Goal: Task Accomplishment & Management: Complete application form

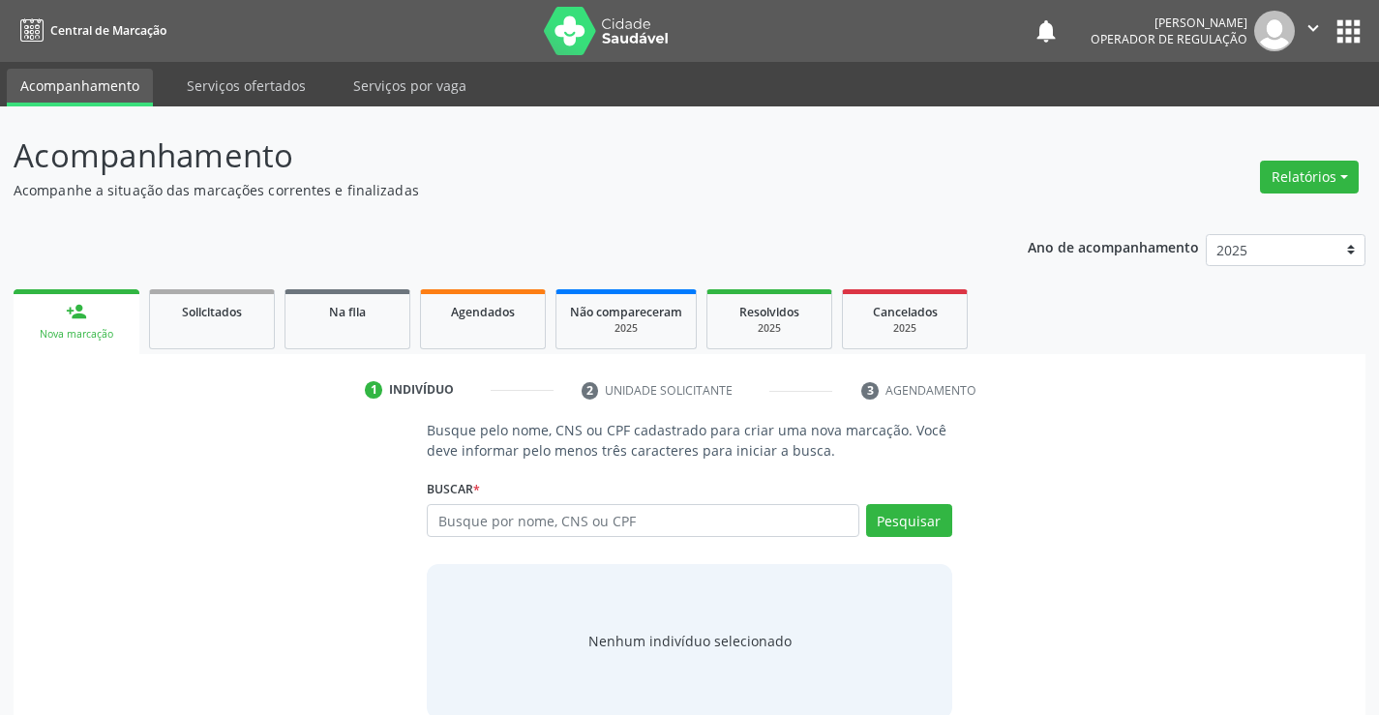
click at [761, 524] on input "text" at bounding box center [643, 520] width 432 height 33
type input "706803768175428"
click at [918, 524] on button "Pesquisar" at bounding box center [909, 520] width 86 height 33
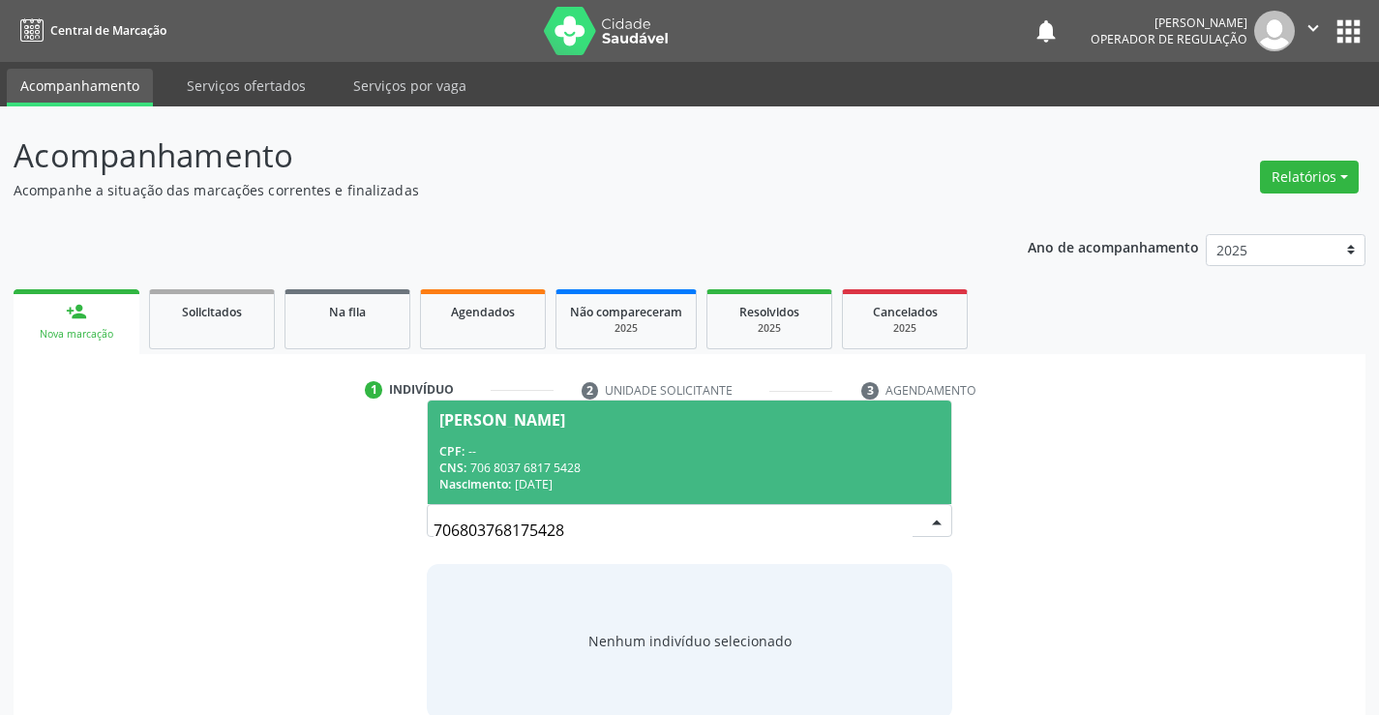
click at [651, 440] on span "[PERSON_NAME] CPF: -- CNS: 706 8037 6817 5428 Nascimento: [DATE]" at bounding box center [689, 453] width 523 height 104
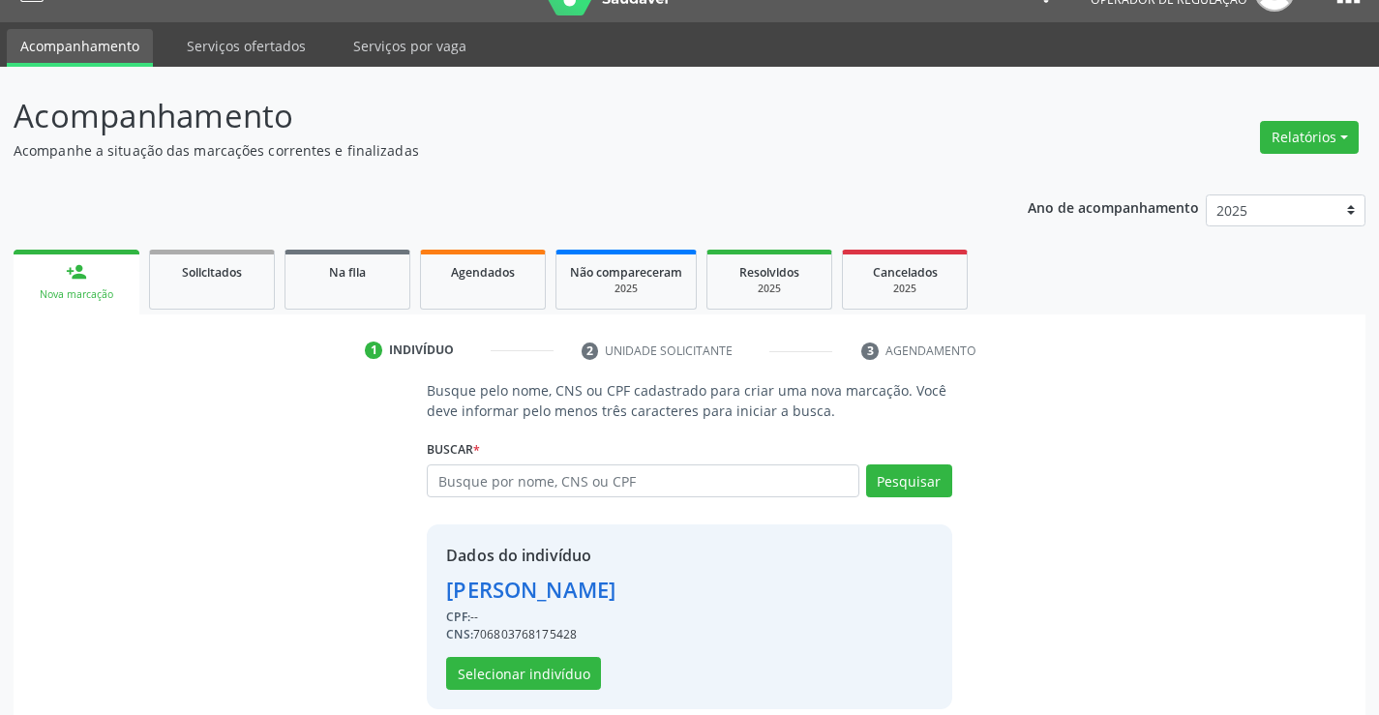
scroll to position [61, 0]
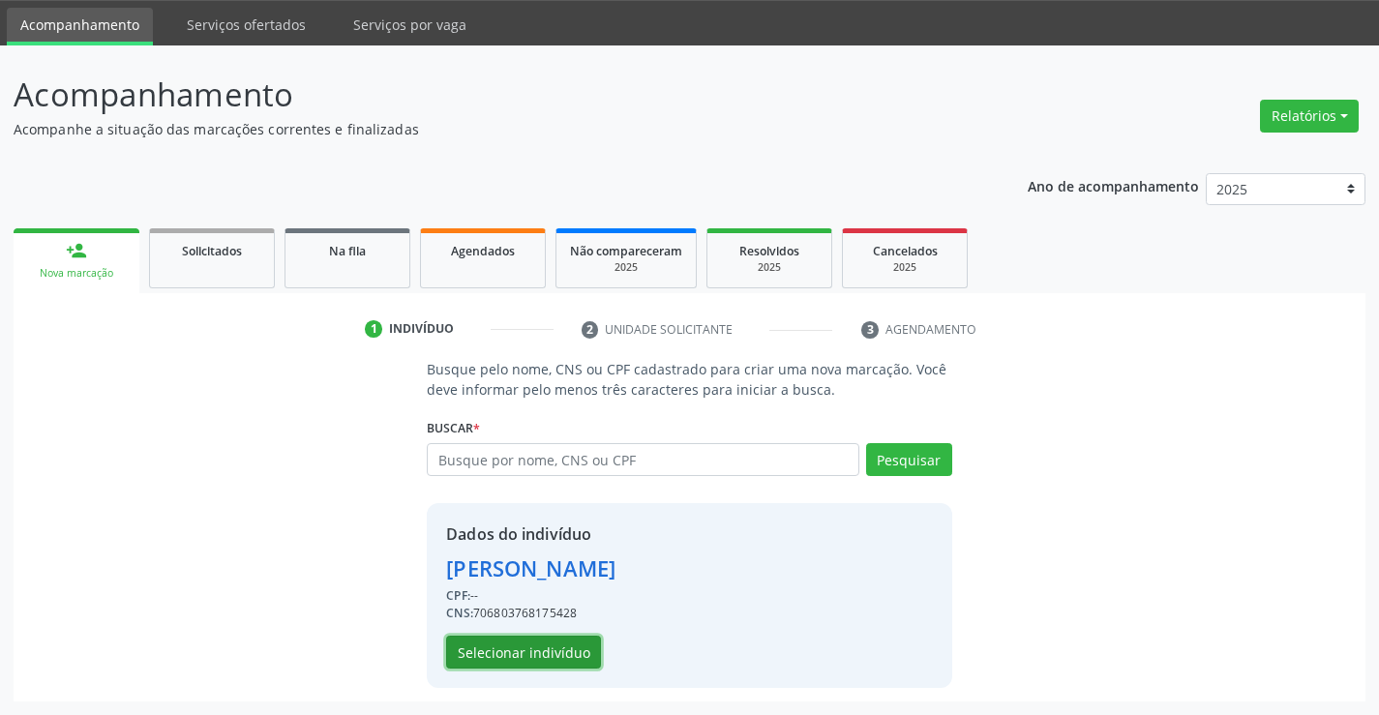
click at [570, 653] on button "Selecionar indivíduo" at bounding box center [523, 652] width 155 height 33
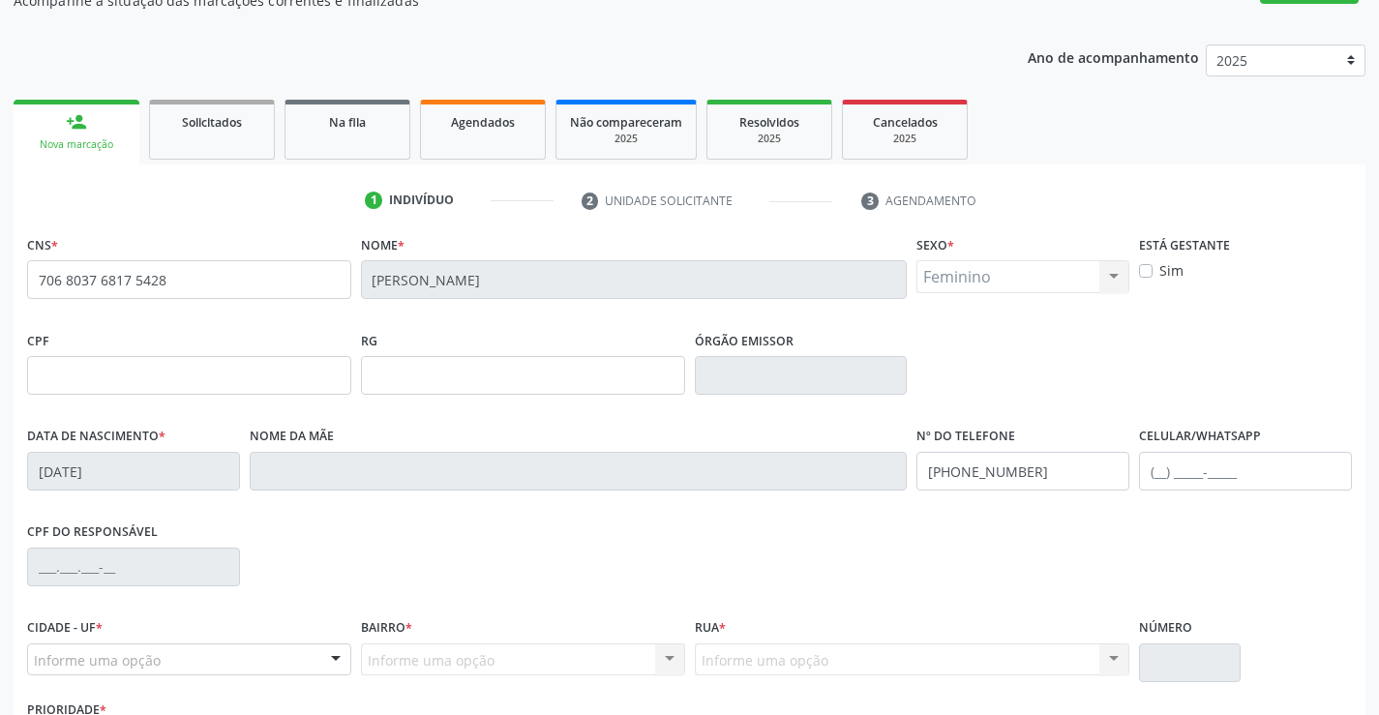
scroll to position [334, 0]
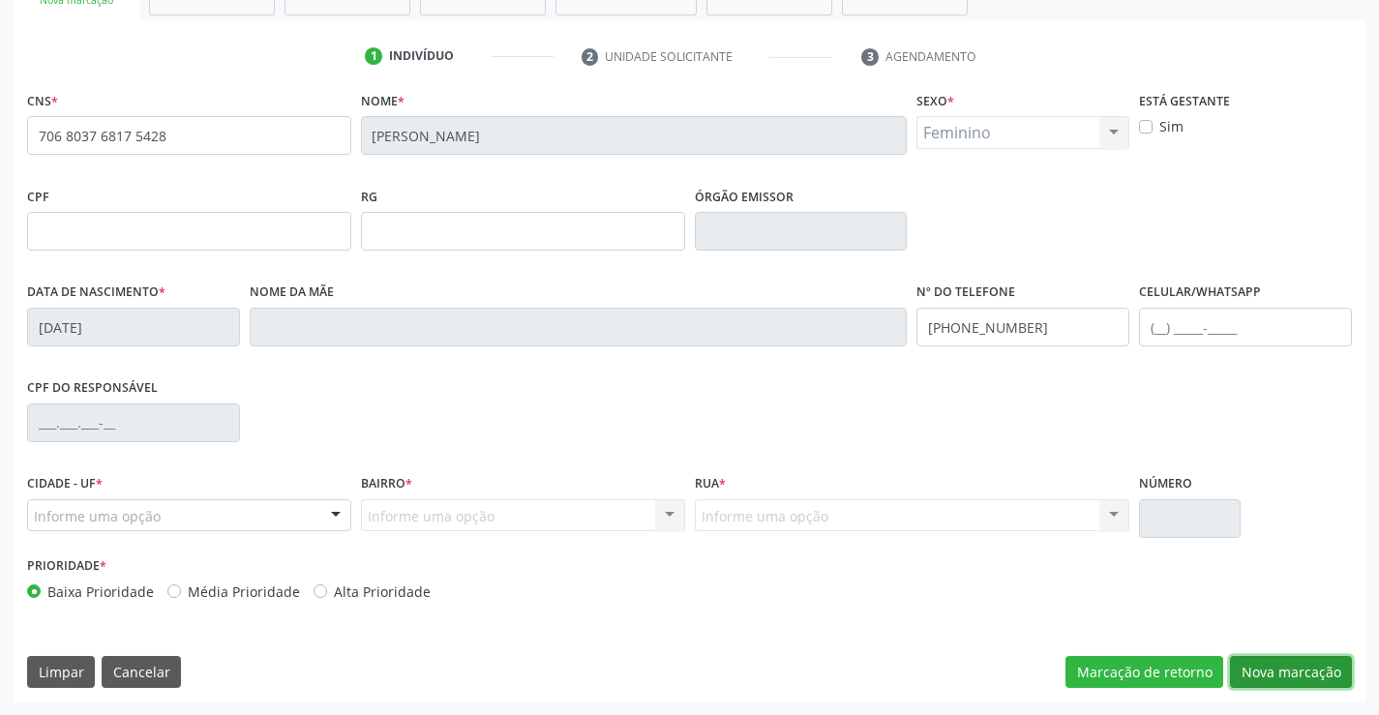
click at [1294, 671] on button "Nova marcação" at bounding box center [1291, 672] width 122 height 33
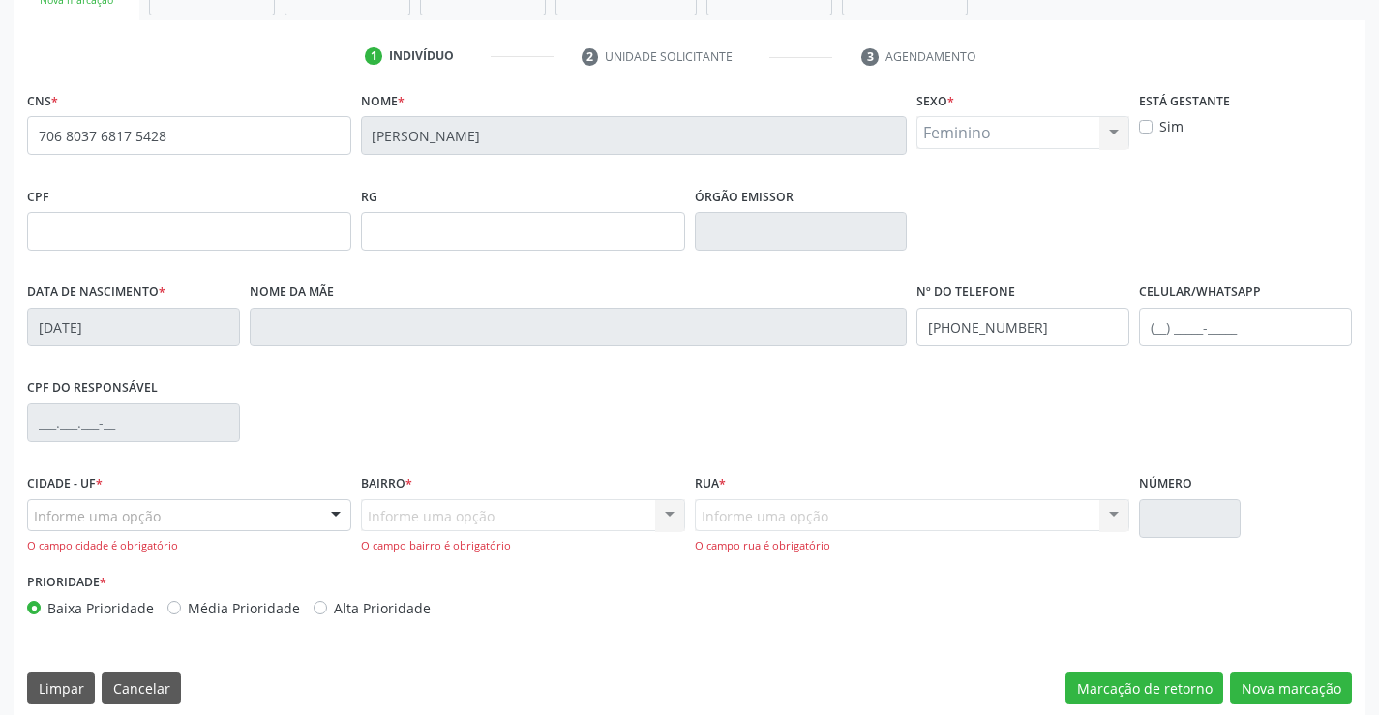
click at [242, 517] on div "Informe uma opção" at bounding box center [189, 515] width 324 height 33
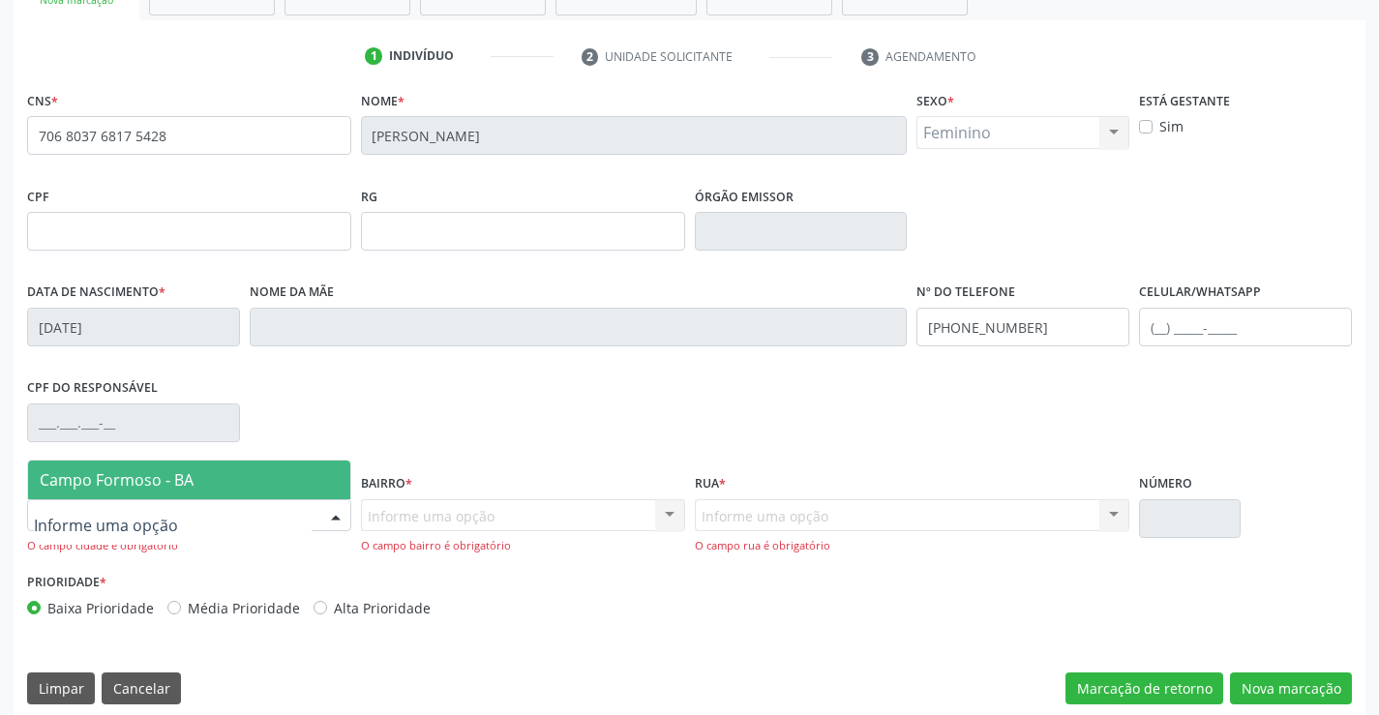
click at [242, 480] on span "Campo Formoso - BA" at bounding box center [189, 480] width 322 height 39
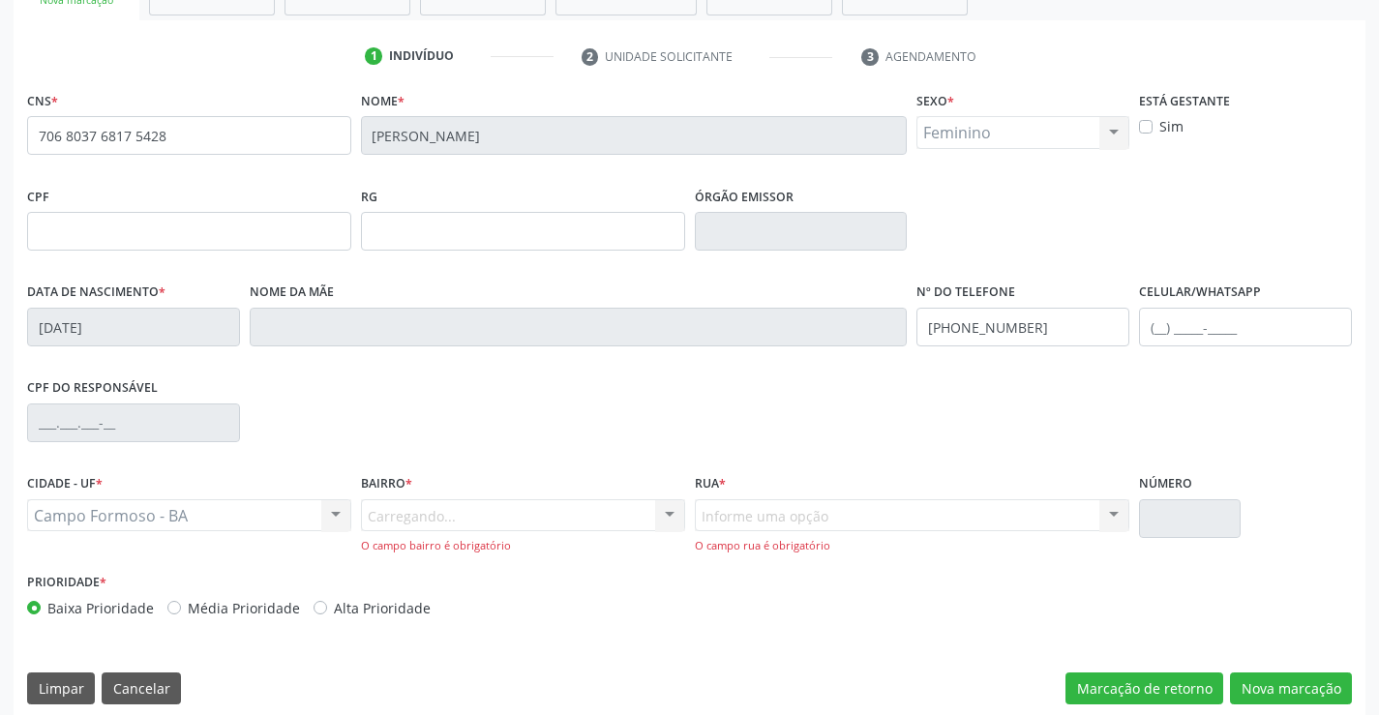
click at [468, 521] on div "Carregando... Nenhum resultado encontrado para: " " Nenhuma opção encontrada. D…" at bounding box center [523, 526] width 324 height 55
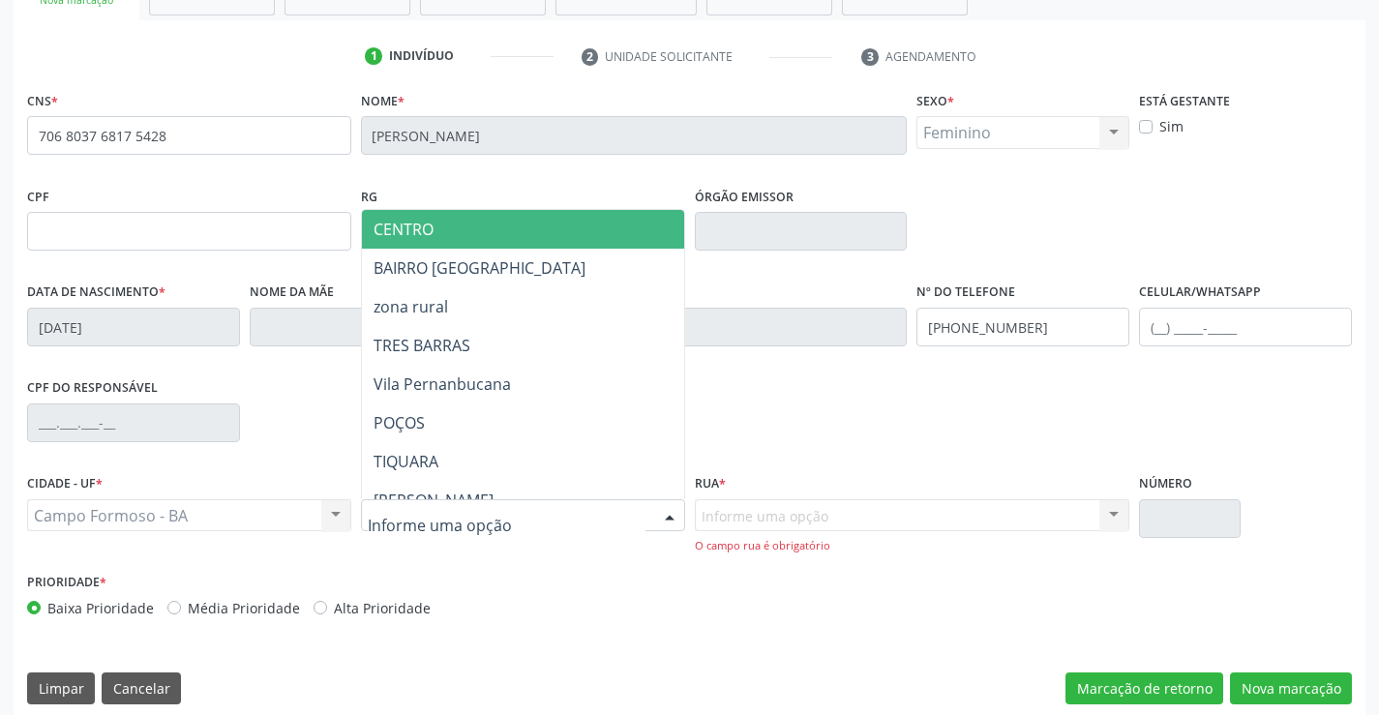
click at [481, 229] on span "CENTRO" at bounding box center [571, 229] width 418 height 39
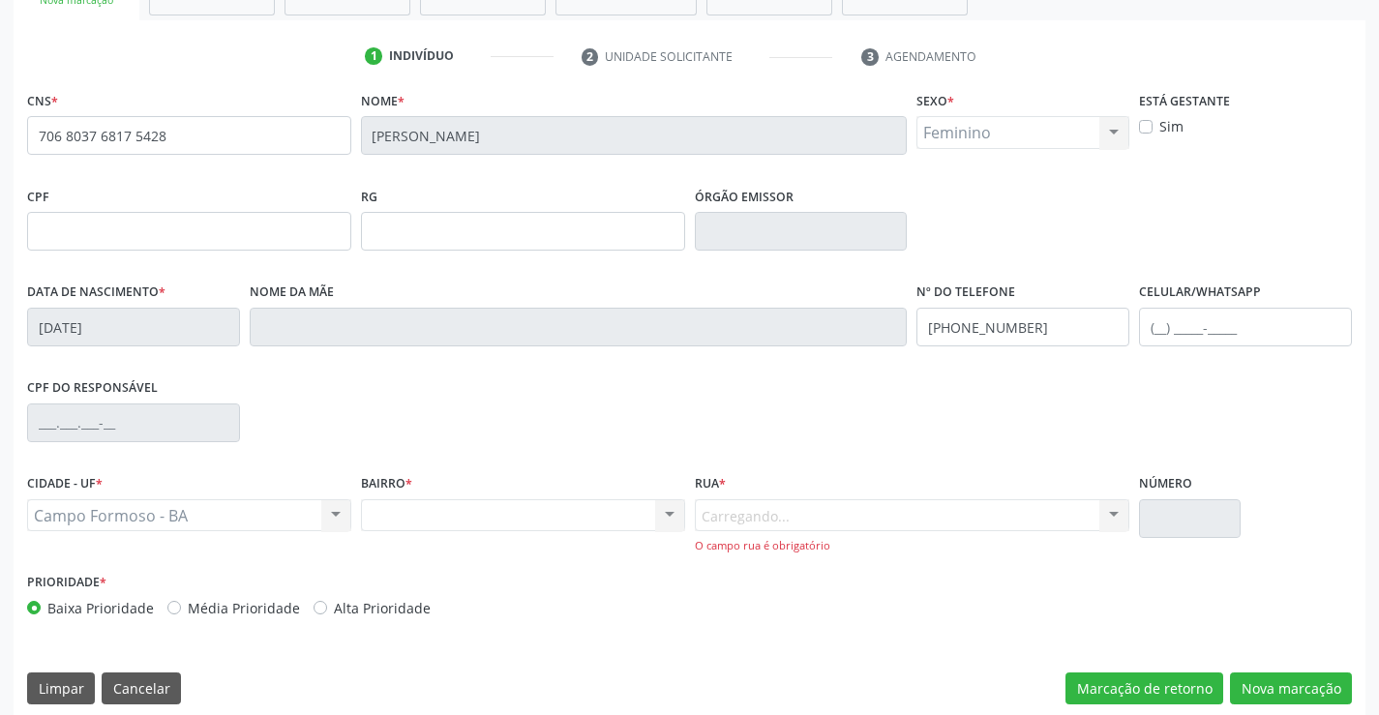
click at [774, 514] on div "Carregando... Nenhum resultado encontrado para: " " Nenhuma opção encontrada. D…" at bounding box center [913, 526] width 436 height 55
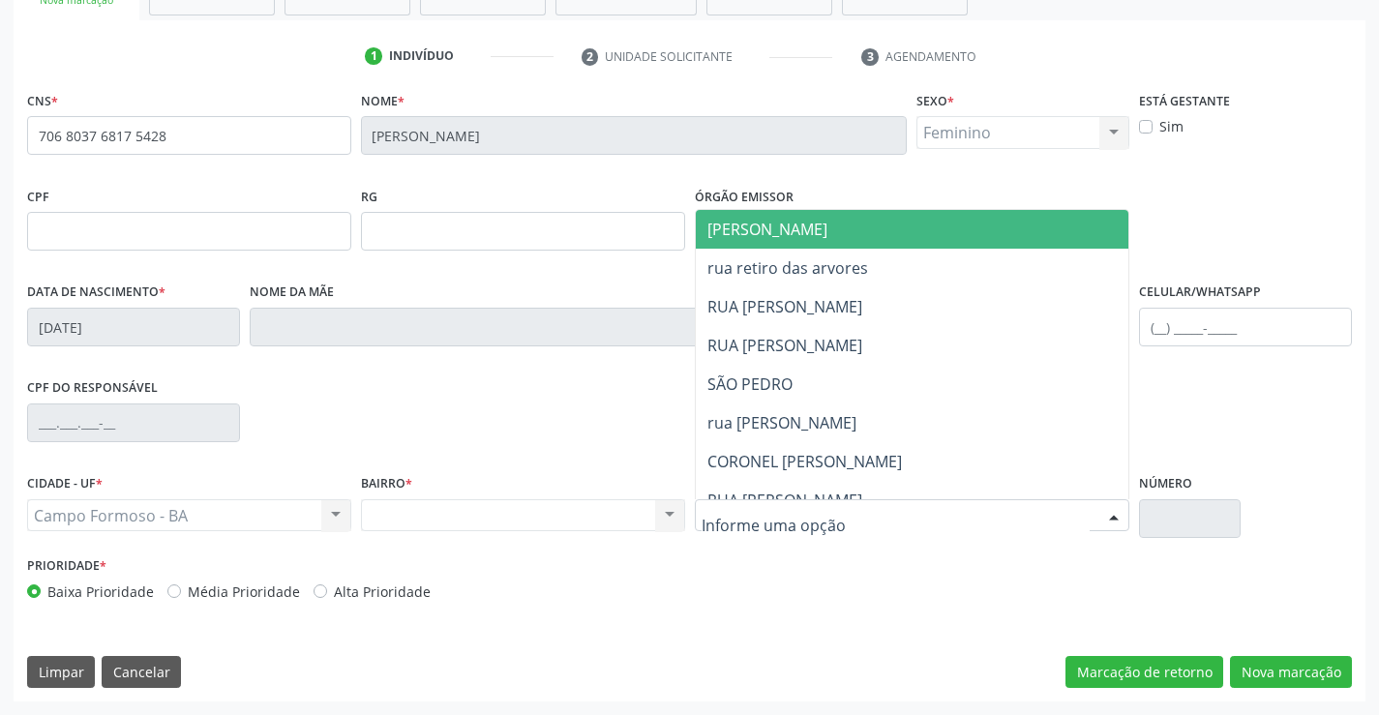
click at [829, 223] on span "[PERSON_NAME]" at bounding box center [929, 229] width 467 height 39
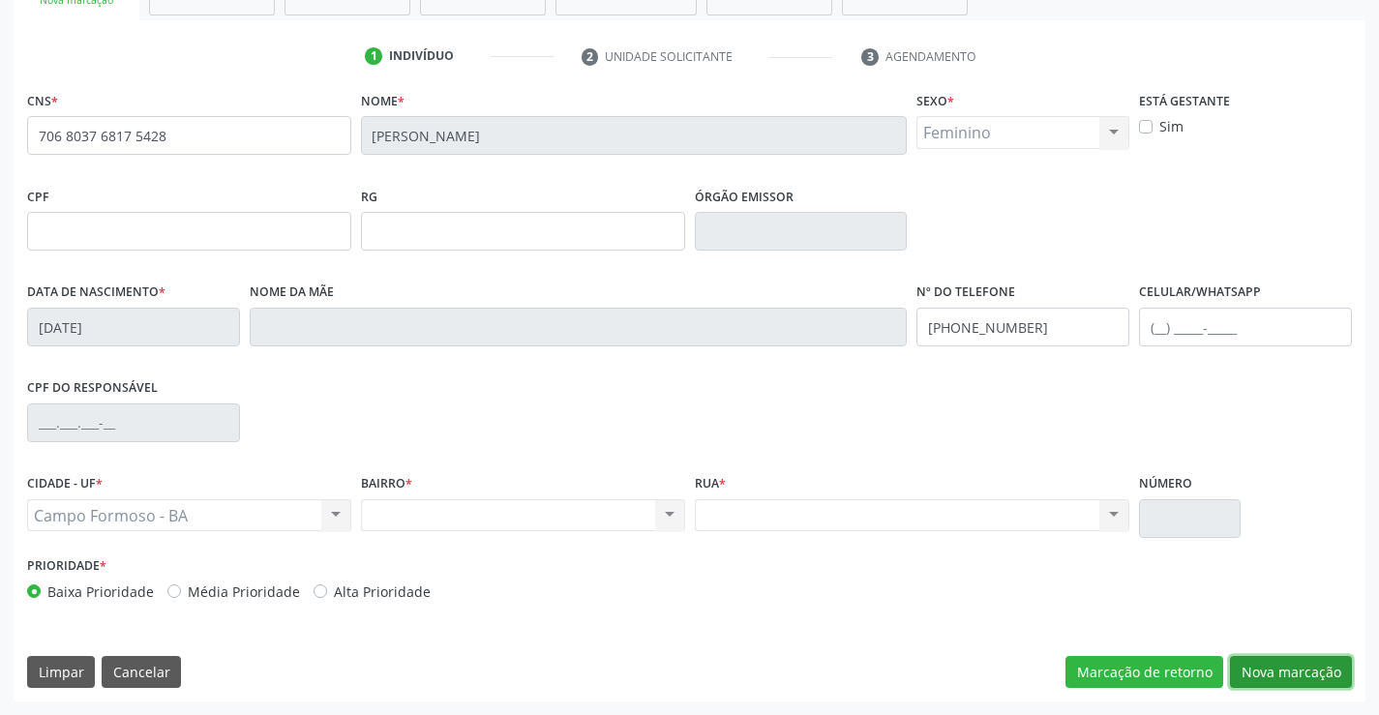
click at [1312, 664] on button "Nova marcação" at bounding box center [1291, 672] width 122 height 33
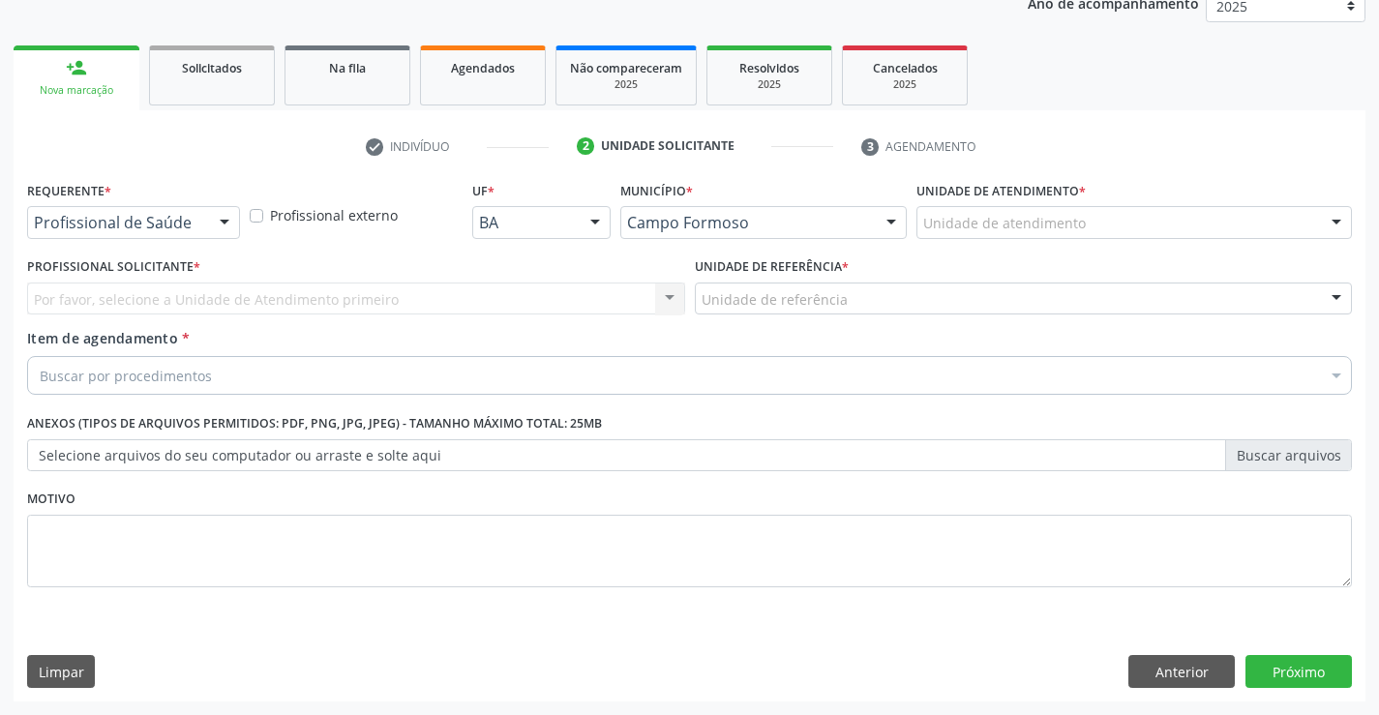
scroll to position [244, 0]
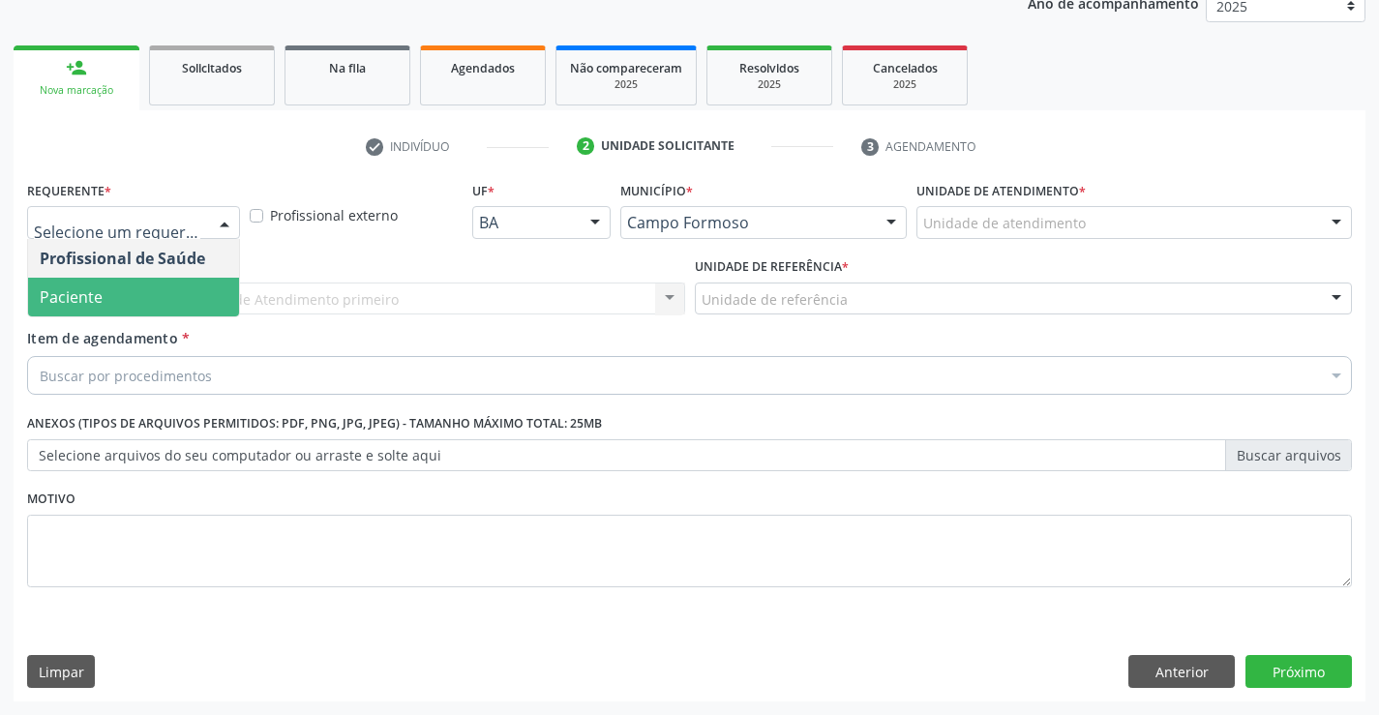
click at [76, 280] on span "Paciente" at bounding box center [133, 297] width 211 height 39
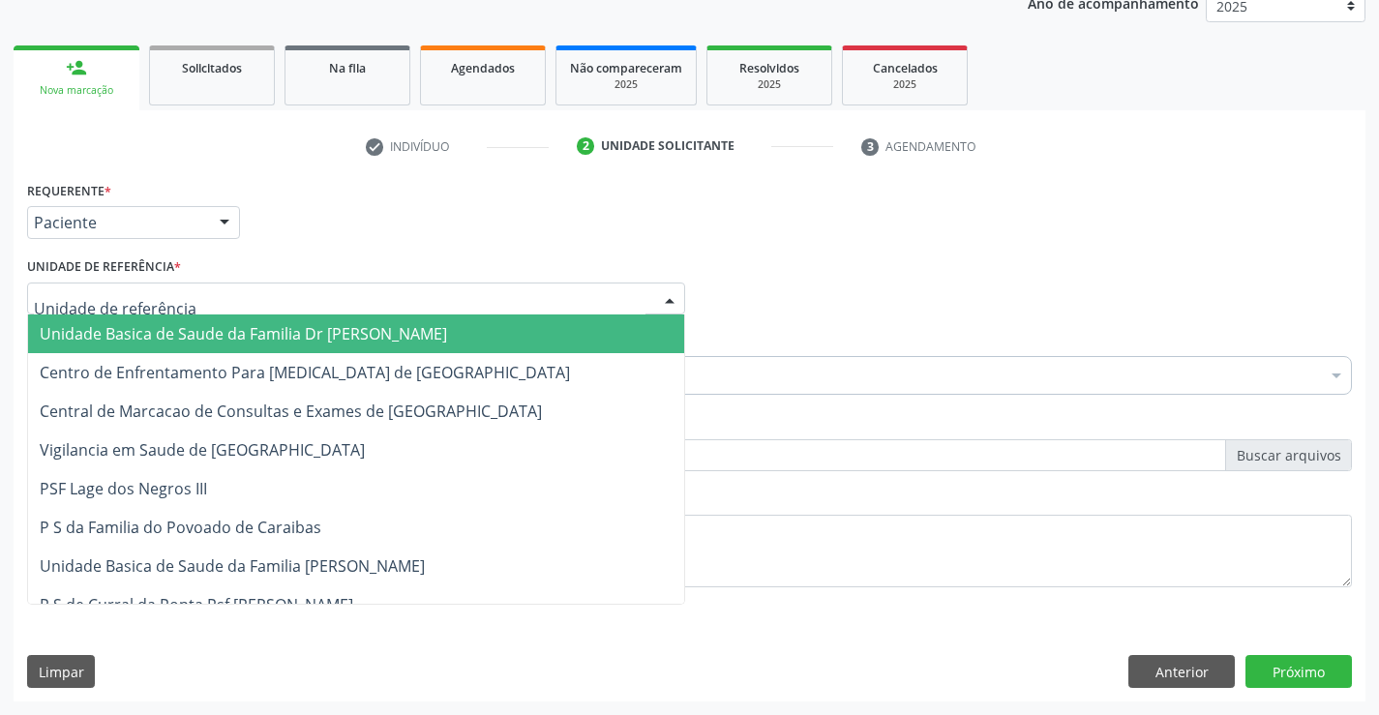
click at [200, 341] on span "Unidade Basica de Saude da Familia Dr [PERSON_NAME]" at bounding box center [244, 333] width 408 height 21
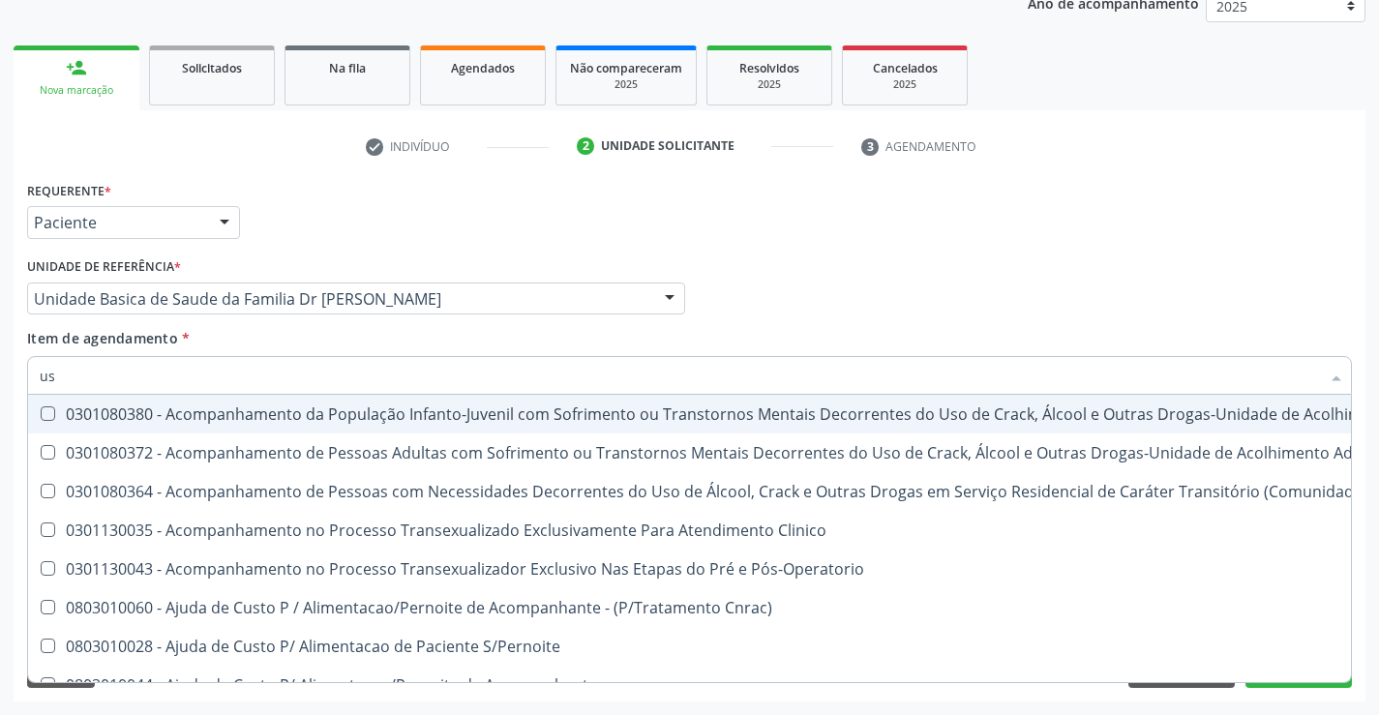
type input "usg"
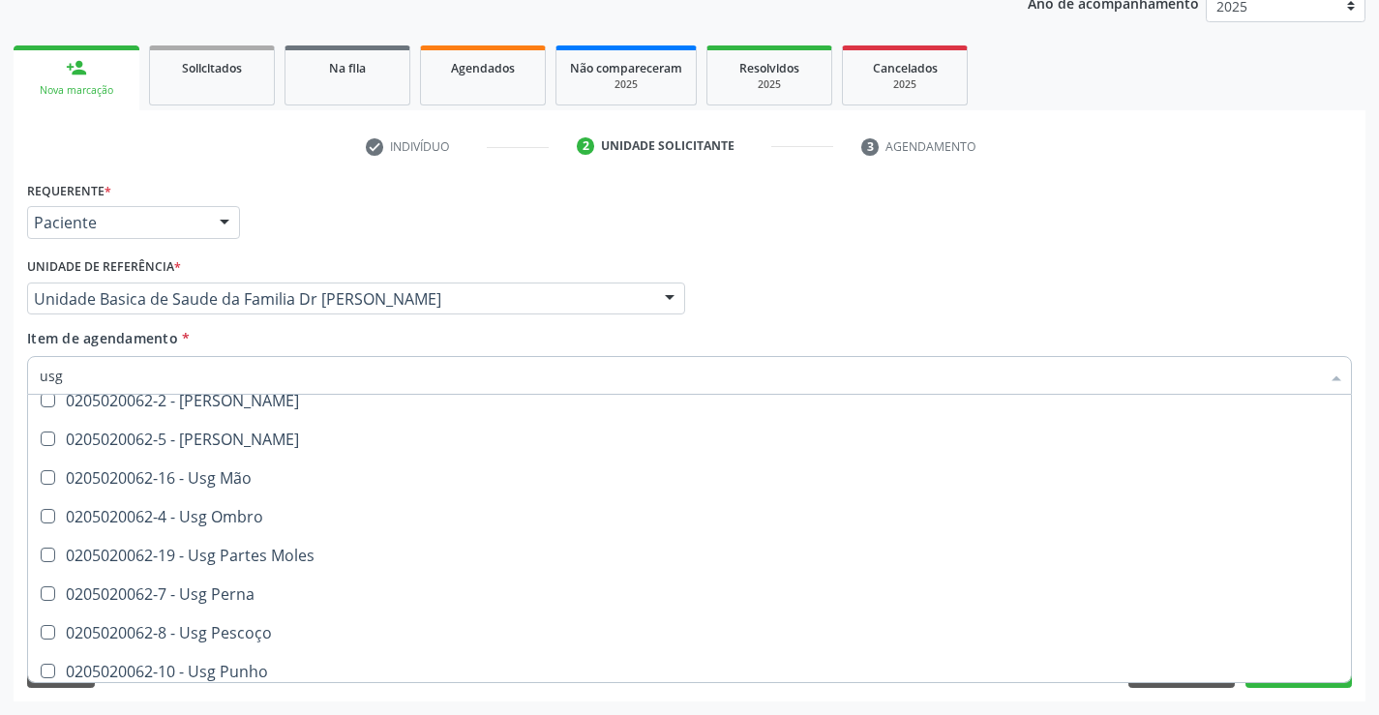
scroll to position [387, 0]
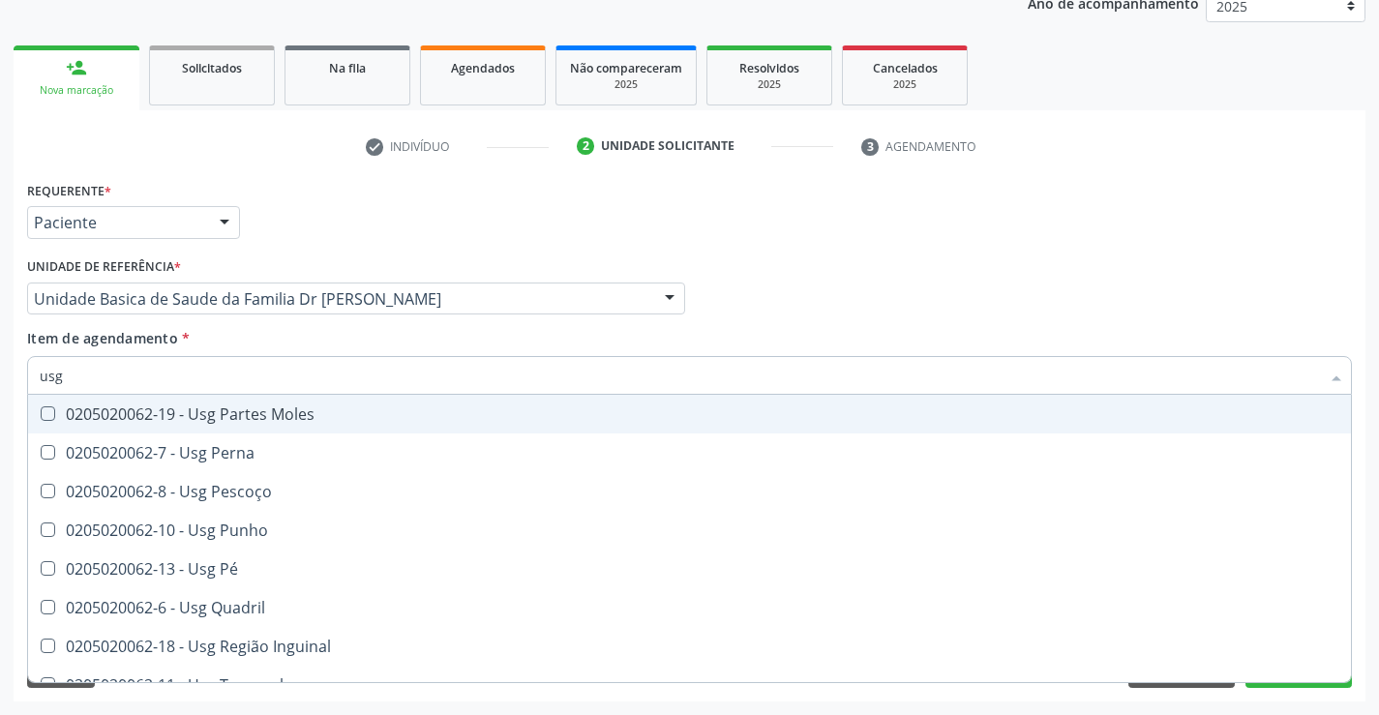
click at [316, 414] on div "0205020062-19 - Usg Partes Moles" at bounding box center [690, 414] width 1300 height 15
checkbox Moles "true"
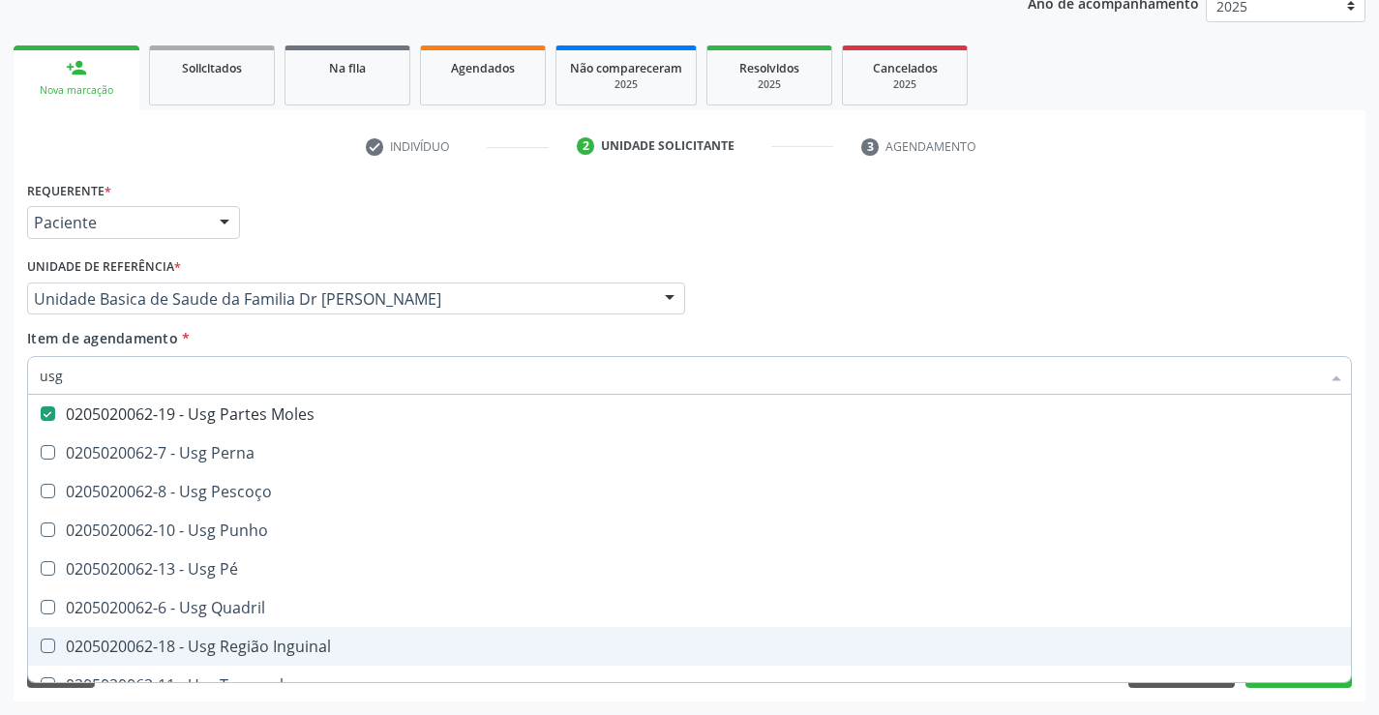
click at [1366, 629] on div "Acompanhamento Acompanhe a situação das marcações correntes e finalizadas Relat…" at bounding box center [689, 289] width 1379 height 853
checkbox Braço "true"
checkbox Moles "false"
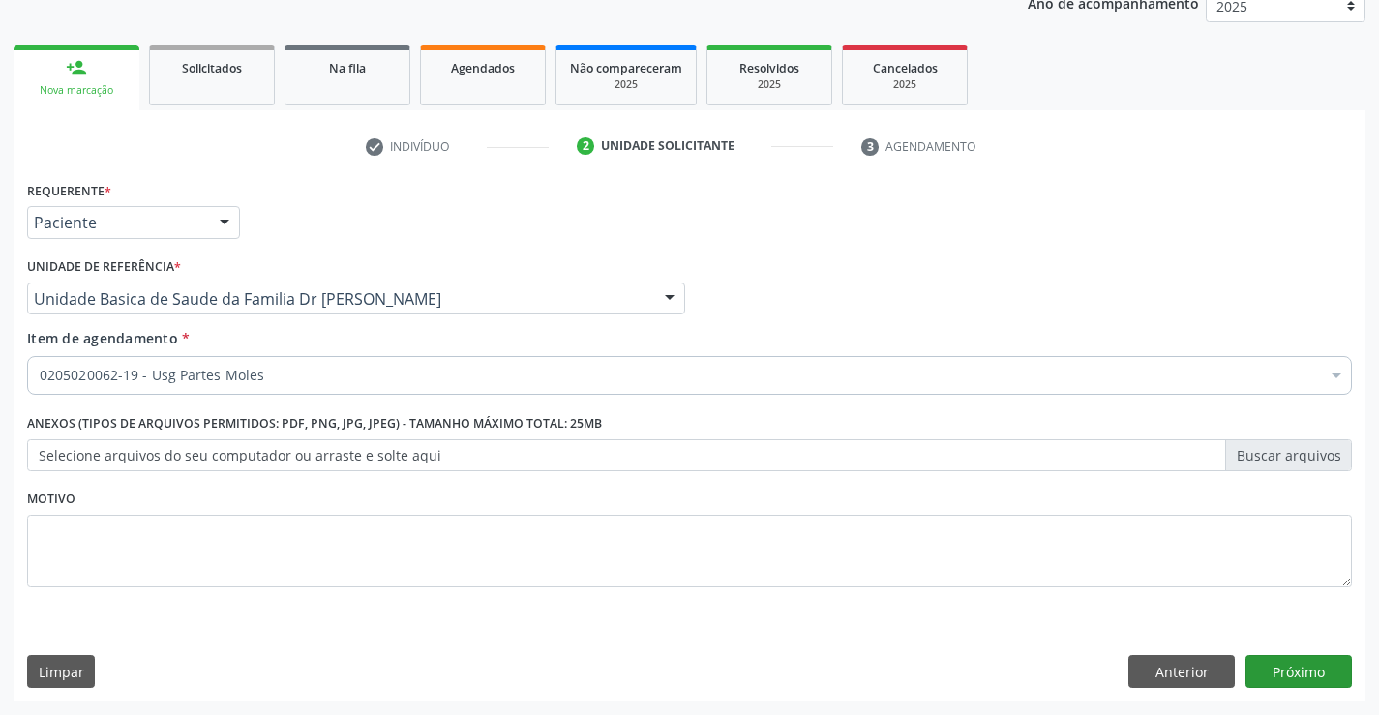
scroll to position [0, 0]
click at [1310, 675] on button "Próximo" at bounding box center [1299, 671] width 106 height 33
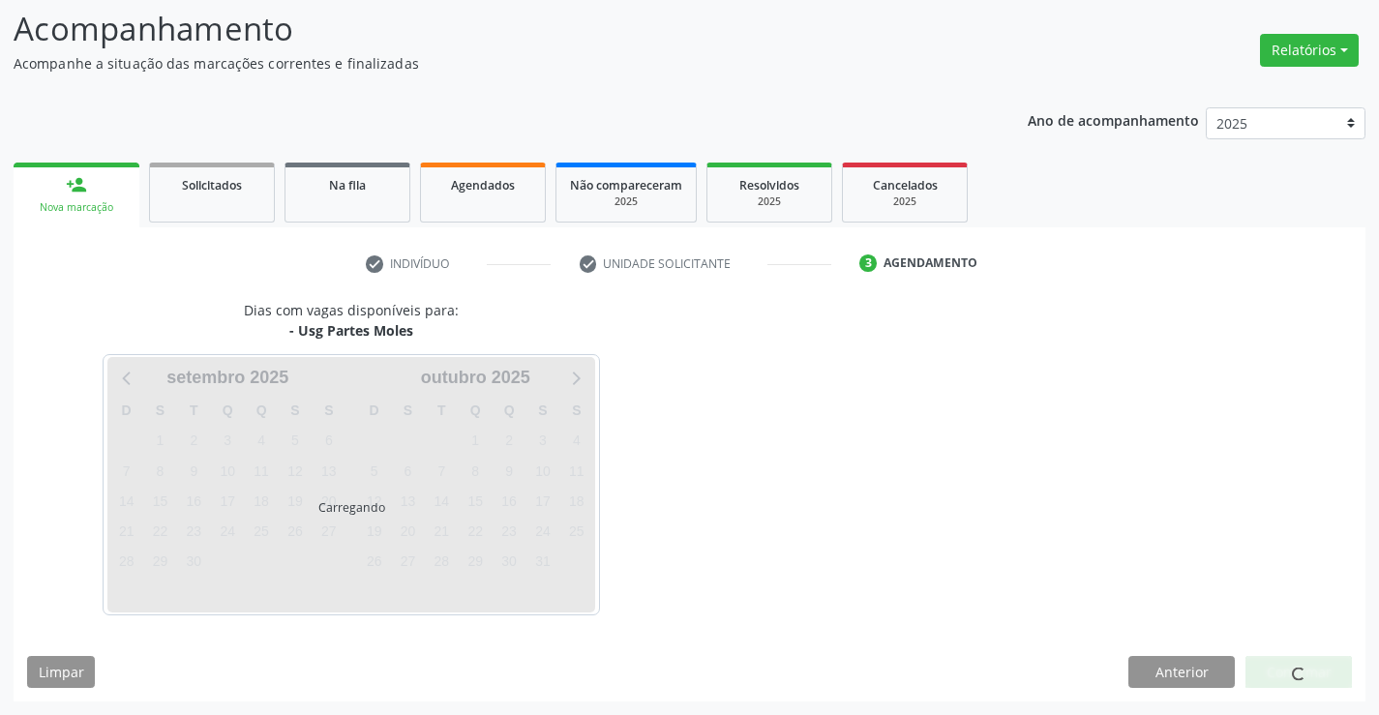
scroll to position [127, 0]
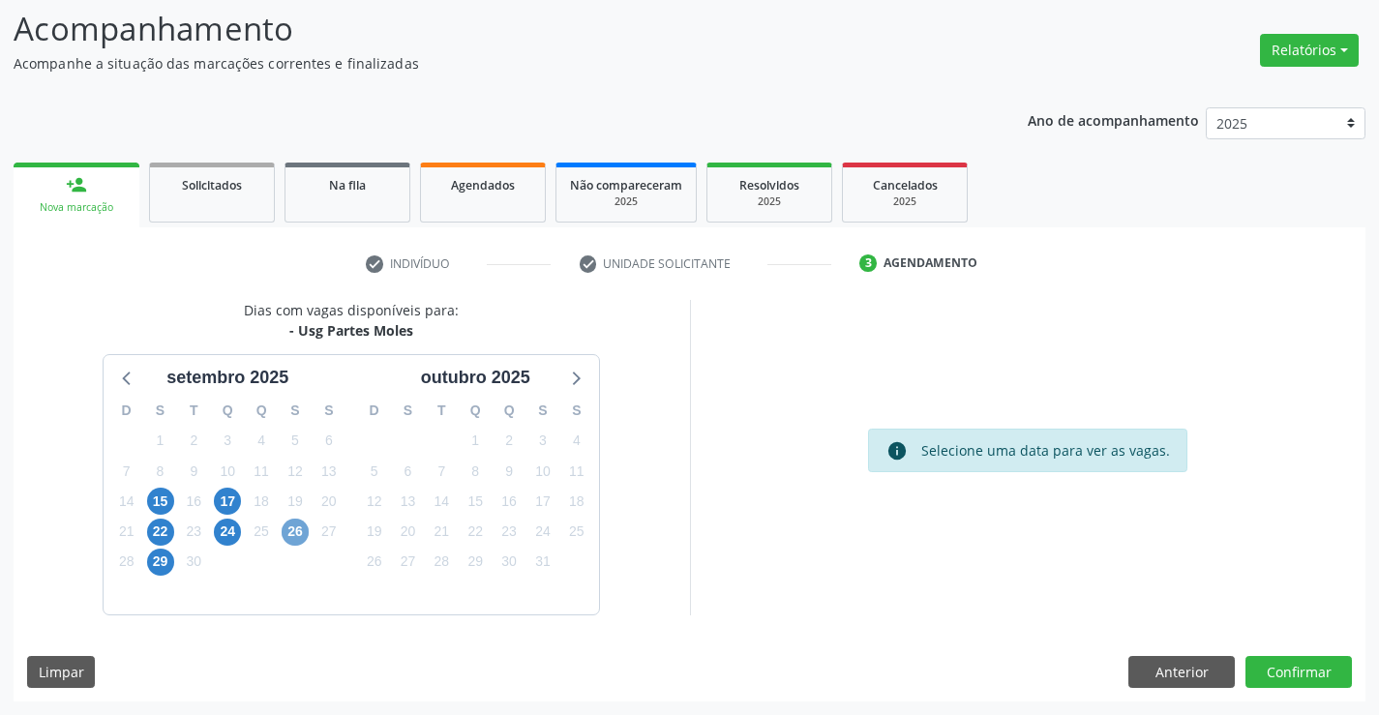
click at [304, 527] on span "26" at bounding box center [295, 532] width 27 height 27
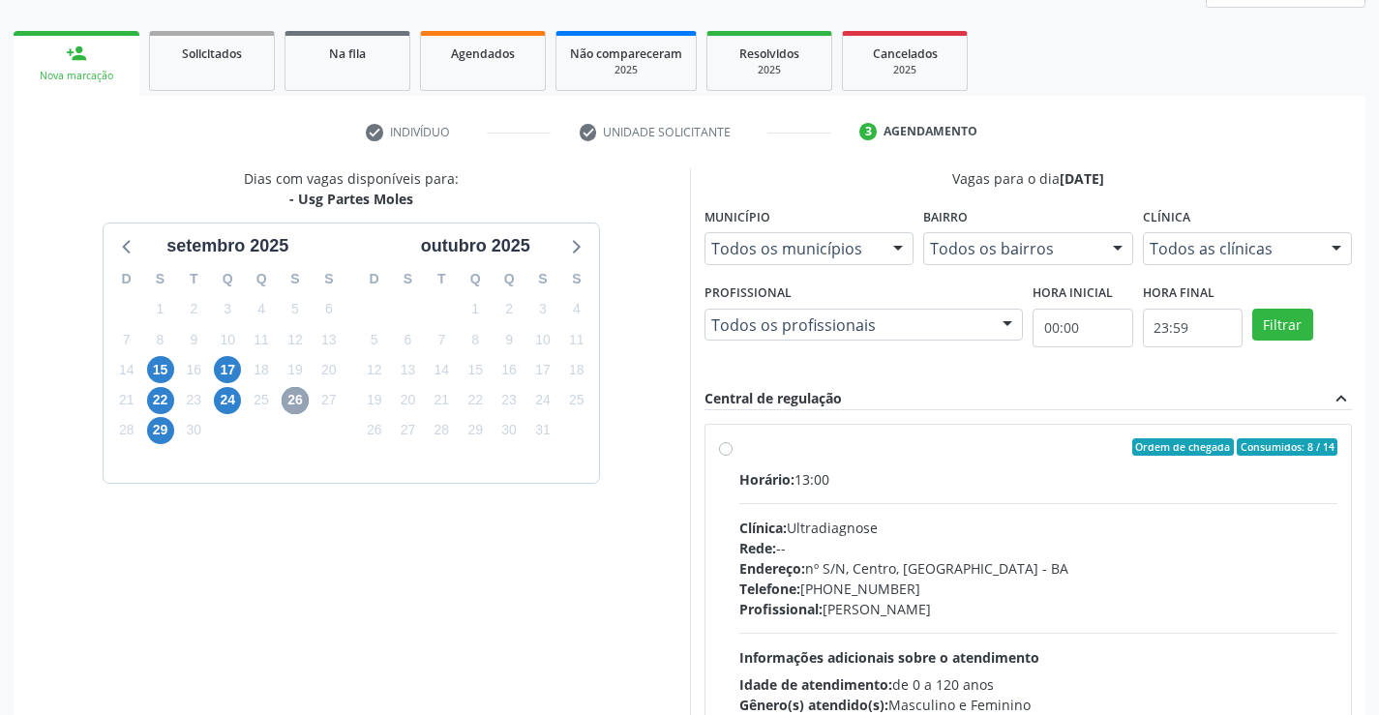
scroll to position [407, 0]
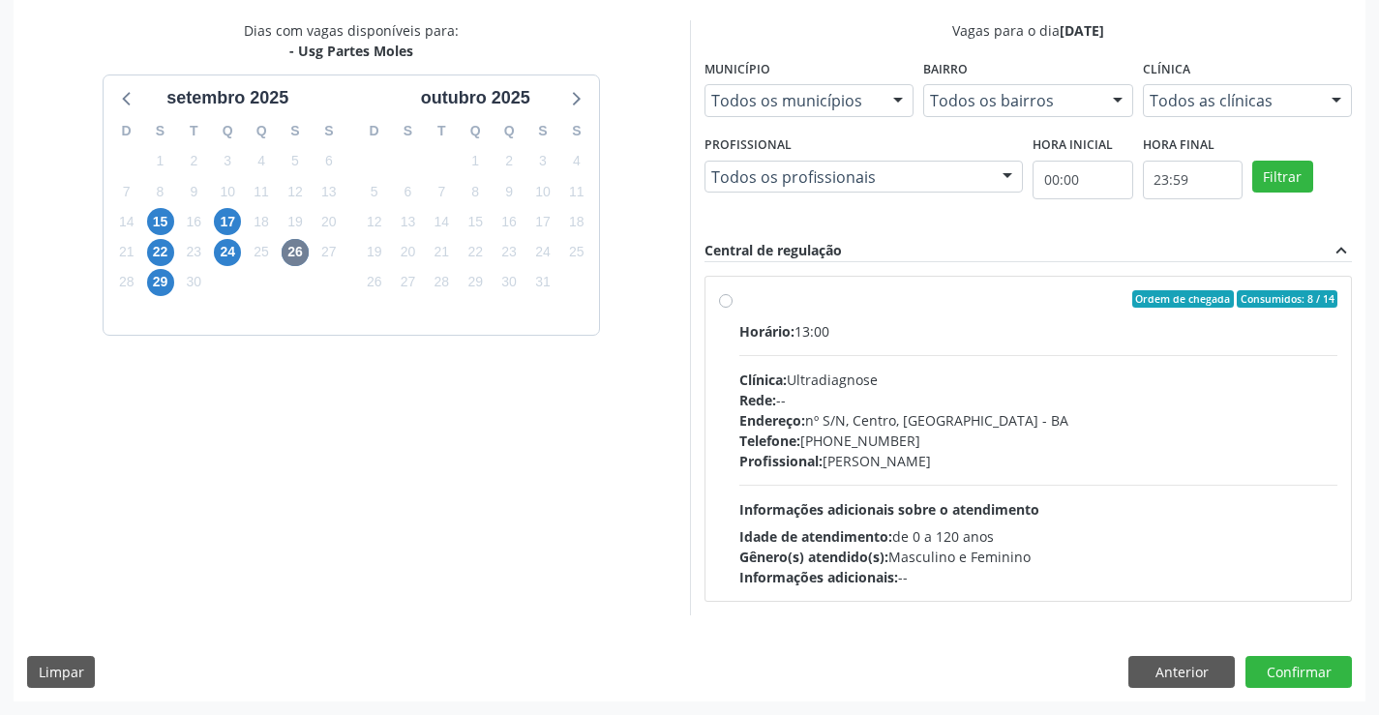
click at [943, 318] on label "Ordem de chegada Consumidos: 8 / 14 Horário: 13:00 Clínica: Ultradiagnose Rede:…" at bounding box center [1039, 438] width 599 height 297
click at [733, 308] on input "Ordem de chegada Consumidos: 8 / 14 Horário: 13:00 Clínica: Ultradiagnose Rede:…" at bounding box center [726, 298] width 14 height 17
radio input "true"
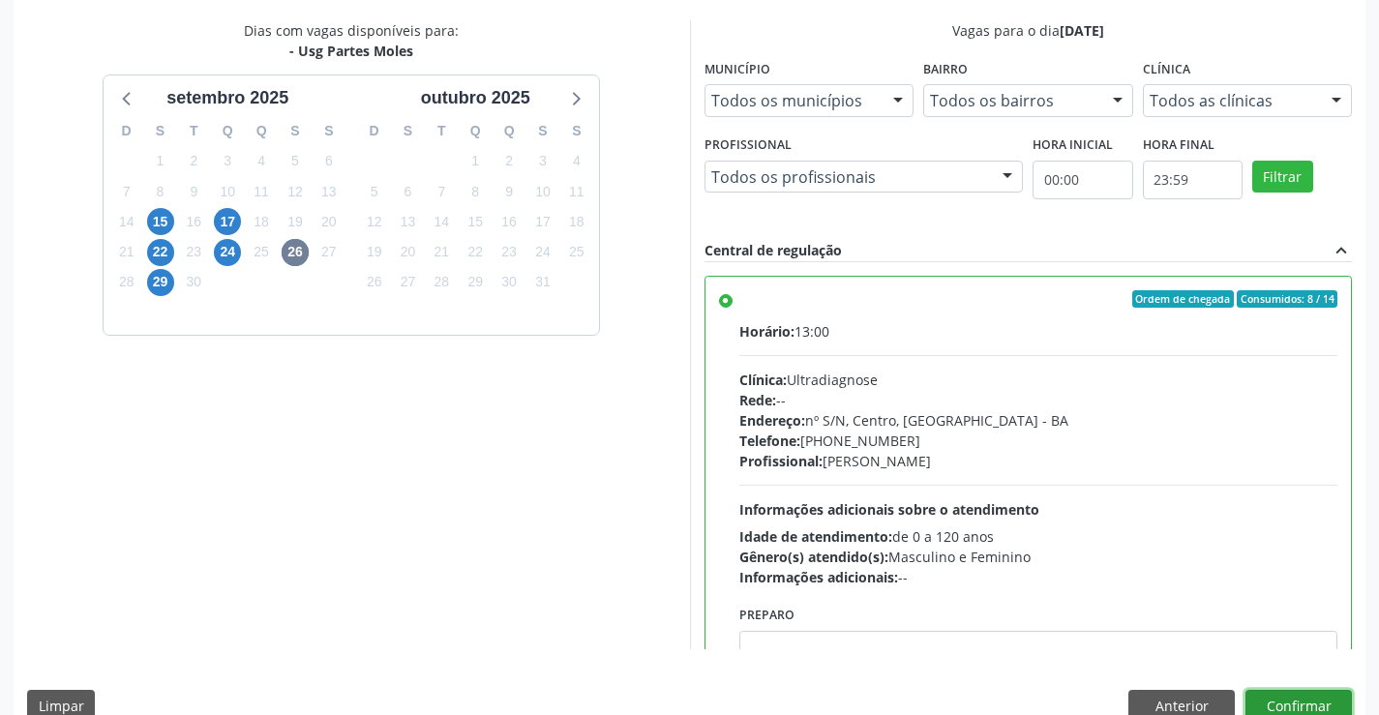
click at [1297, 699] on button "Confirmar" at bounding box center [1299, 706] width 106 height 33
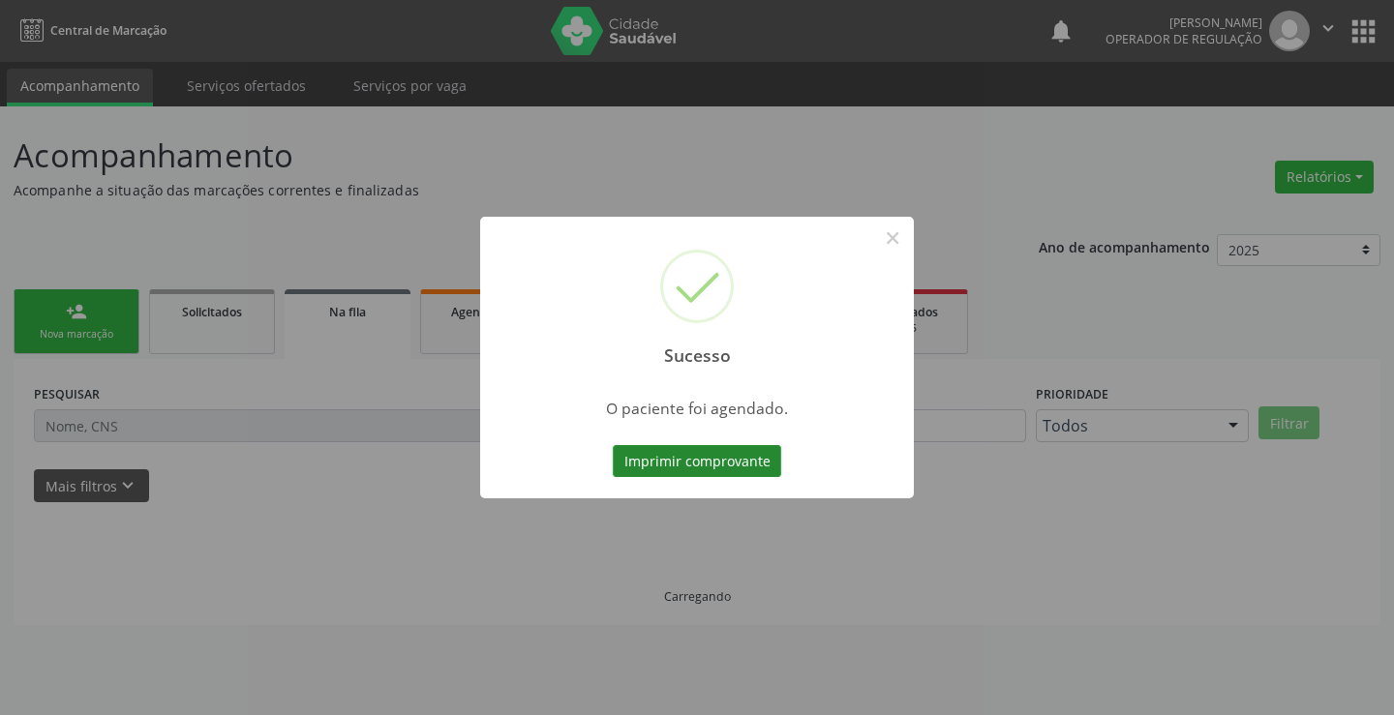
click at [713, 450] on button "Imprimir comprovante" at bounding box center [697, 461] width 168 height 33
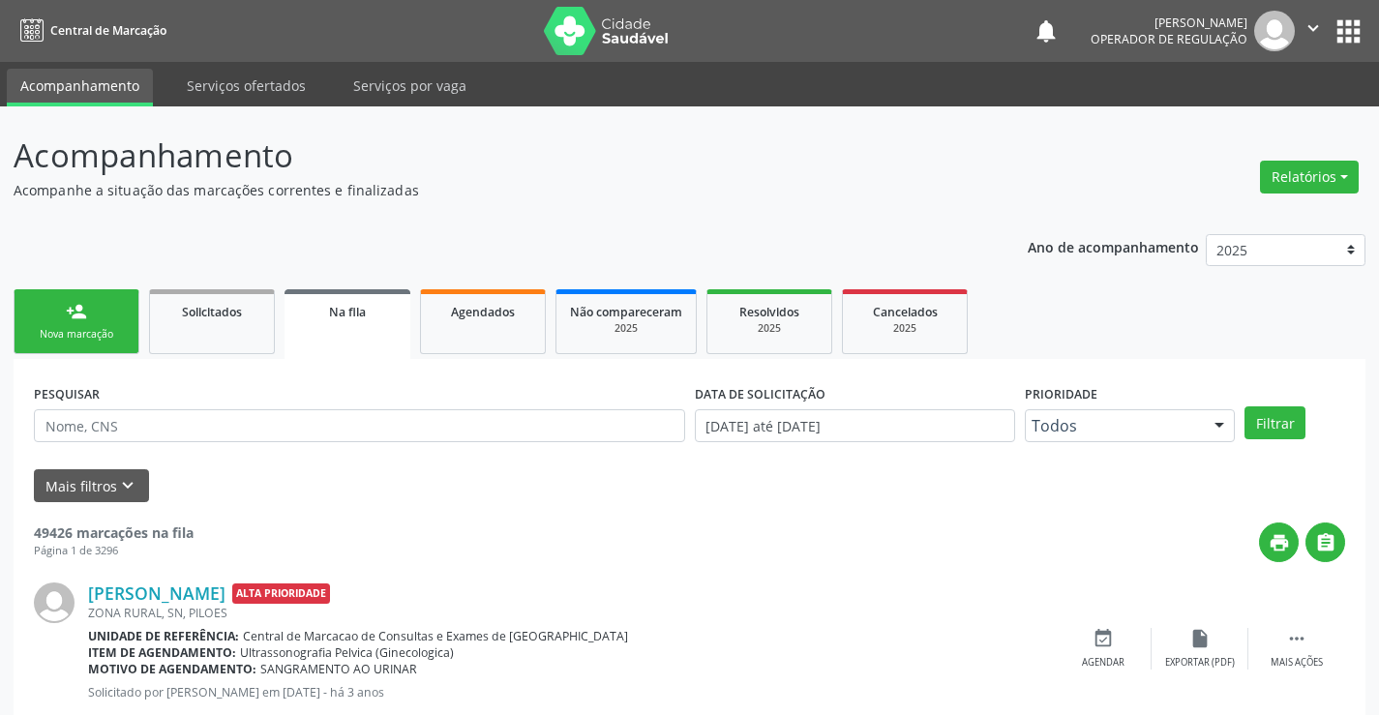
click at [106, 311] on link "person_add Nova marcação" at bounding box center [77, 321] width 126 height 65
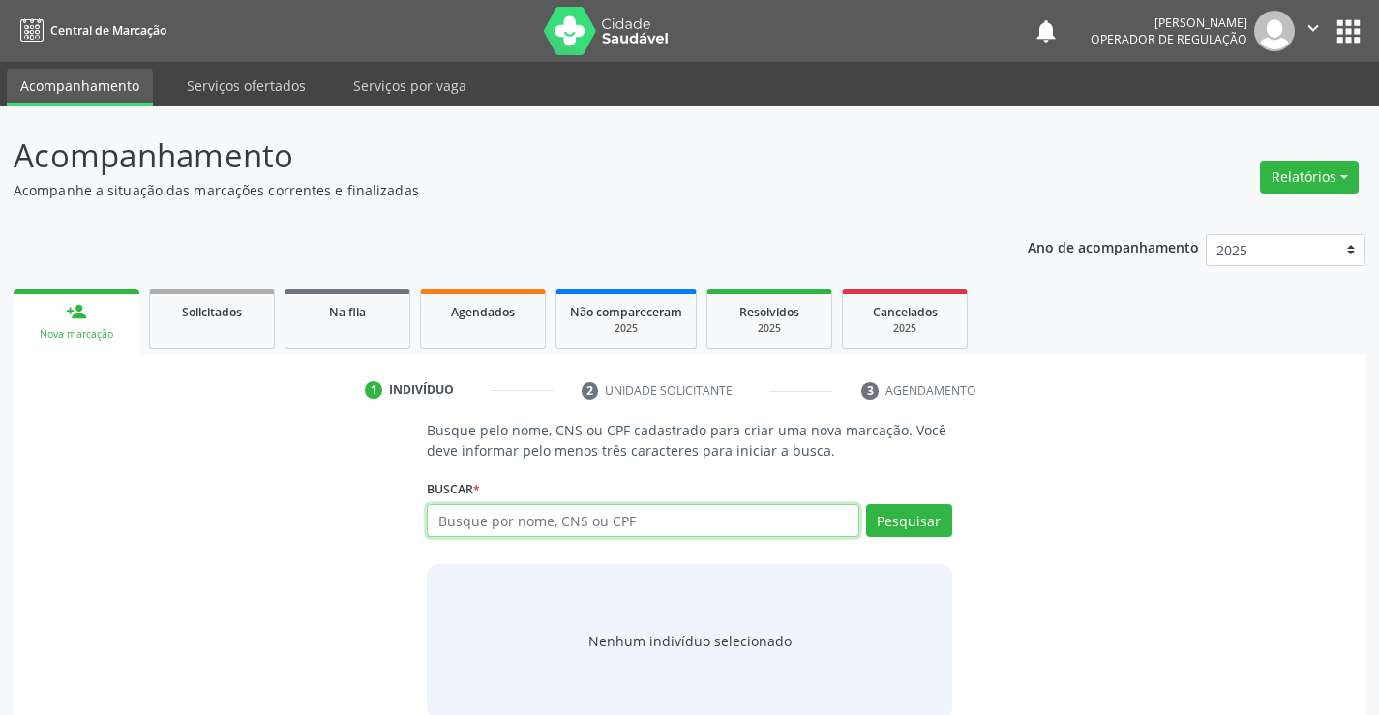
click at [604, 525] on input "text" at bounding box center [643, 520] width 432 height 33
type input "703400408449700"
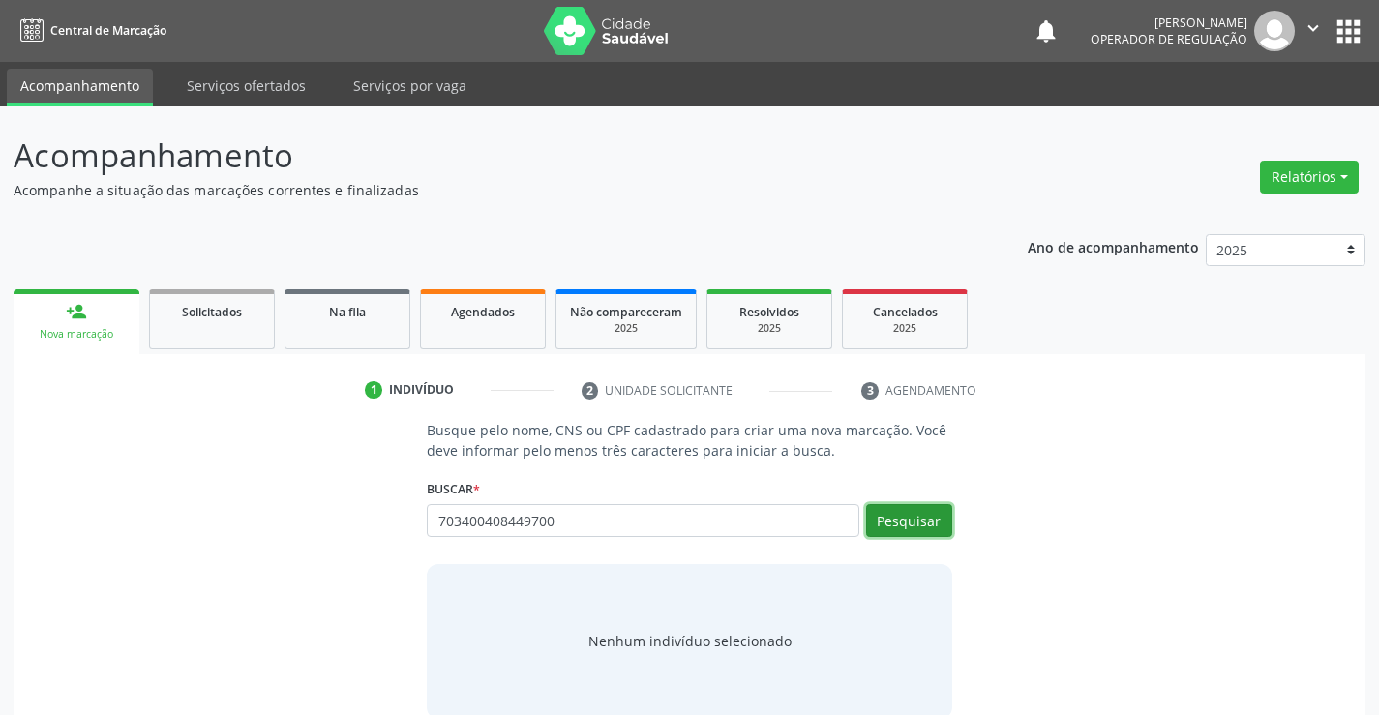
click at [925, 516] on button "Pesquisar" at bounding box center [909, 520] width 86 height 33
type input "703400408449700"
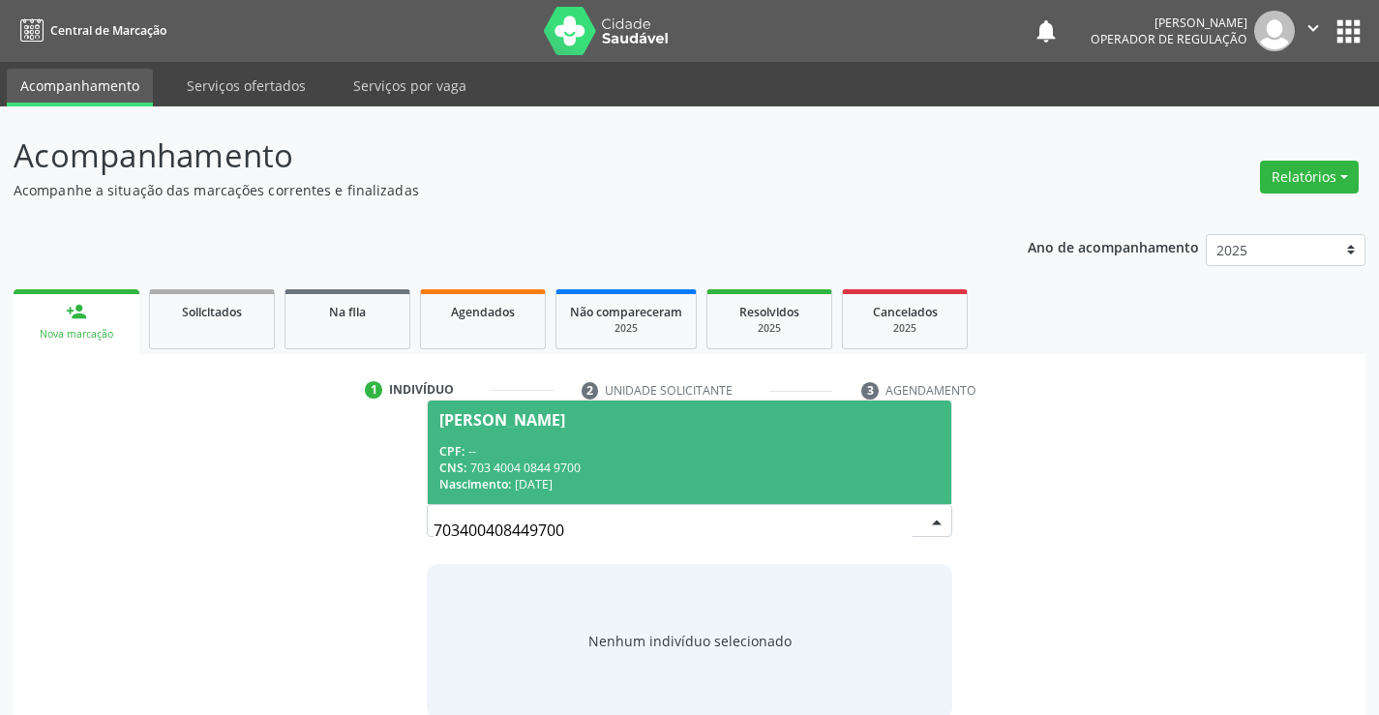
click at [564, 433] on span "[PERSON_NAME] CPF: -- CNS: 703 4004 0844 9700 Nascimento: [DATE]" at bounding box center [689, 453] width 523 height 104
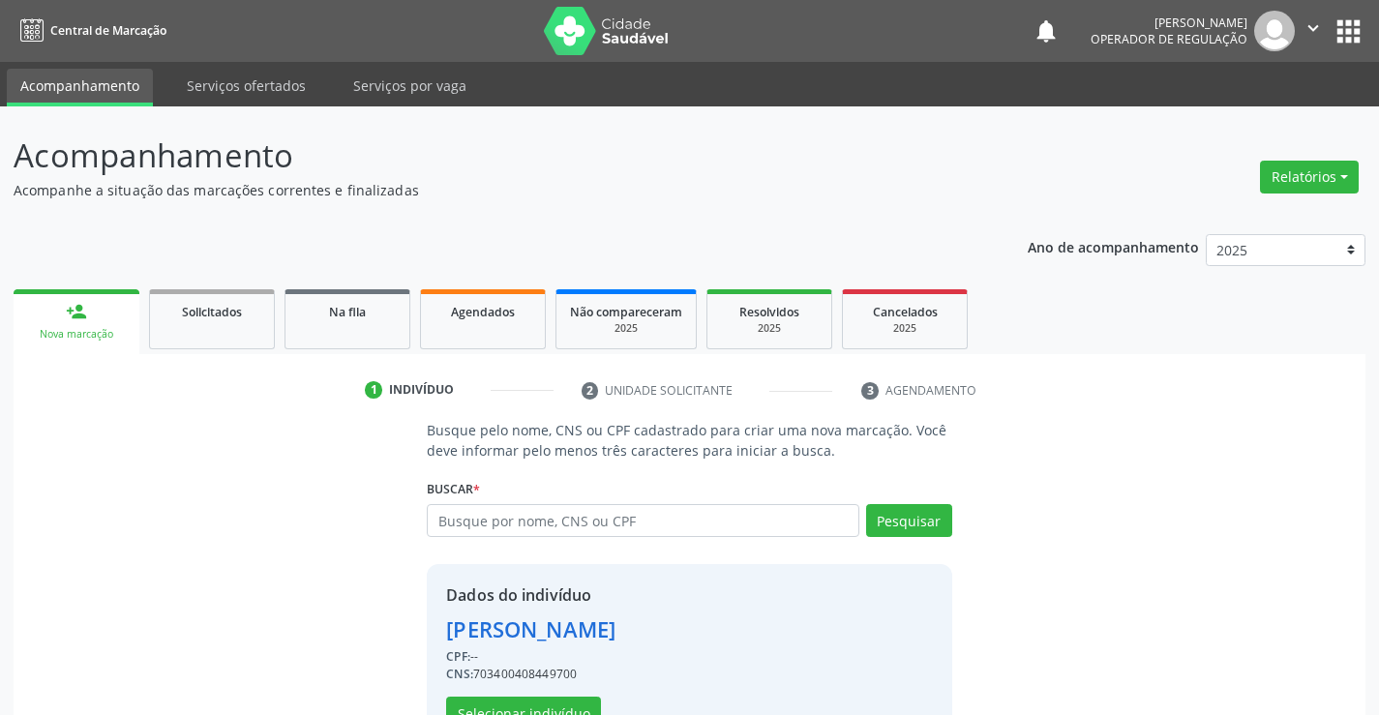
scroll to position [61, 0]
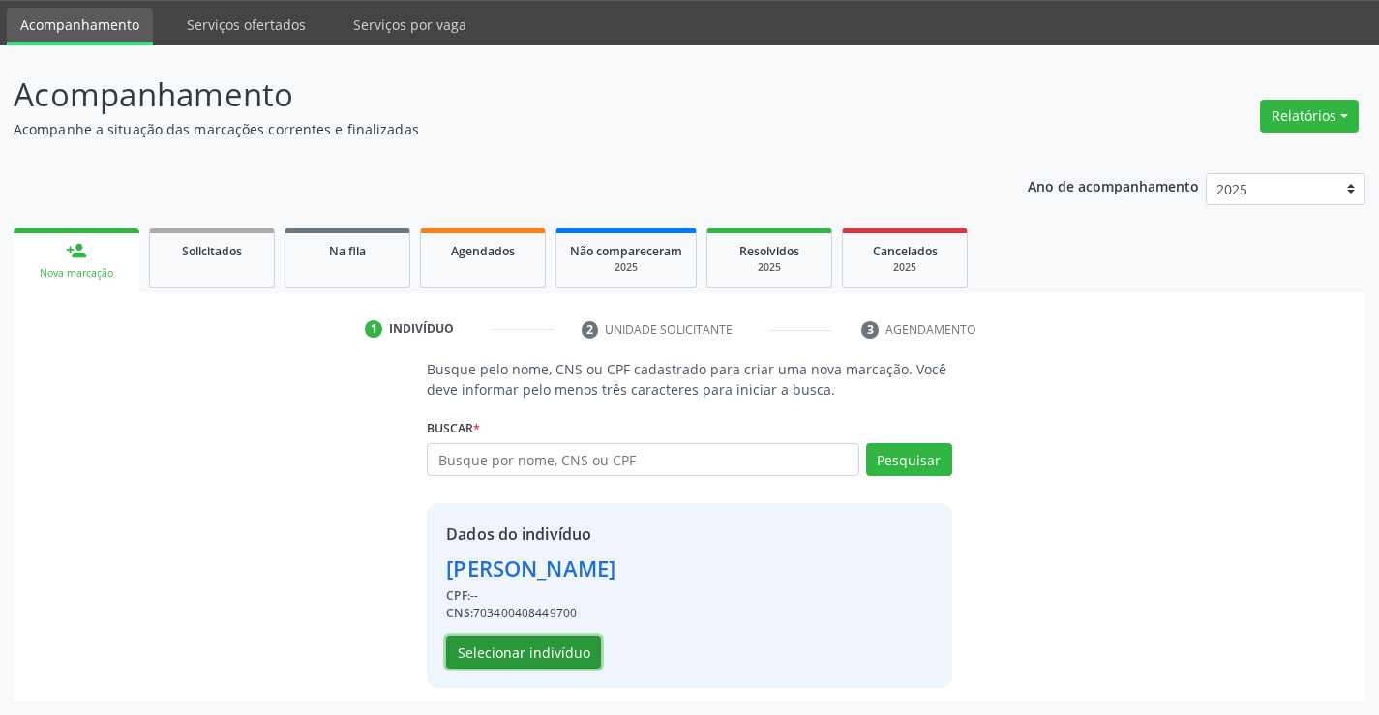
click at [530, 646] on button "Selecionar indivíduo" at bounding box center [523, 652] width 155 height 33
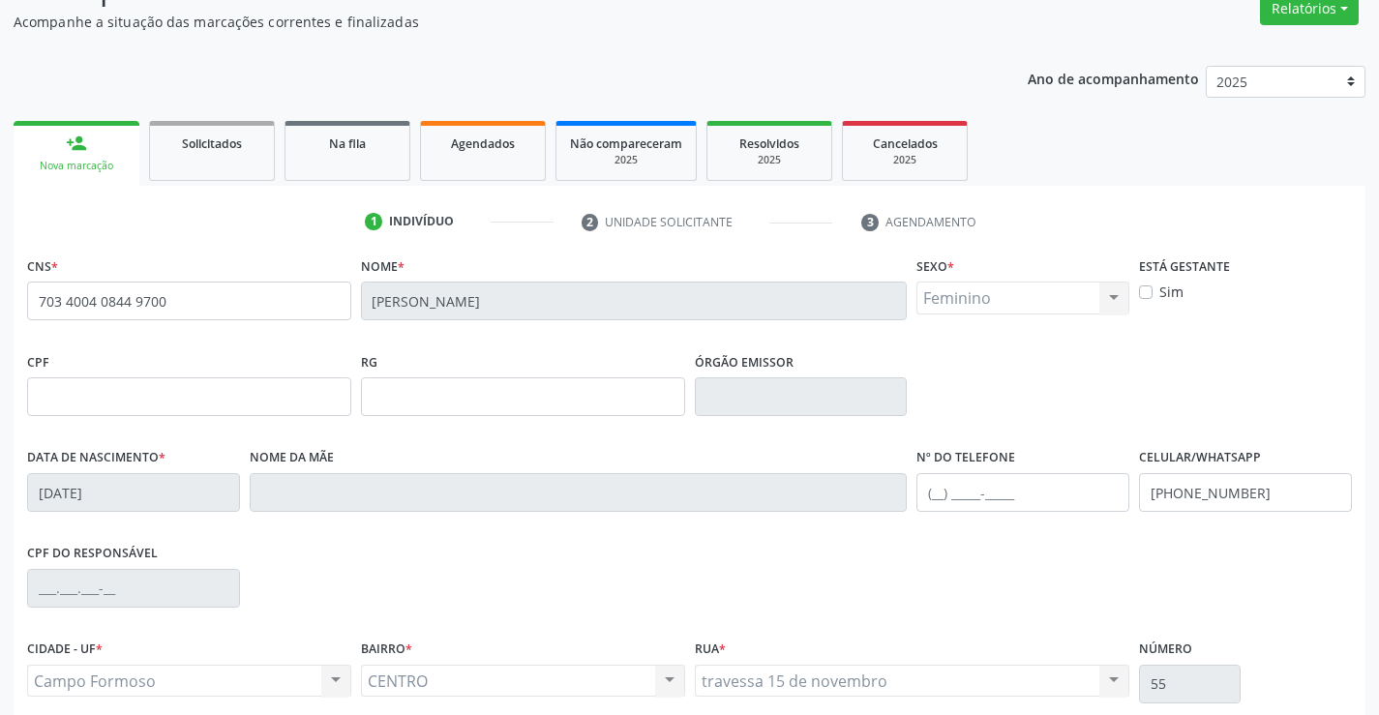
scroll to position [334, 0]
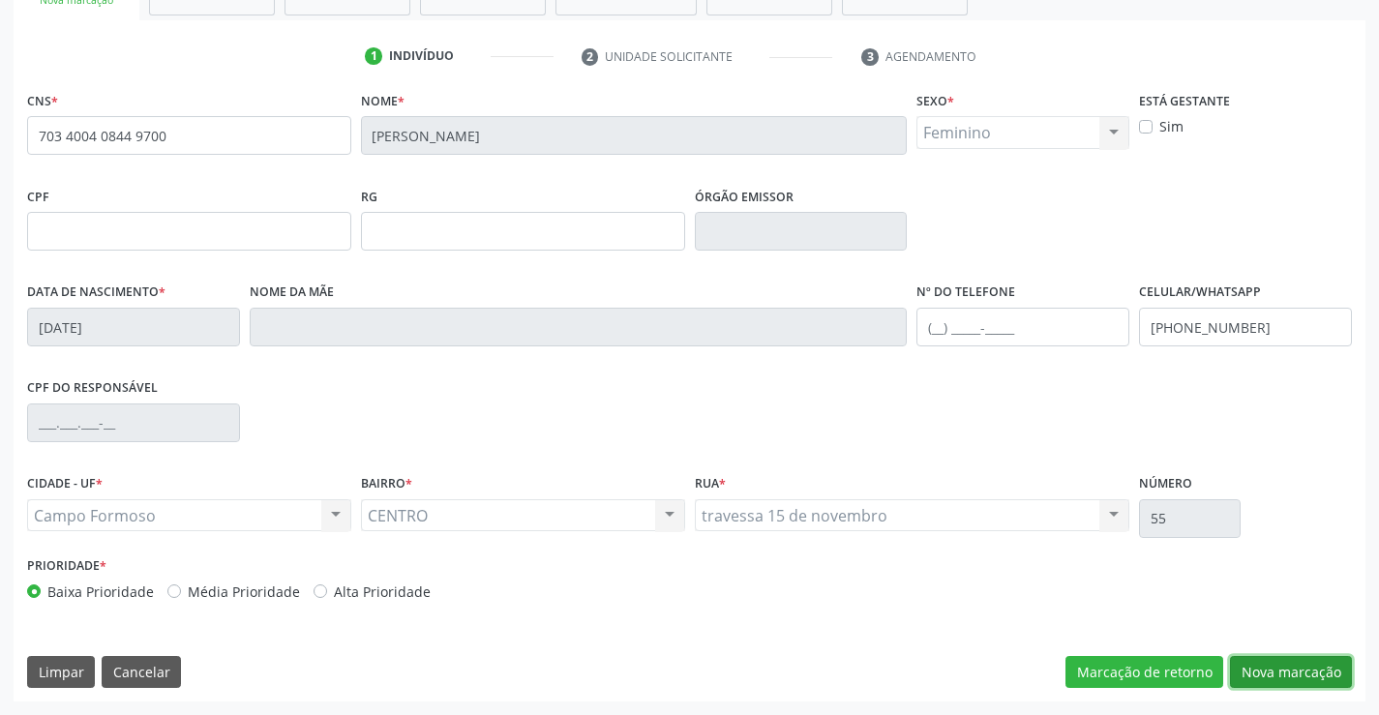
click at [1270, 662] on button "Nova marcação" at bounding box center [1291, 672] width 122 height 33
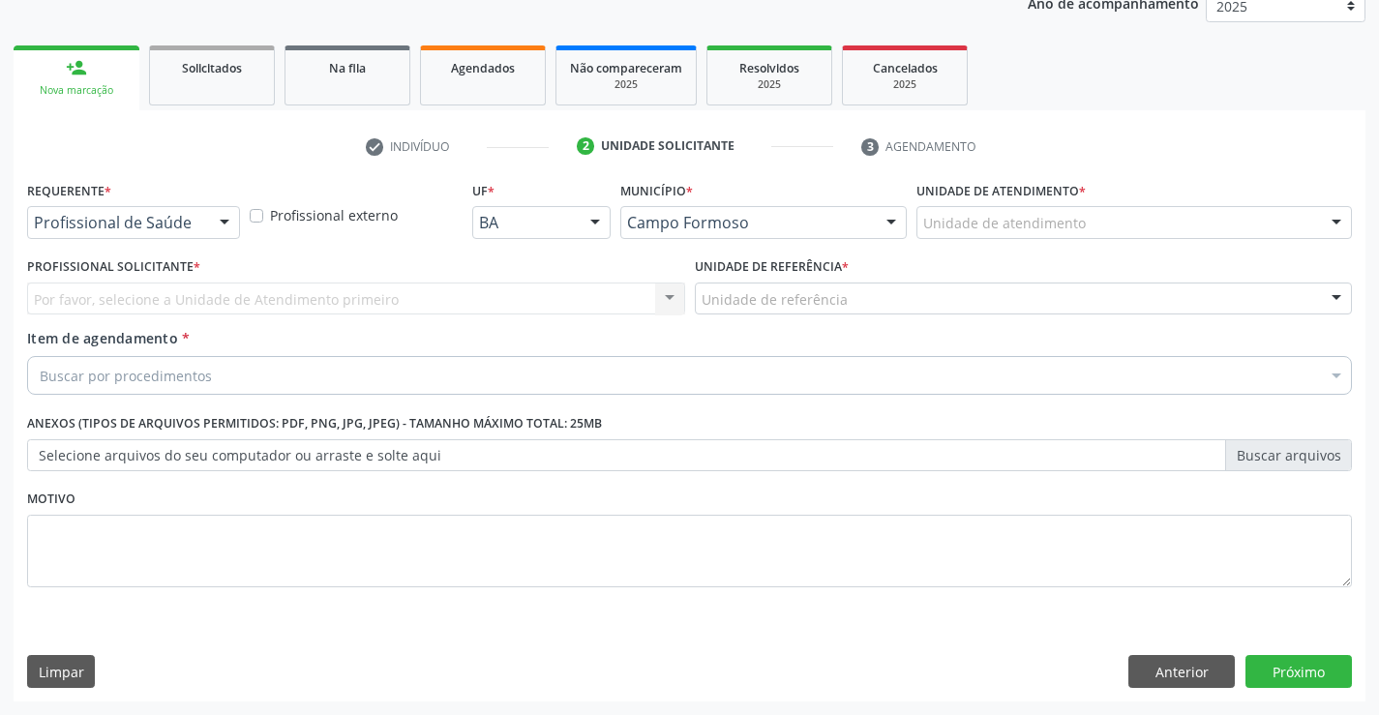
scroll to position [244, 0]
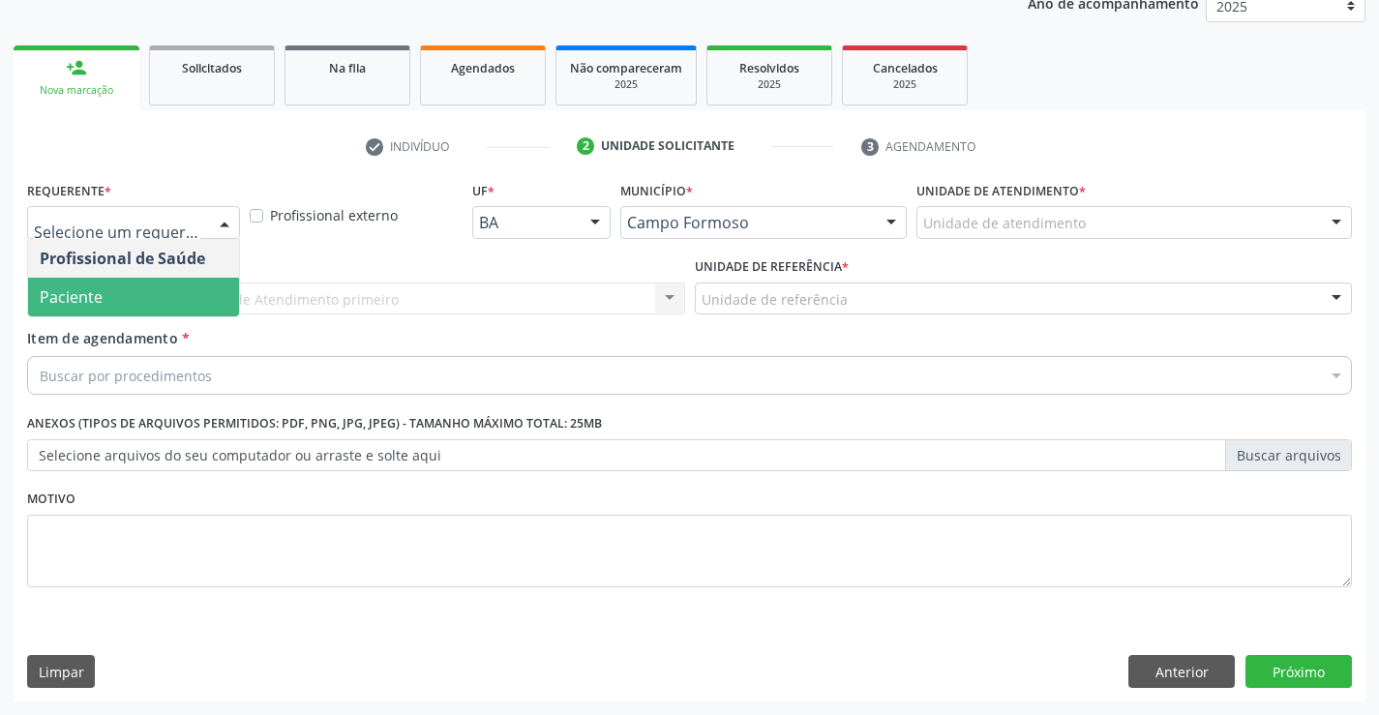
click at [123, 301] on span "Paciente" at bounding box center [133, 297] width 211 height 39
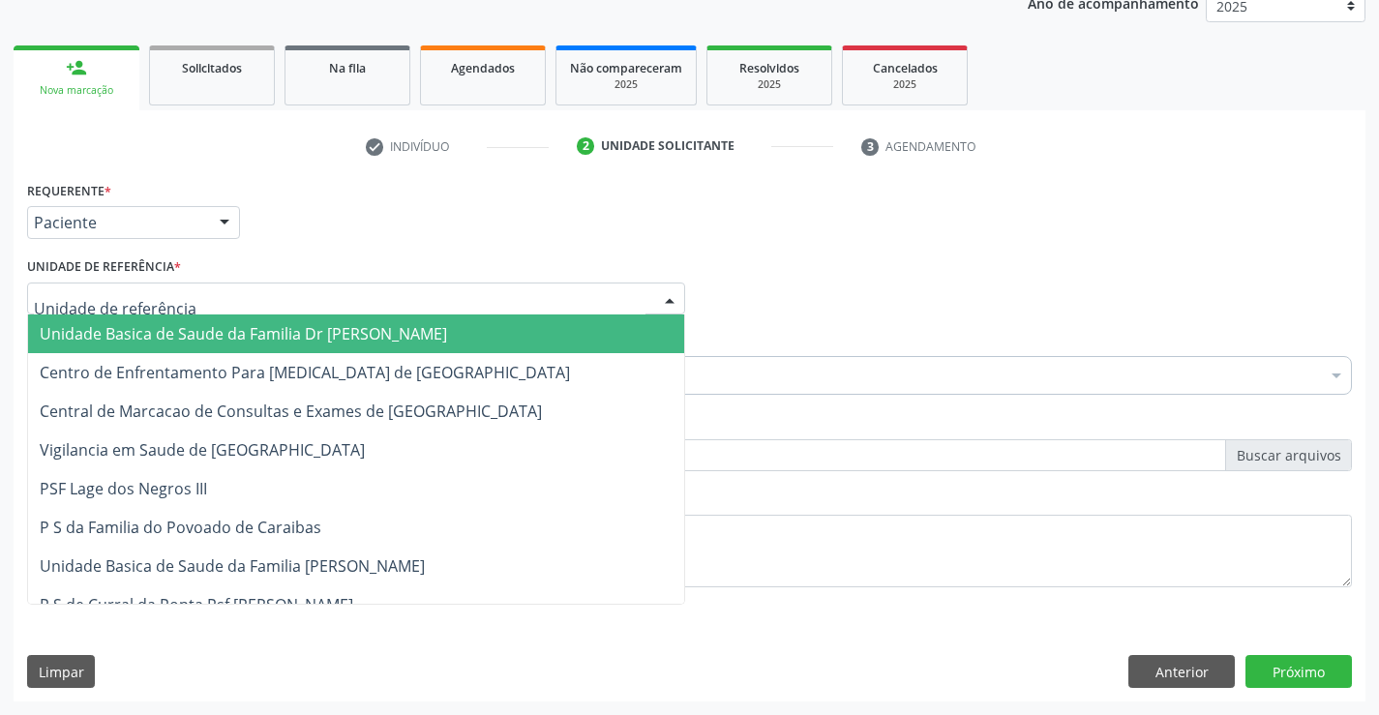
click at [238, 341] on span "Unidade Basica de Saude da Familia Dr [PERSON_NAME]" at bounding box center [244, 333] width 408 height 21
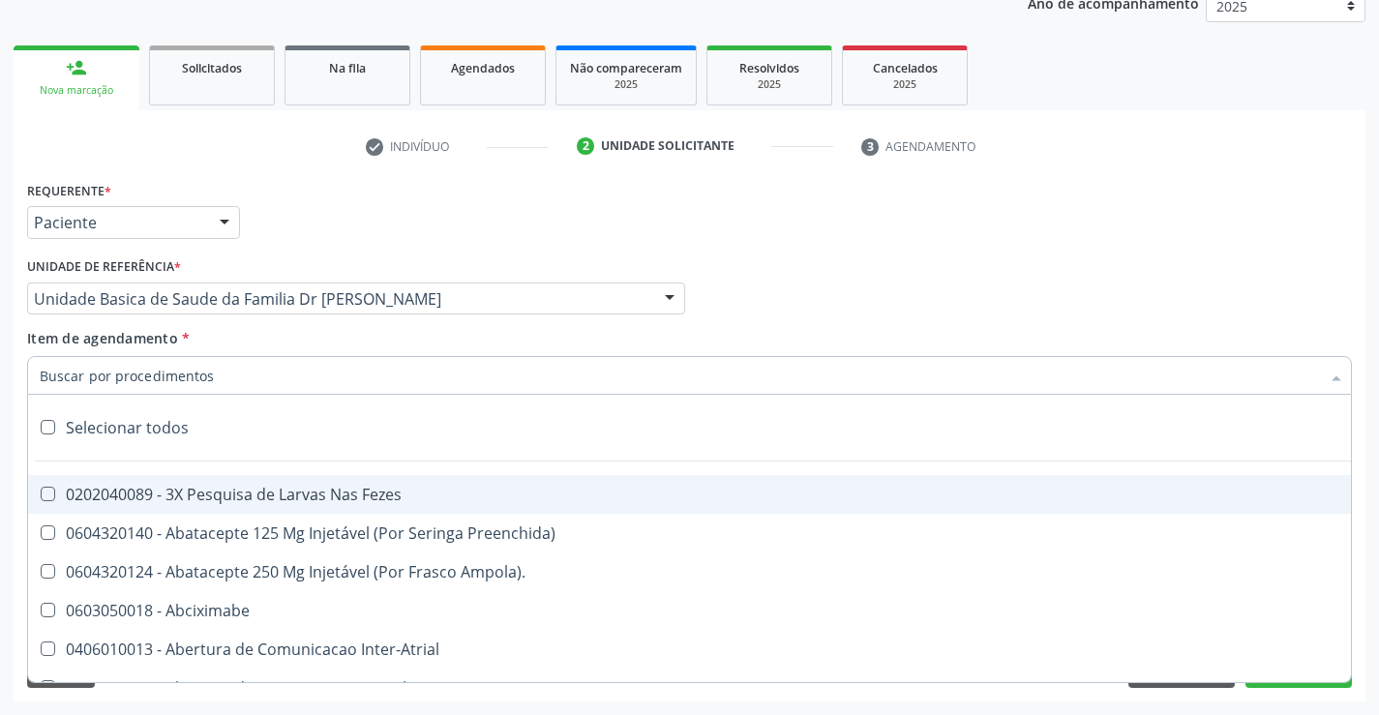
click at [234, 378] on div at bounding box center [689, 375] width 1325 height 39
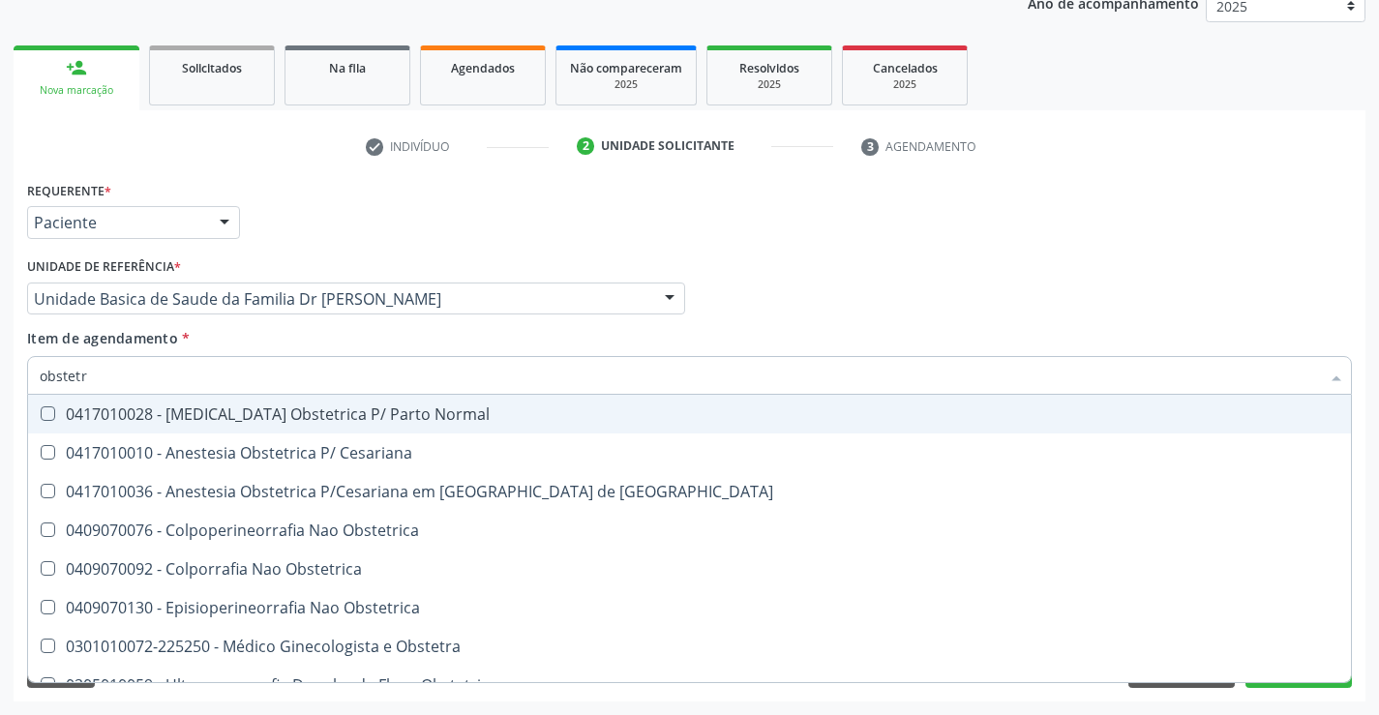
type input "obstetra"
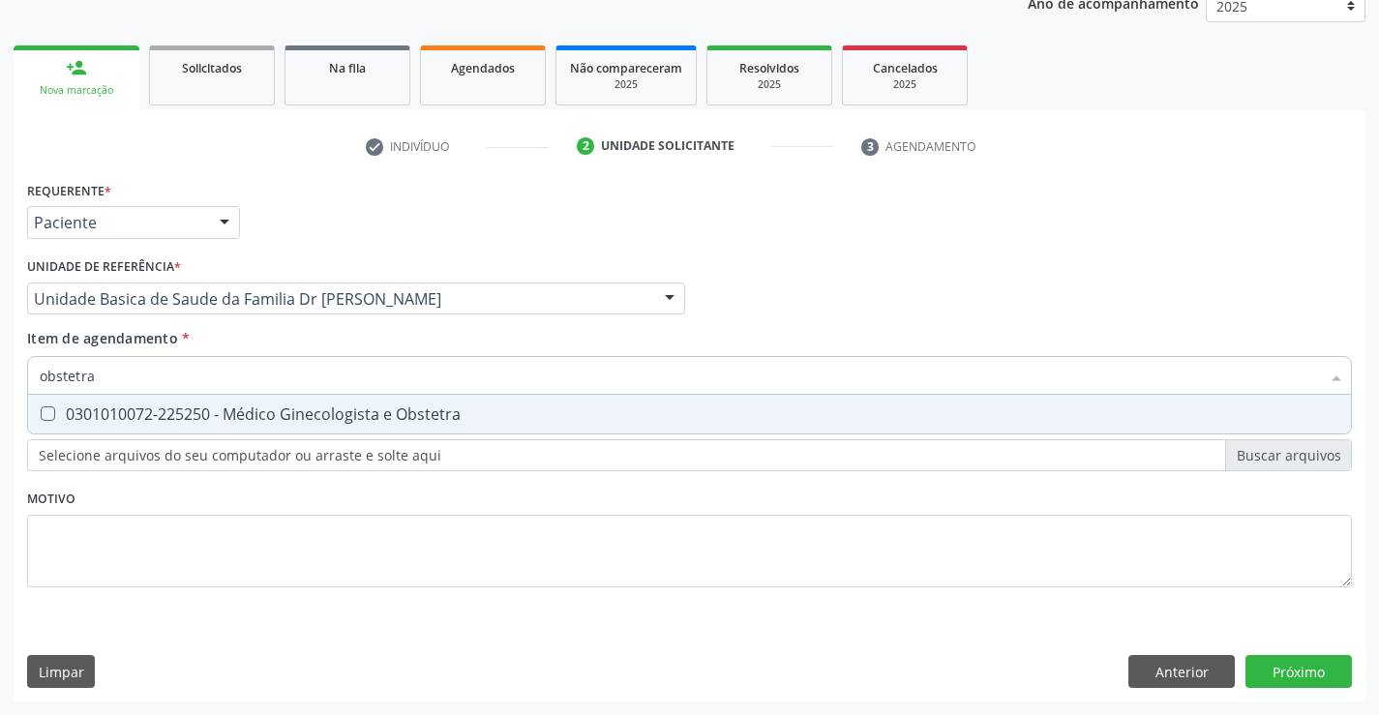
click at [323, 409] on div "0301010072-225250 - Médico Ginecologista e Obstetra" at bounding box center [690, 414] width 1300 height 15
checkbox Obstetra "true"
click at [1303, 668] on div "Requerente * Paciente Profissional de Saúde Paciente Nenhum resultado encontrad…" at bounding box center [690, 439] width 1352 height 526
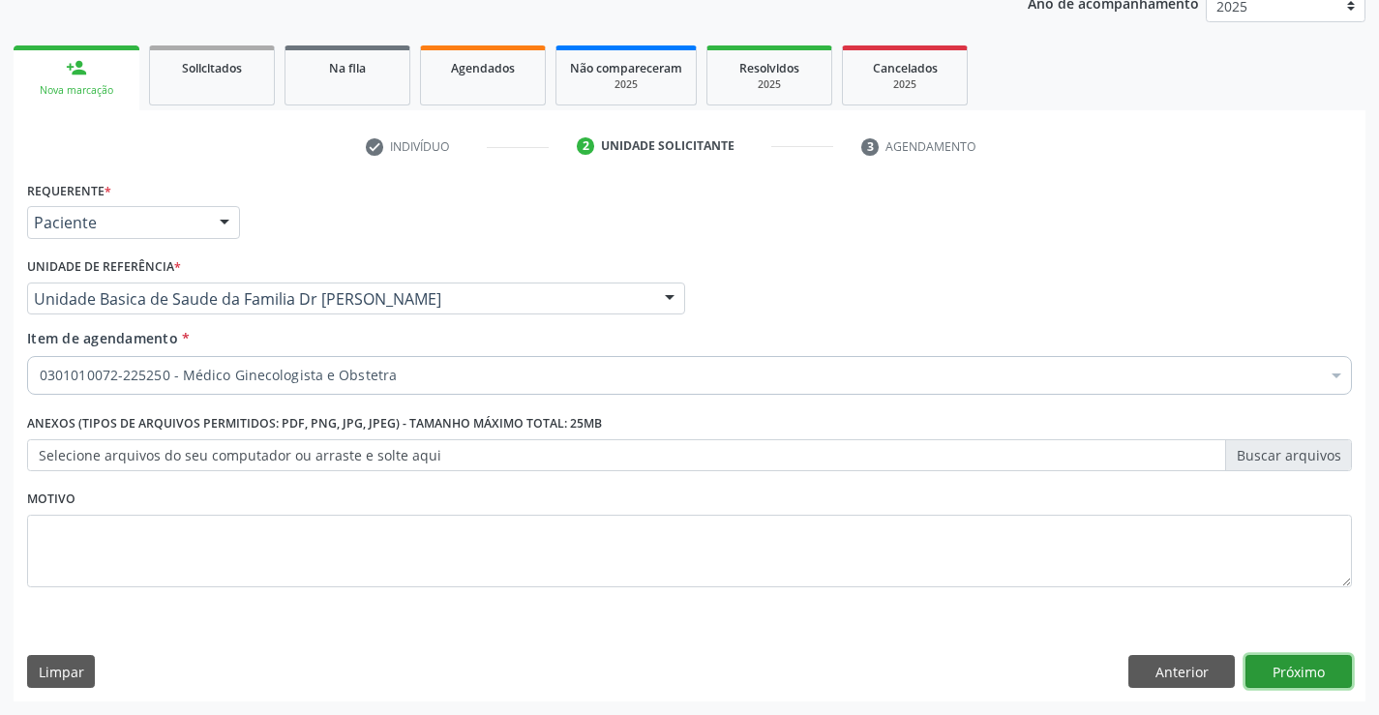
click at [1303, 668] on button "Próximo" at bounding box center [1299, 671] width 106 height 33
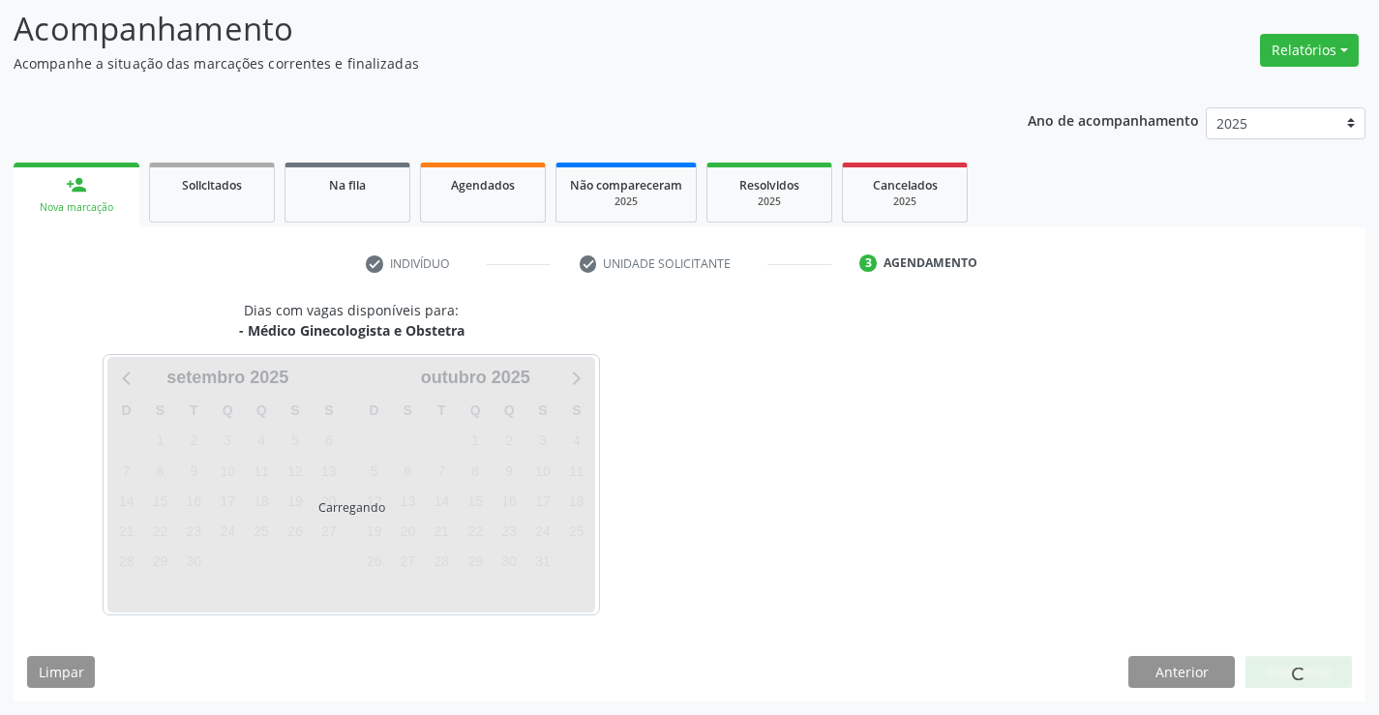
scroll to position [127, 0]
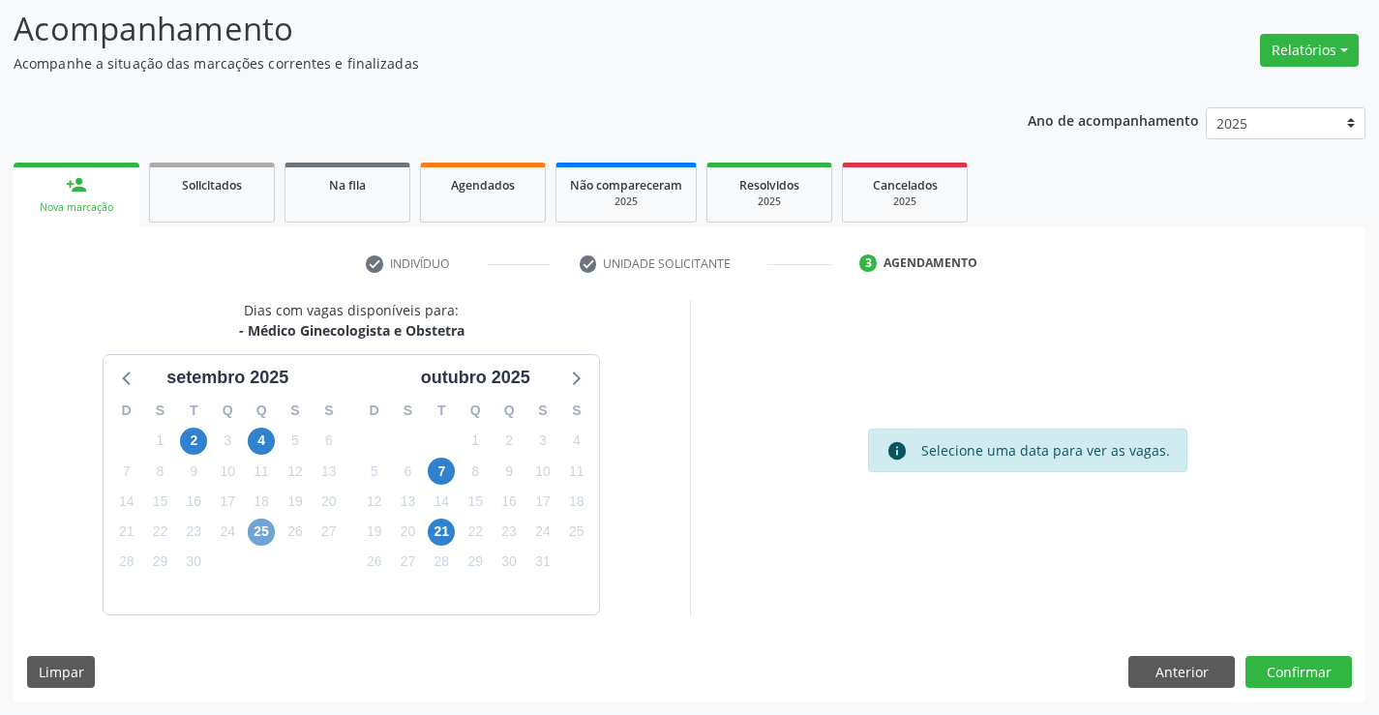
click at [257, 530] on span "25" at bounding box center [261, 532] width 27 height 27
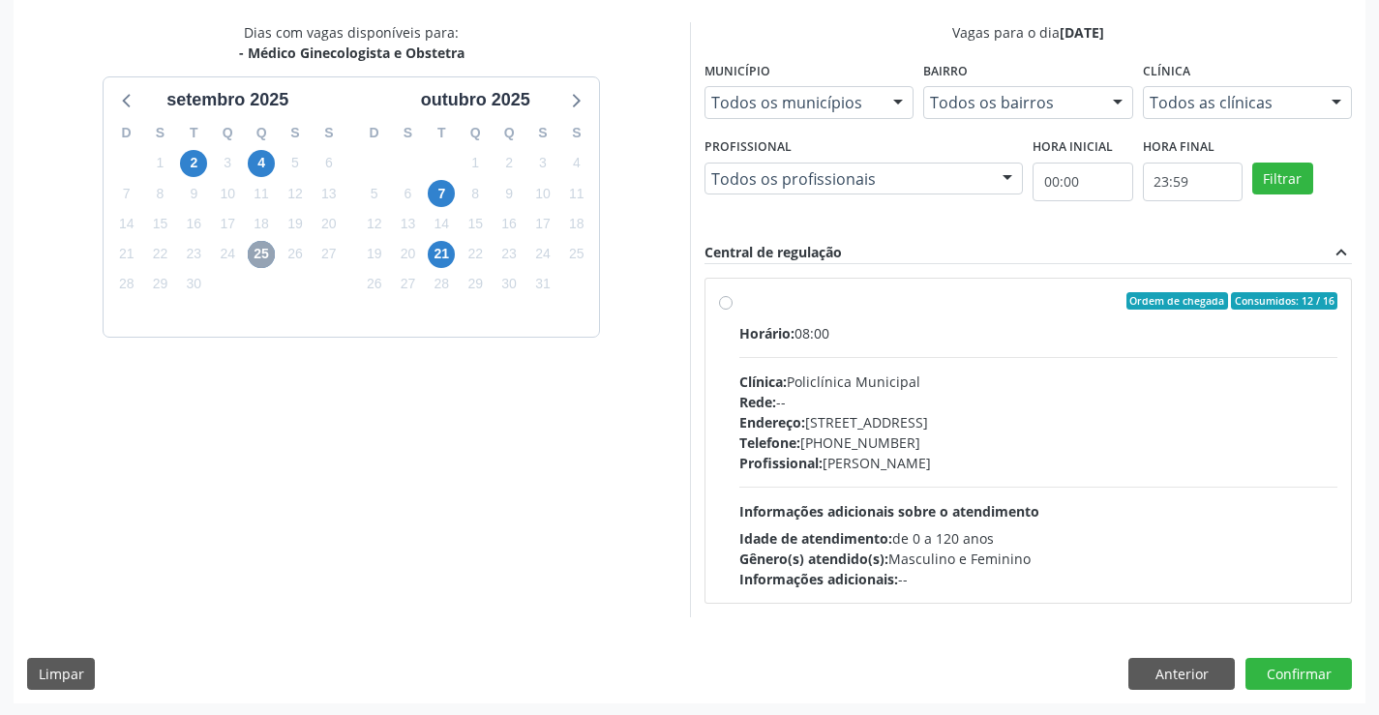
scroll to position [407, 0]
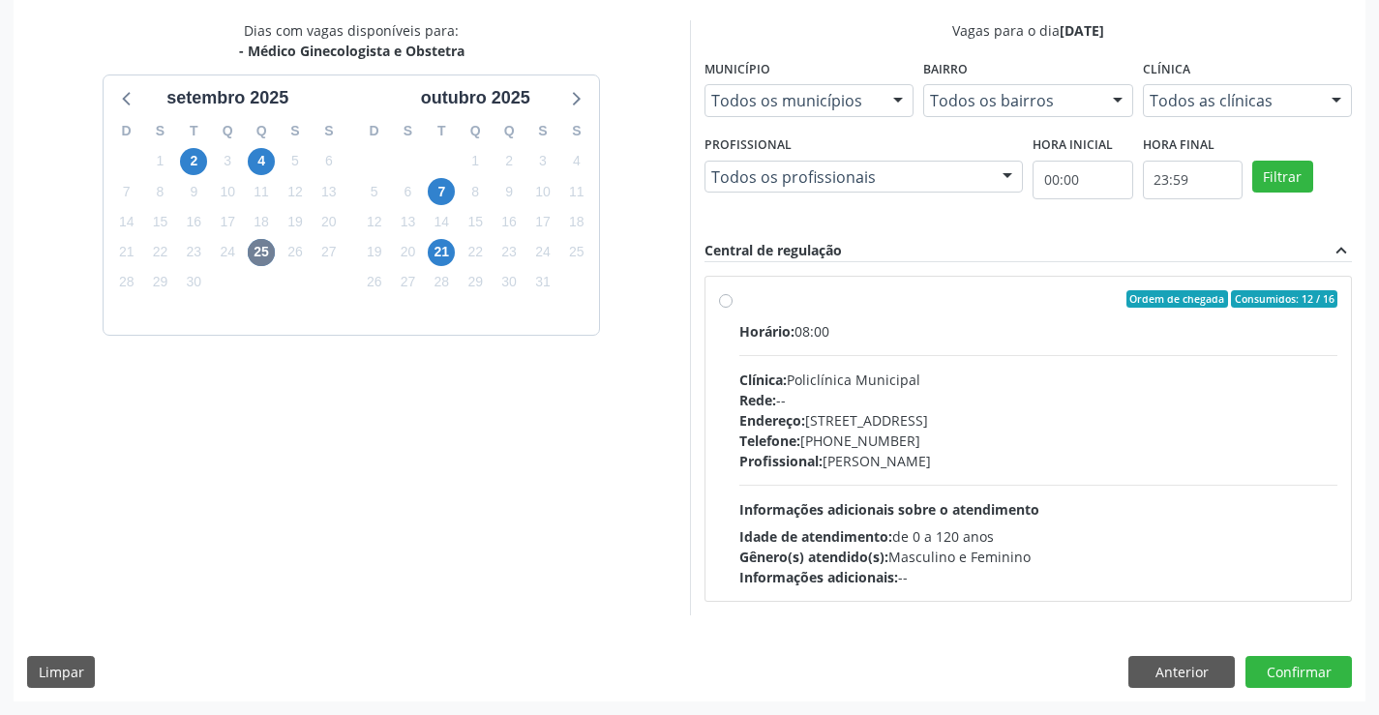
click at [989, 314] on label "Ordem de chegada Consumidos: 12 / 16 Horário: 08:00 Clínica: Policlínica Munici…" at bounding box center [1039, 438] width 599 height 297
click at [733, 308] on input "Ordem de chegada Consumidos: 12 / 16 Horário: 08:00 Clínica: Policlínica Munici…" at bounding box center [726, 298] width 14 height 17
radio input "true"
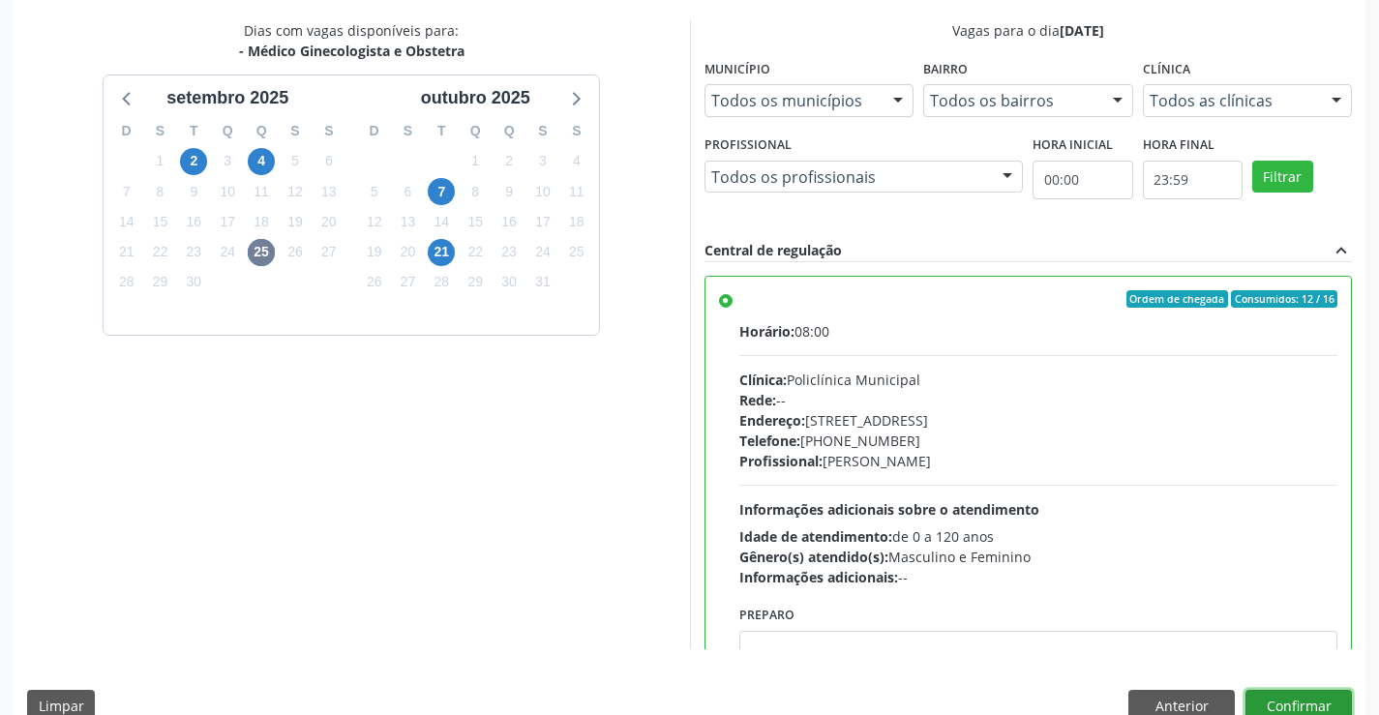
click at [1308, 697] on button "Confirmar" at bounding box center [1299, 706] width 106 height 33
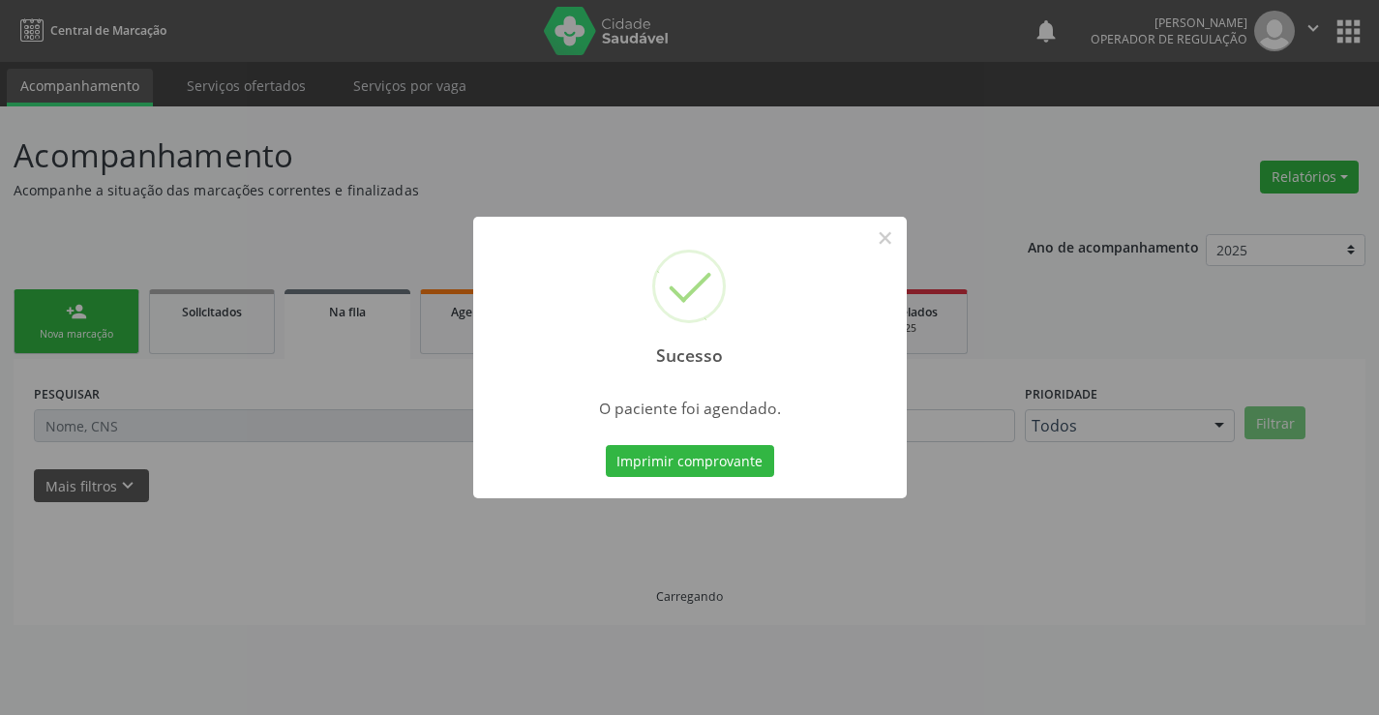
scroll to position [0, 0]
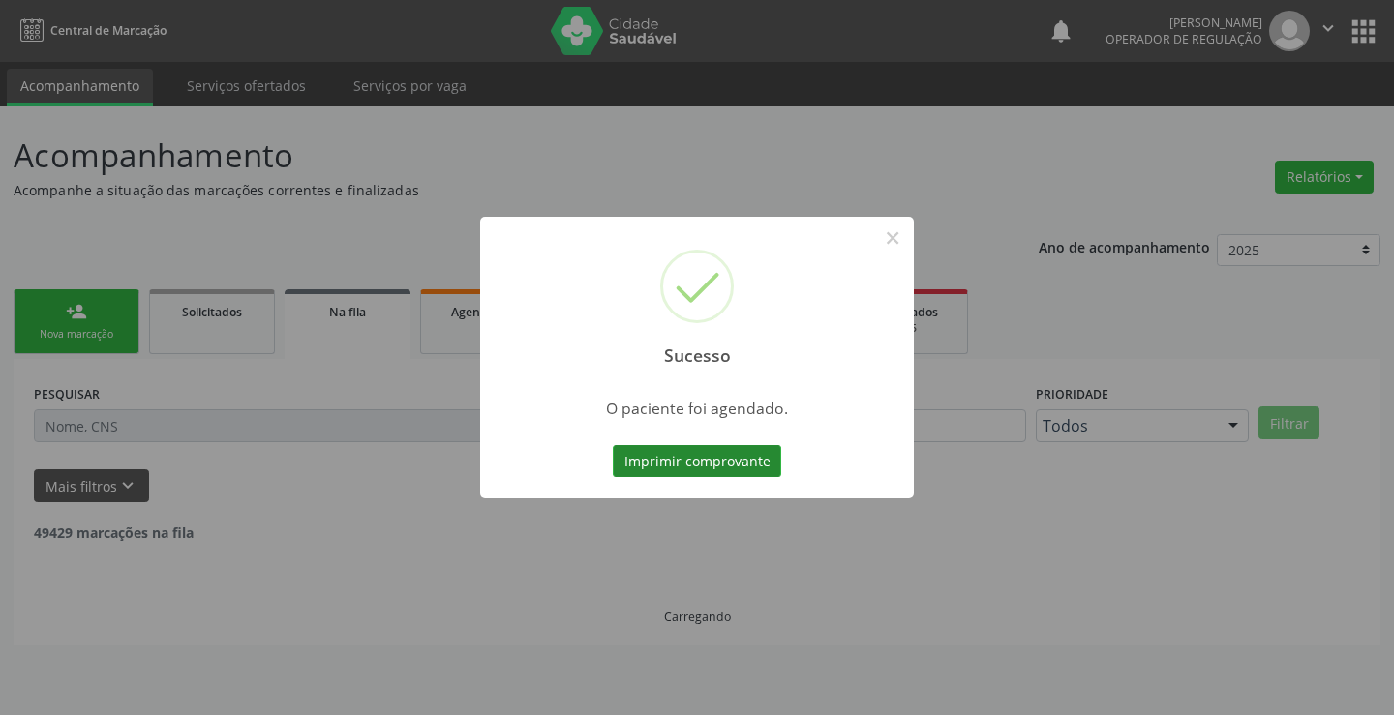
click at [685, 458] on button "Imprimir comprovante" at bounding box center [697, 461] width 168 height 33
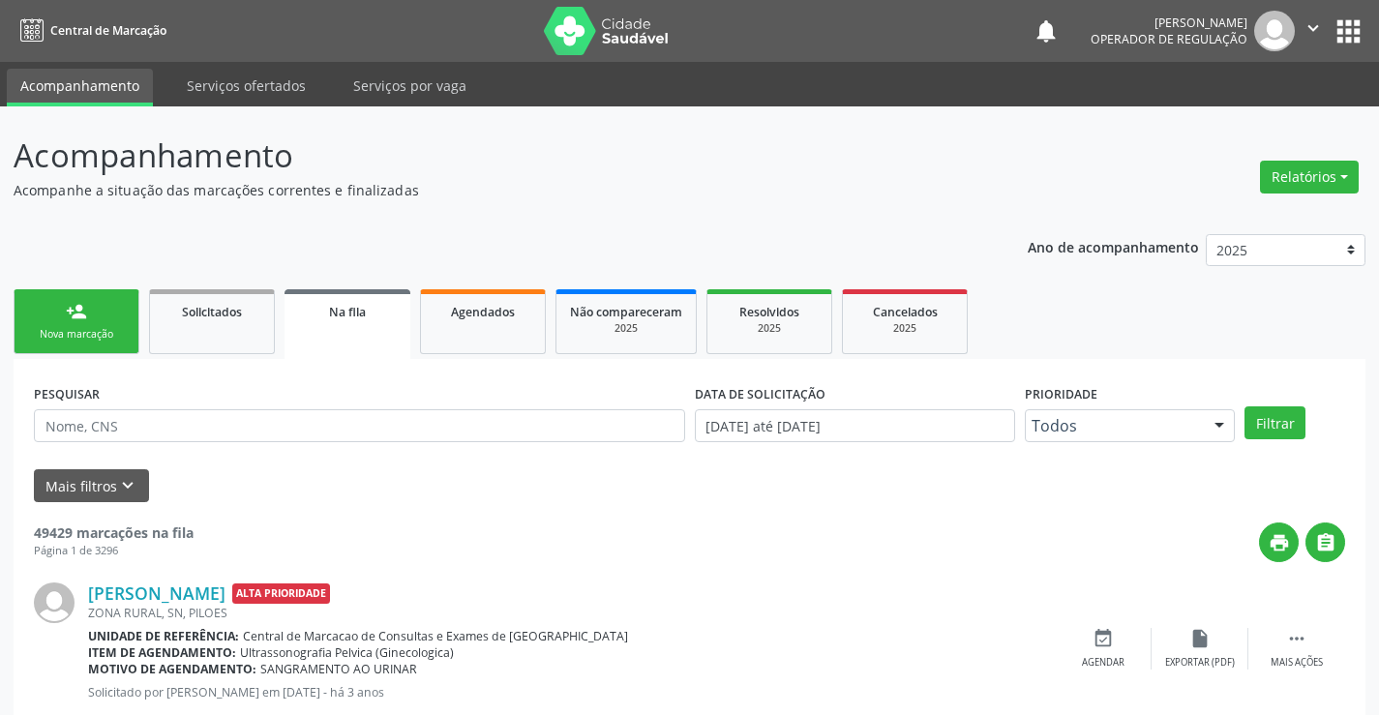
click at [94, 315] on link "person_add Nova marcação" at bounding box center [77, 321] width 126 height 65
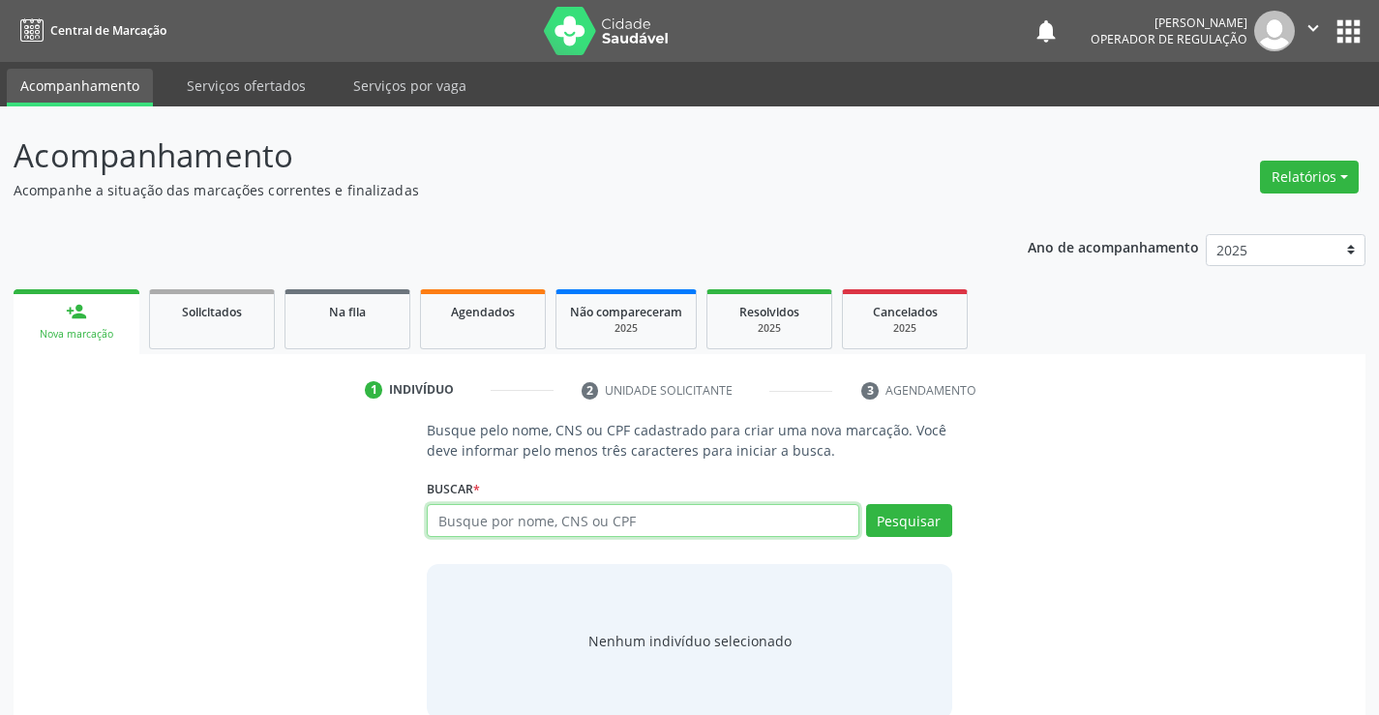
click at [645, 514] on input "text" at bounding box center [643, 520] width 432 height 33
type input "703400408449700"
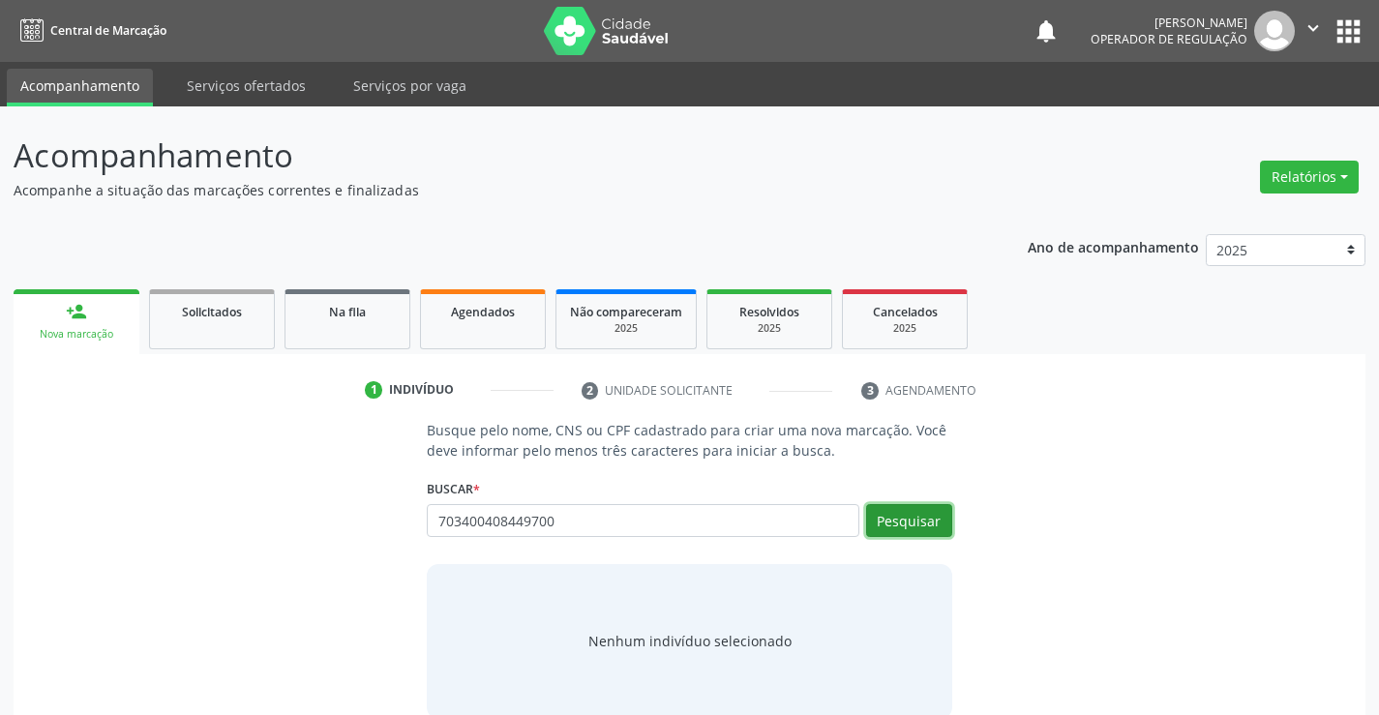
click at [918, 521] on button "Pesquisar" at bounding box center [909, 520] width 86 height 33
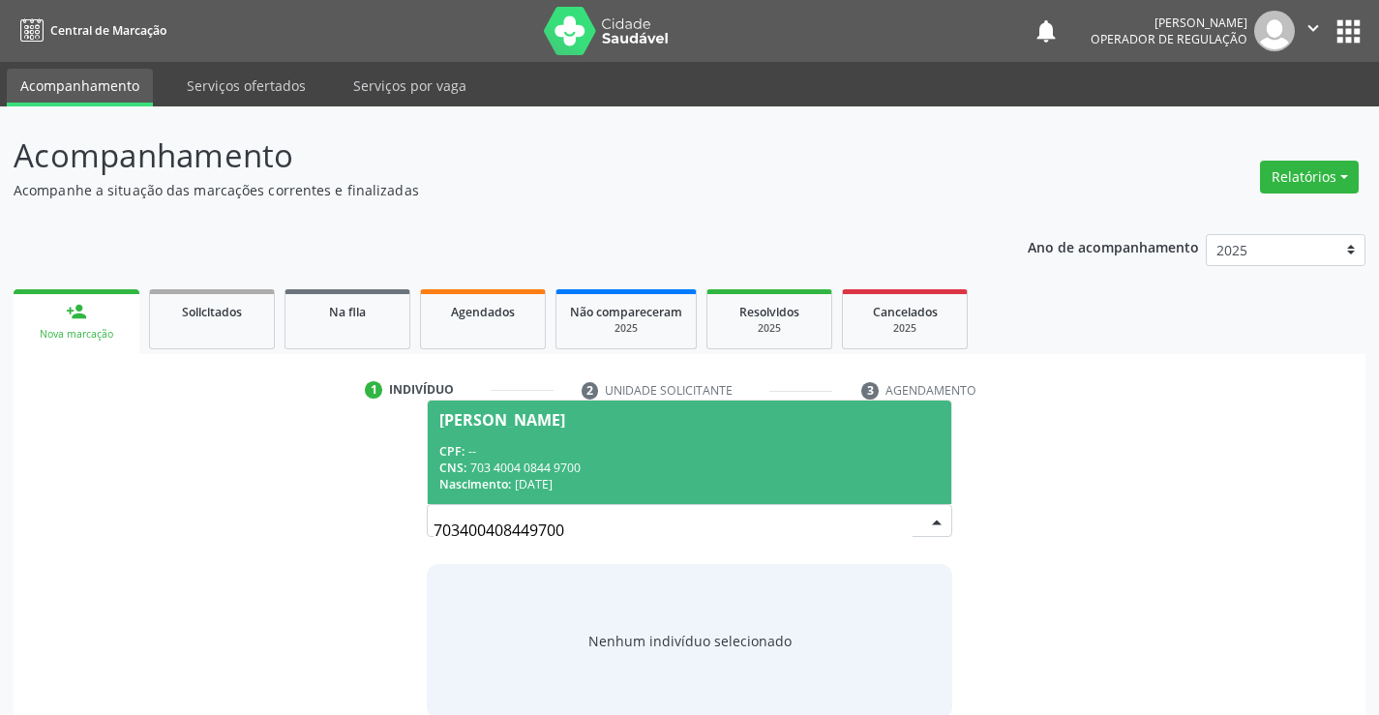
click at [550, 443] on div "CPF: --" at bounding box center [688, 451] width 499 height 16
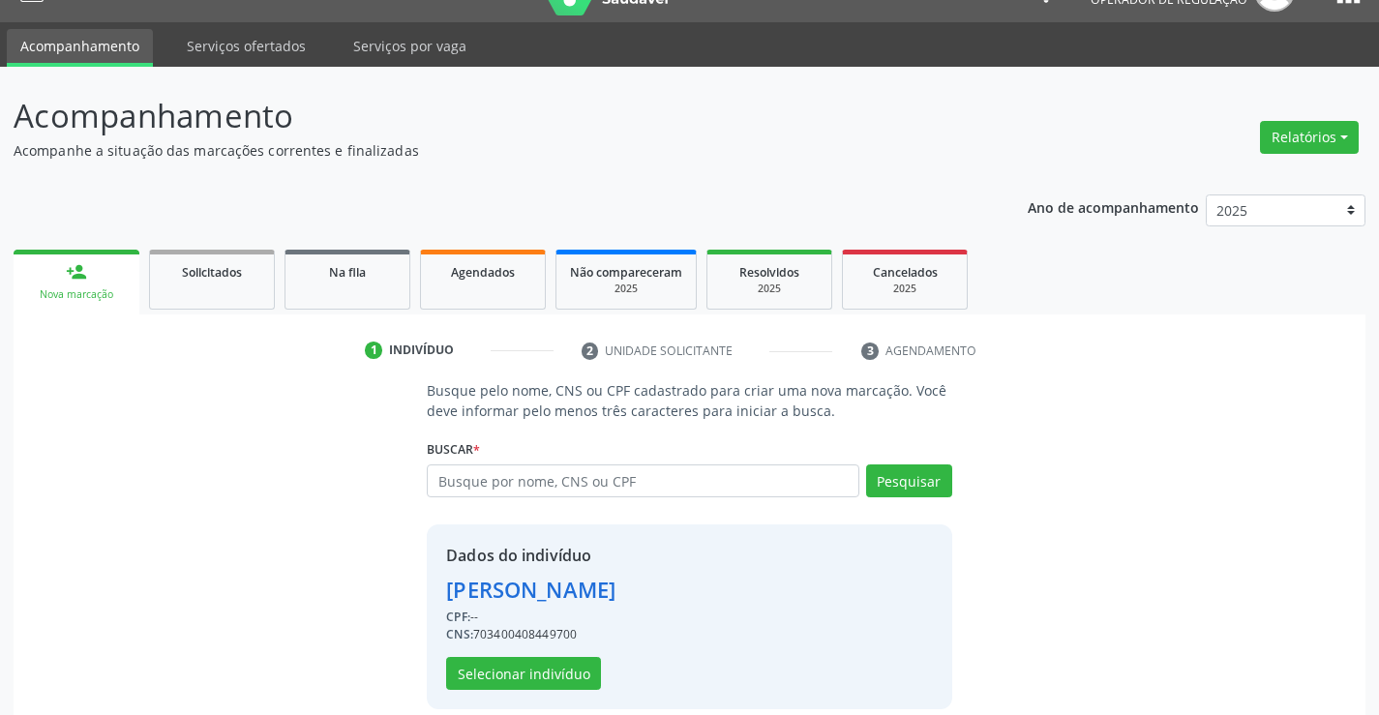
scroll to position [61, 0]
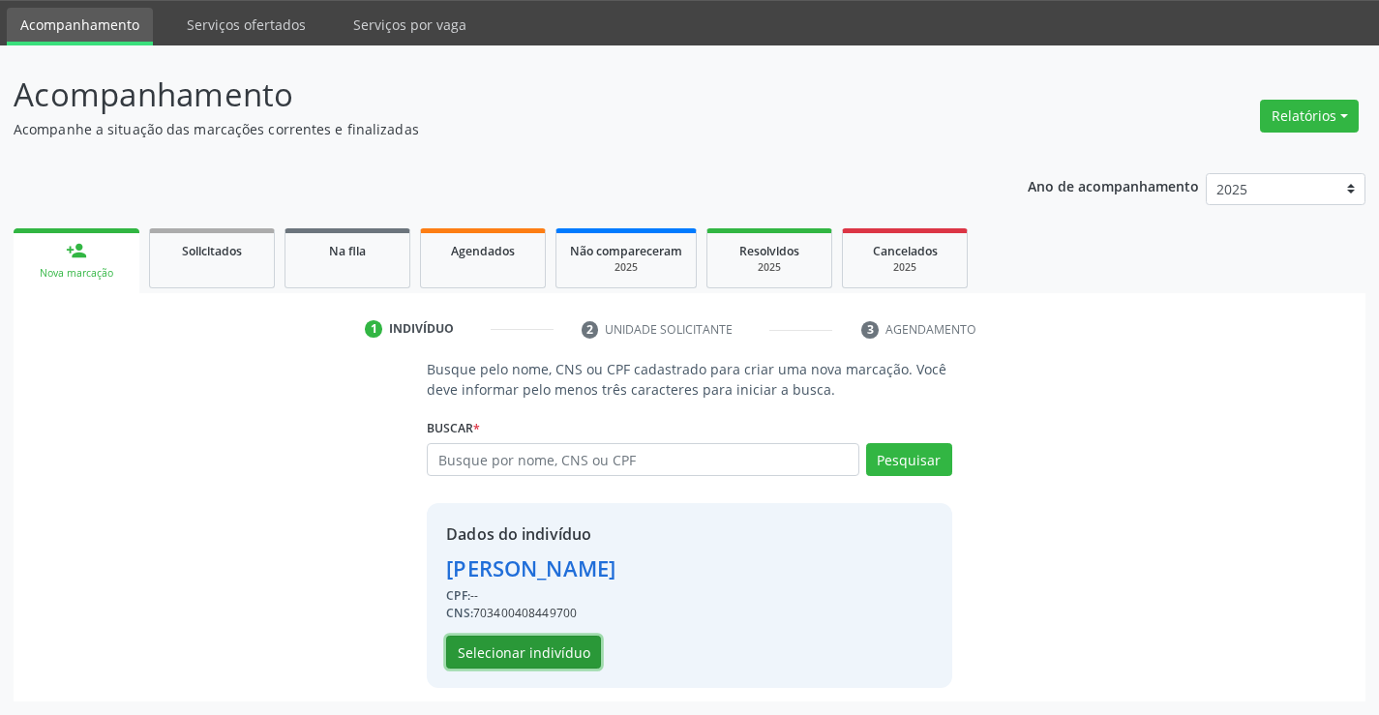
click at [535, 649] on button "Selecionar indivíduo" at bounding box center [523, 652] width 155 height 33
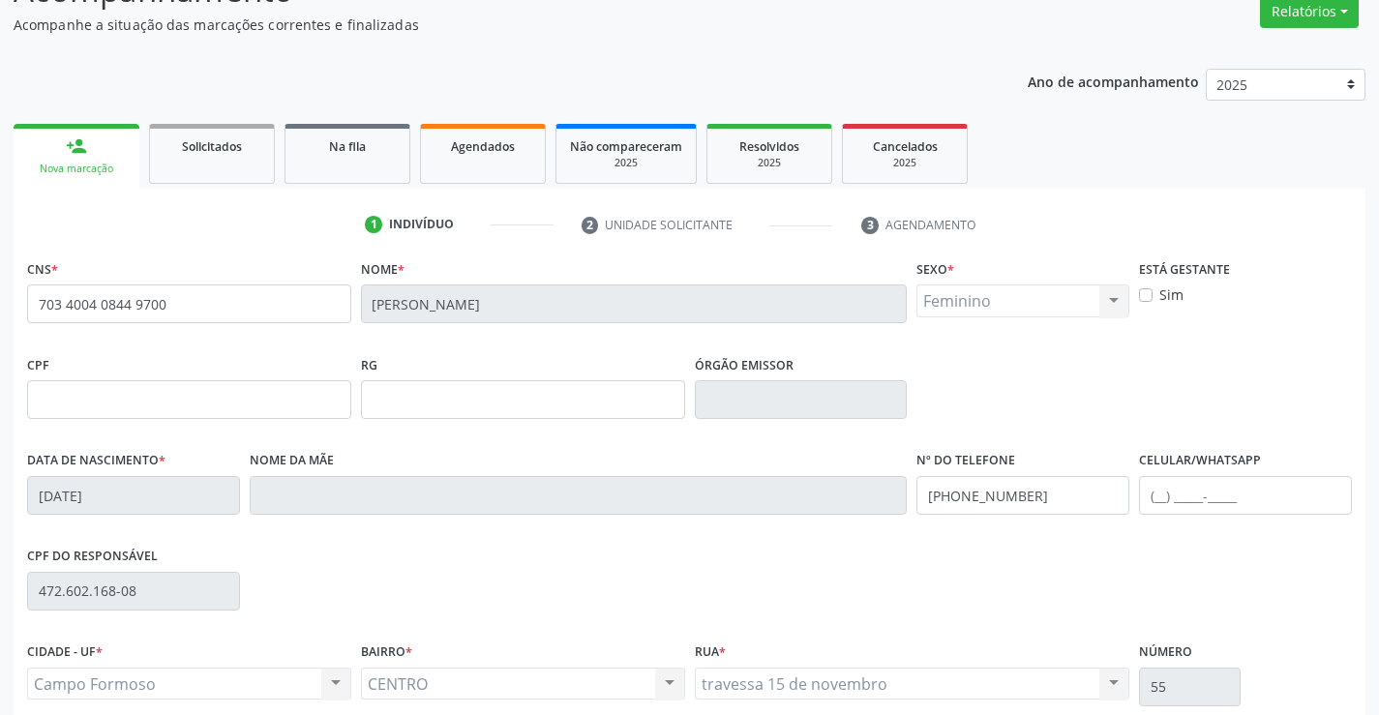
scroll to position [334, 0]
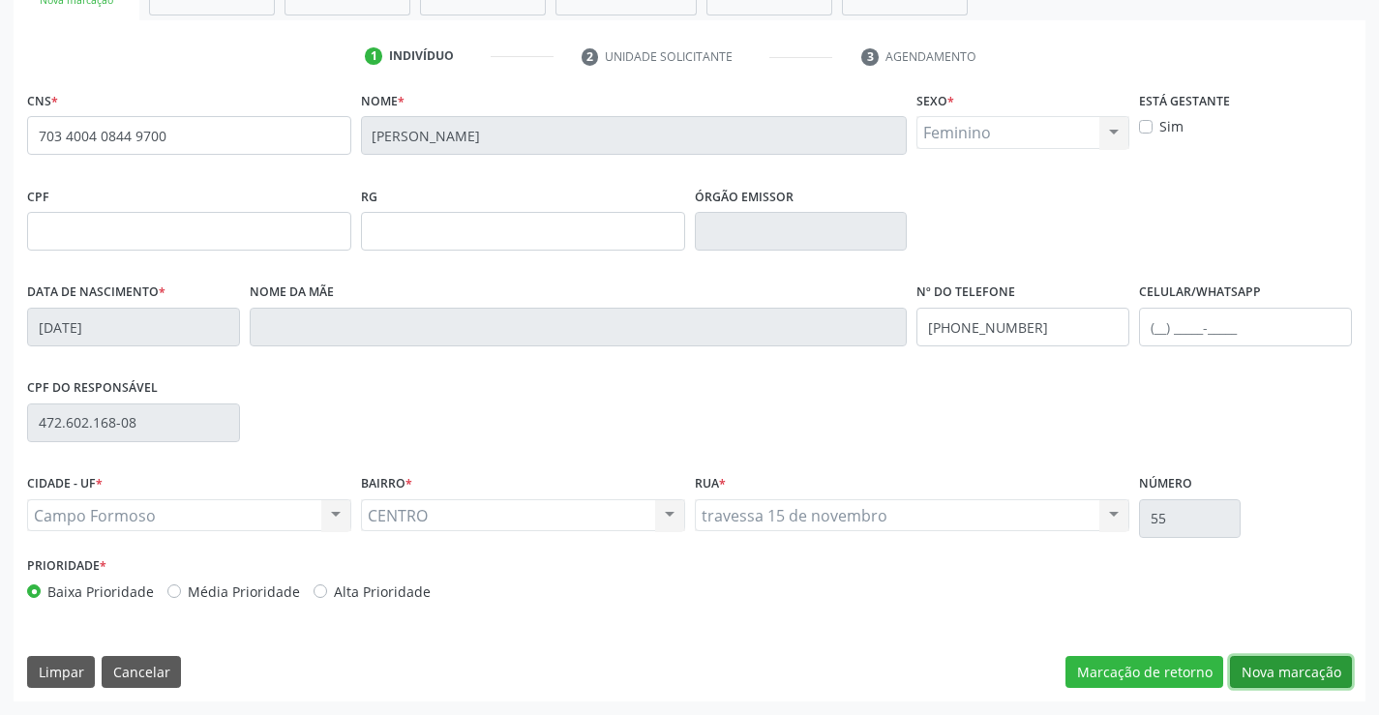
click at [1292, 664] on button "Nova marcação" at bounding box center [1291, 672] width 122 height 33
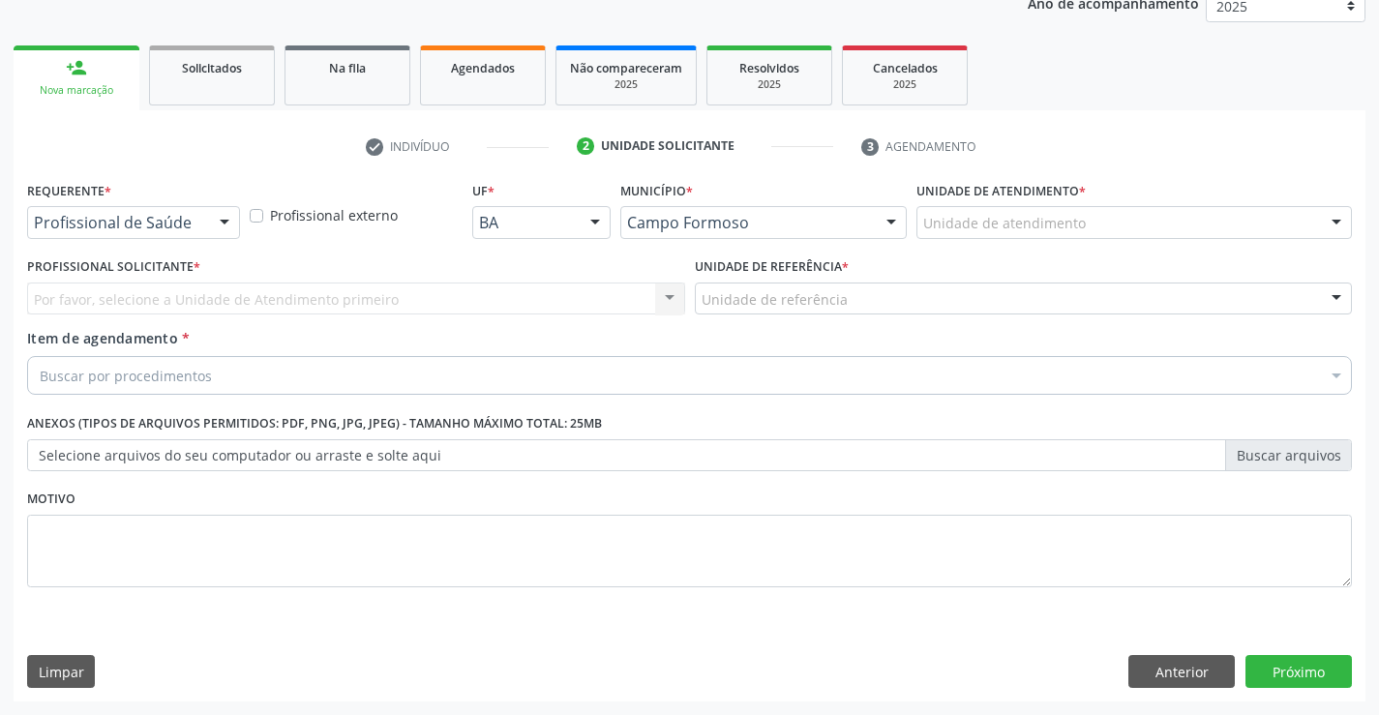
scroll to position [244, 0]
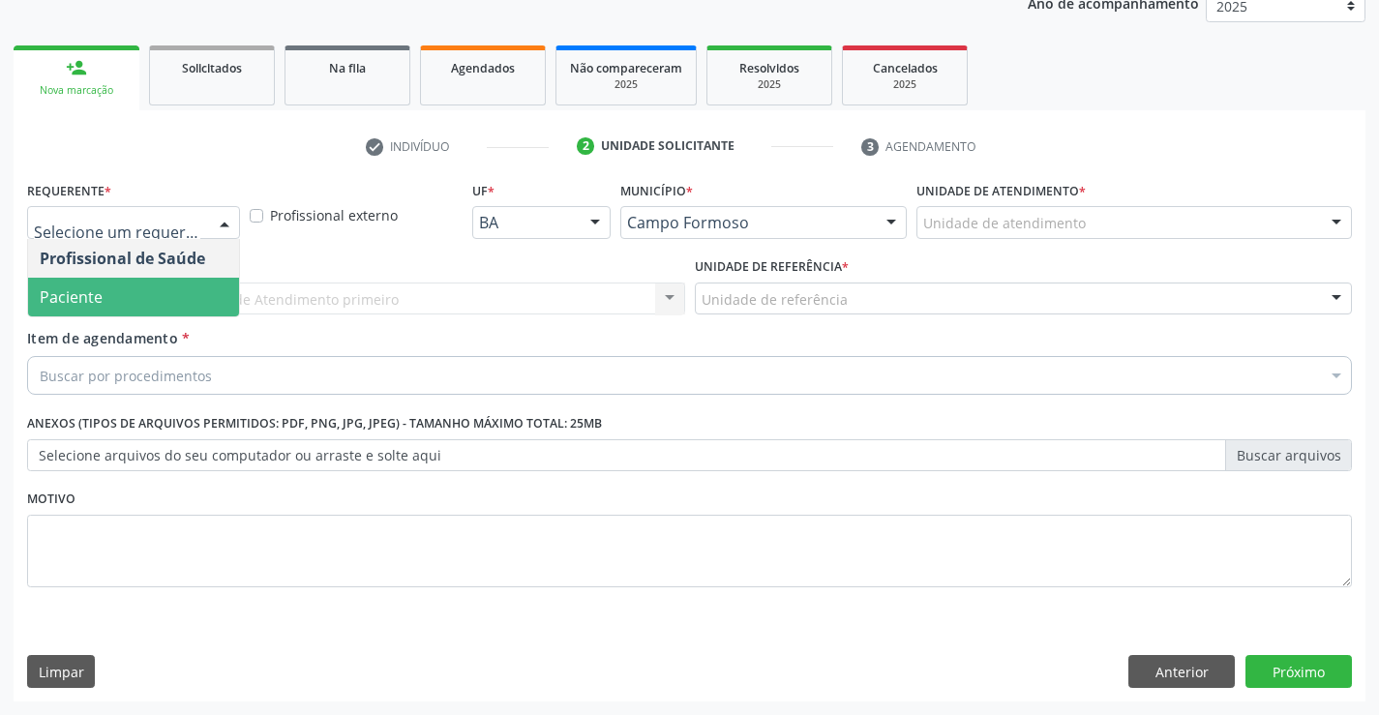
click at [114, 295] on span "Paciente" at bounding box center [133, 297] width 211 height 39
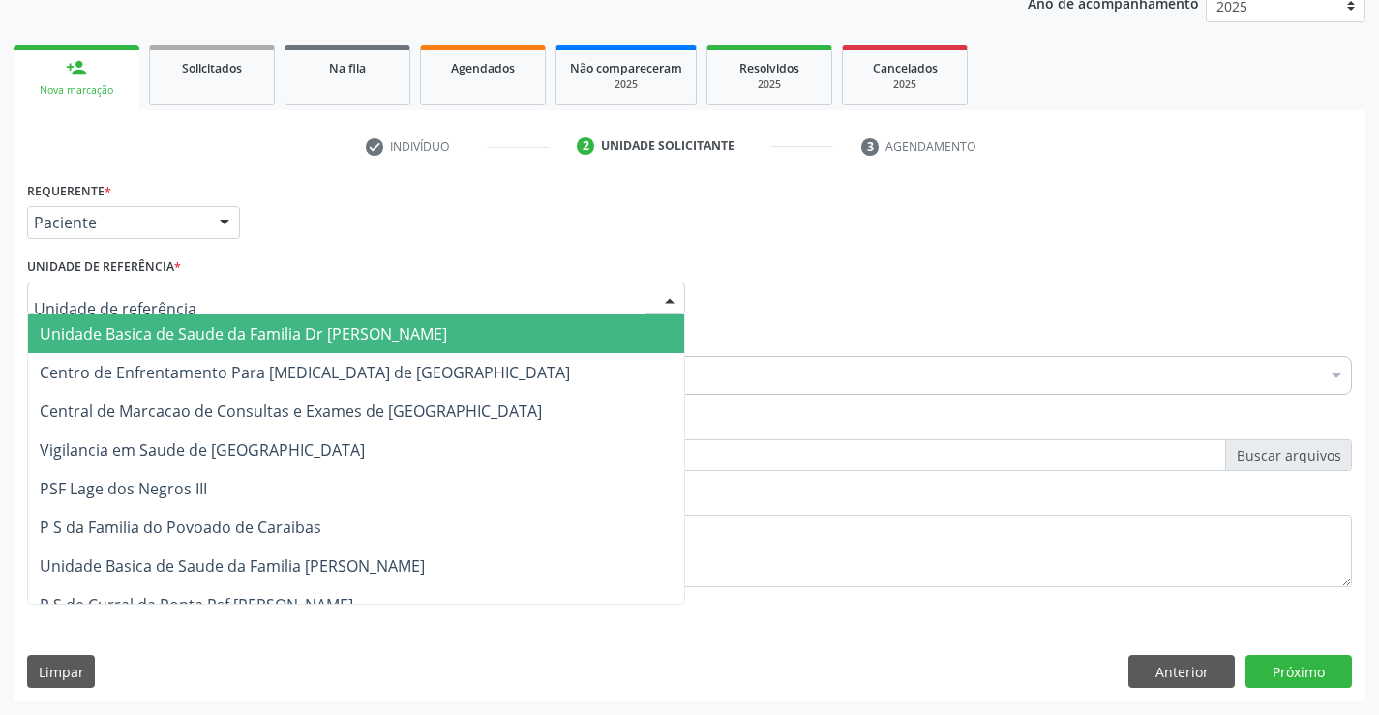
click at [154, 344] on span "Unidade Basica de Saude da Familia Dr [PERSON_NAME]" at bounding box center [244, 333] width 408 height 21
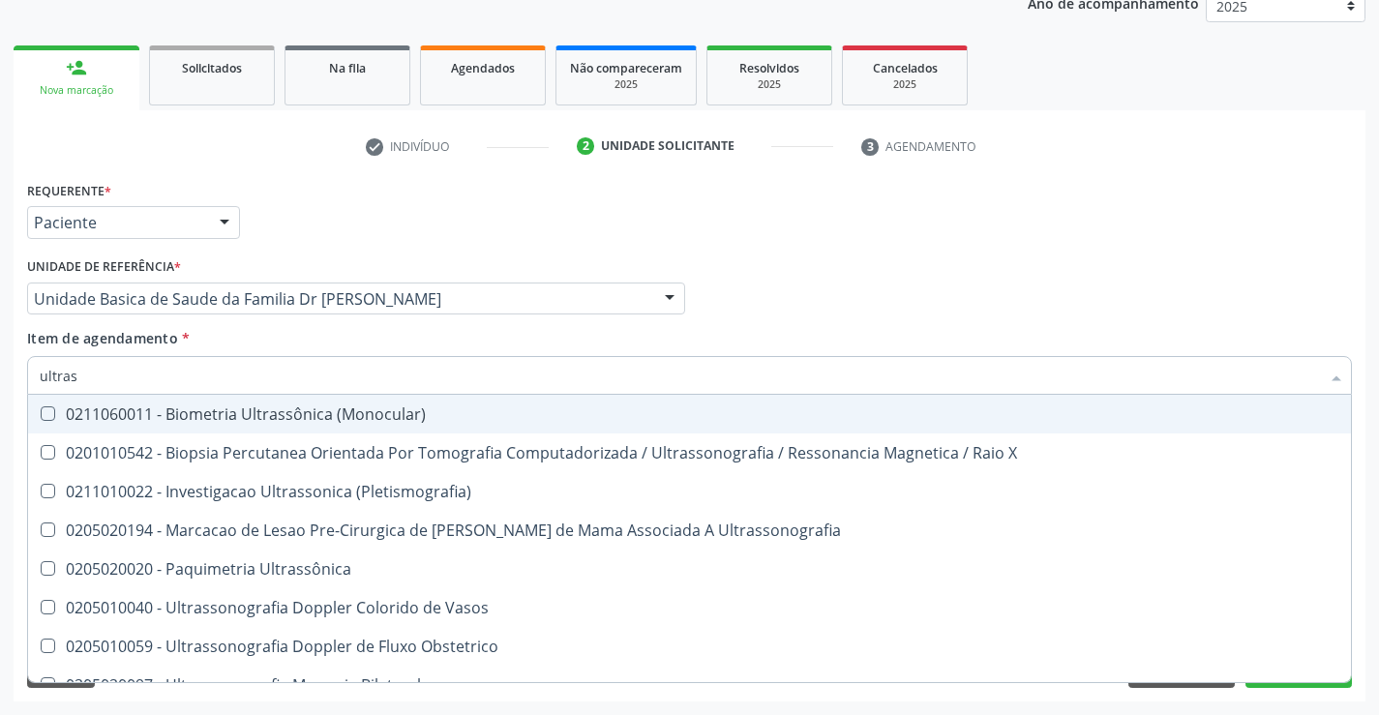
type input "ultrass"
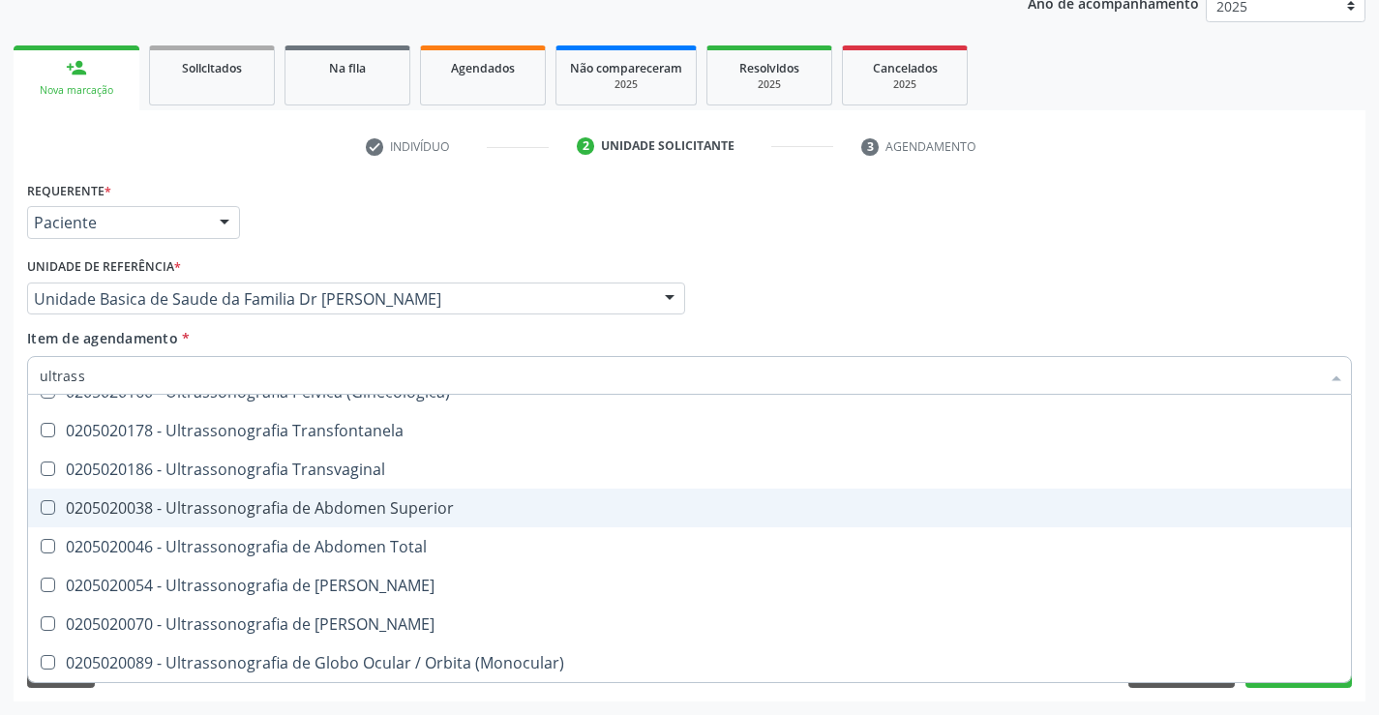
scroll to position [313, 0]
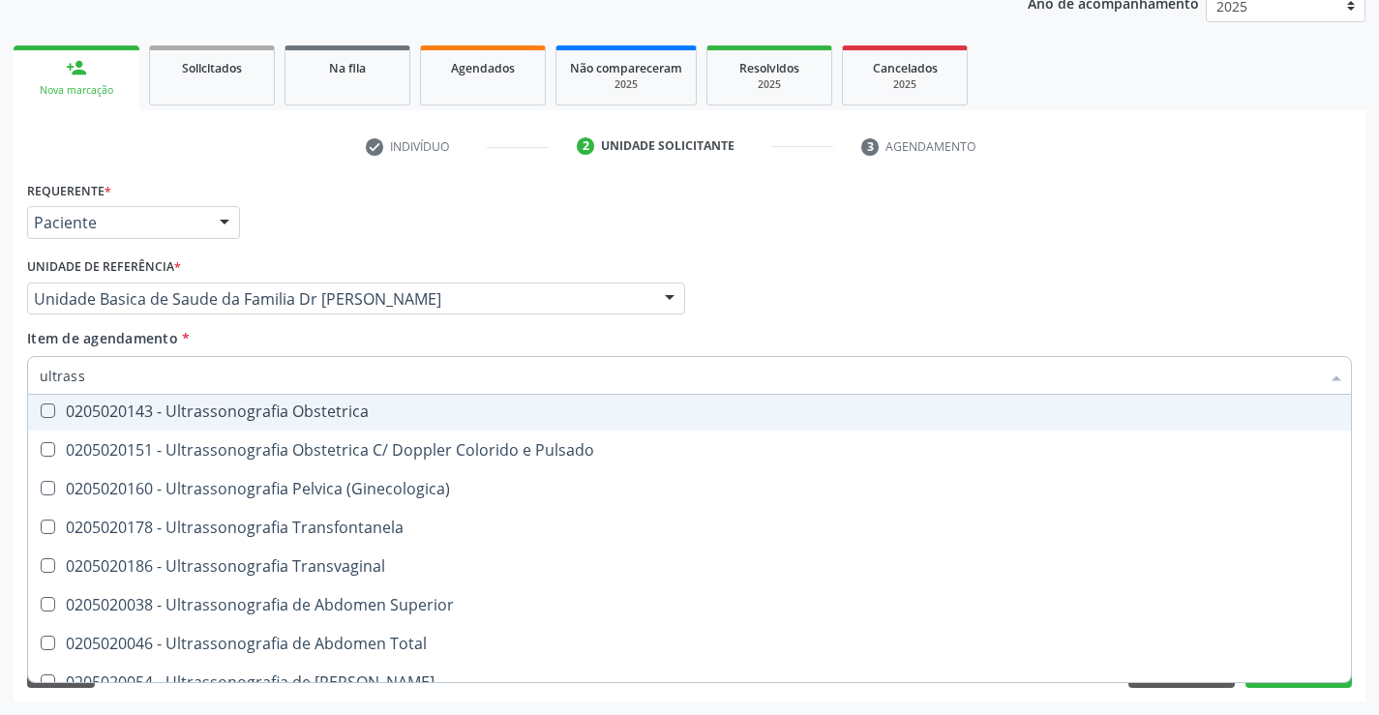
click at [427, 404] on div "0205020143 - Ultrassonografia Obstetrica" at bounding box center [690, 411] width 1300 height 15
checkbox Obstetrica "true"
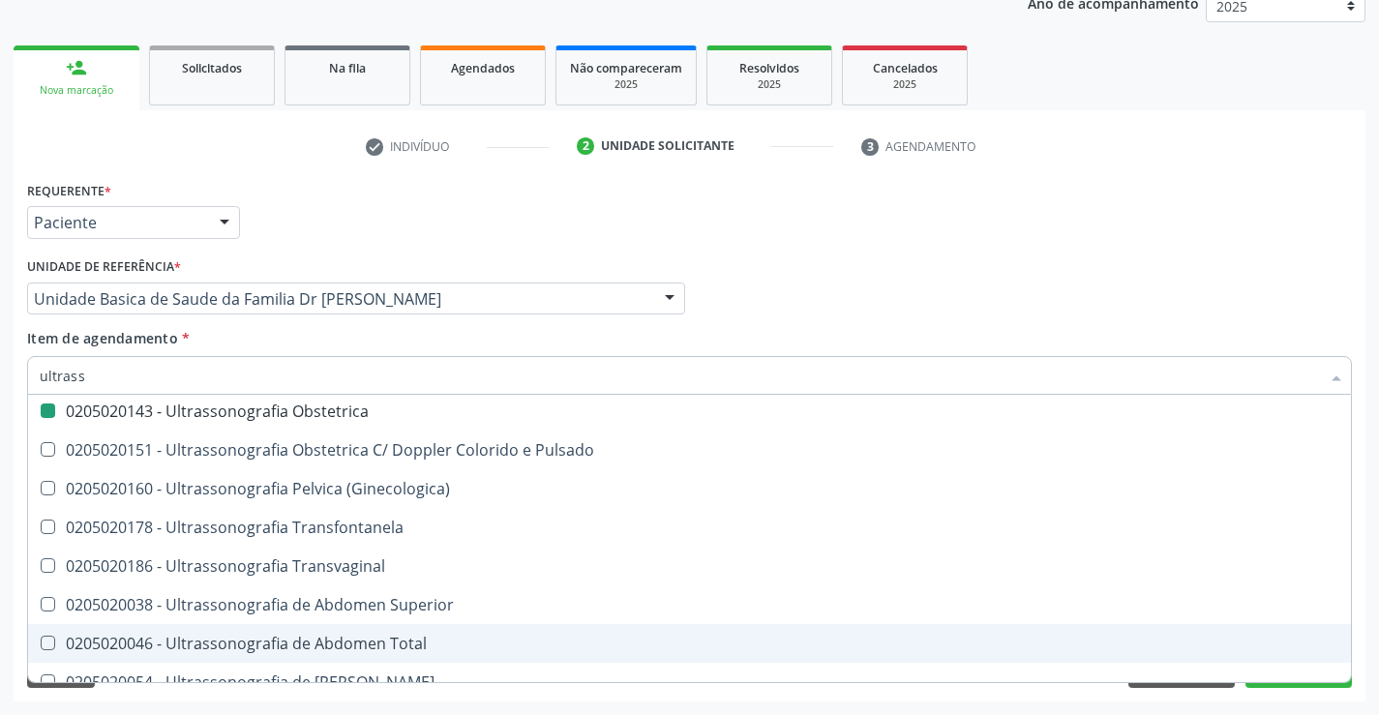
click at [1375, 633] on div "Acompanhamento Acompanhe a situação das marcações correntes e finalizadas Relat…" at bounding box center [689, 289] width 1379 height 853
checkbox X "true"
checkbox Obstetrica "false"
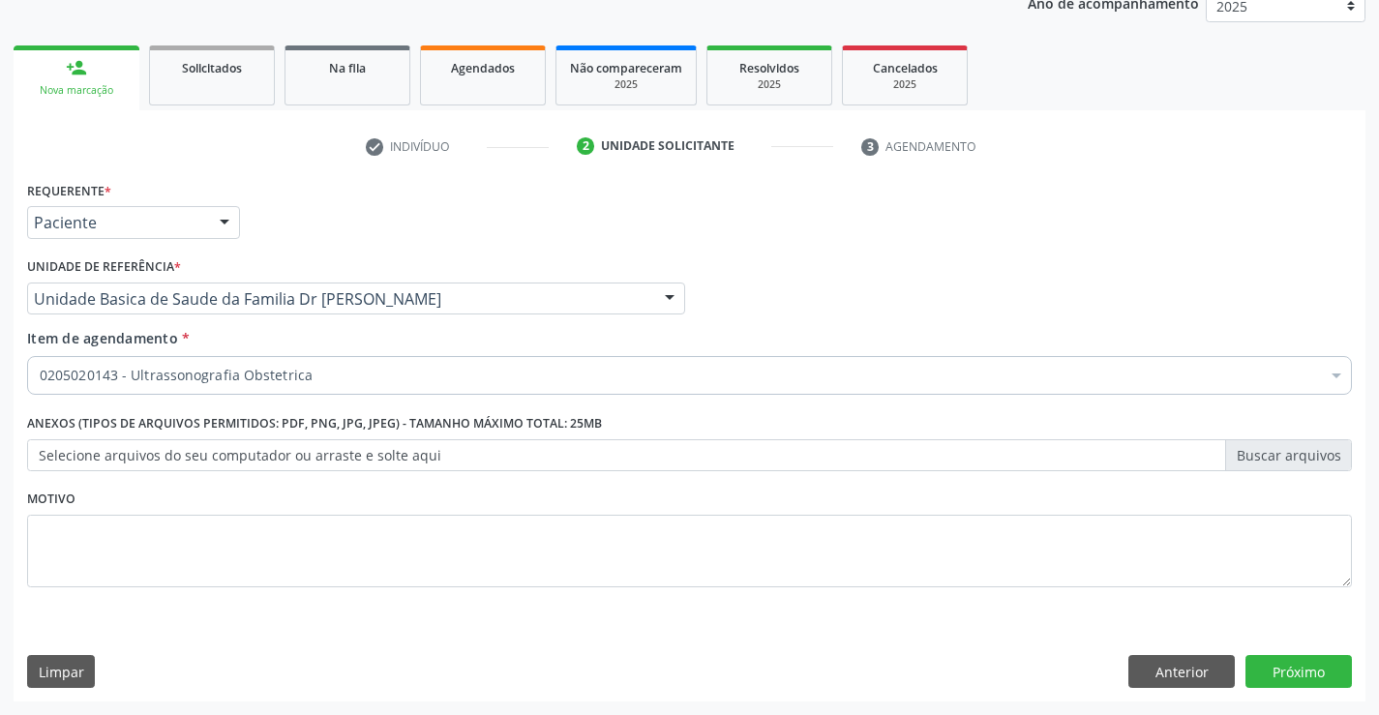
scroll to position [0, 0]
click at [1287, 660] on button "Próximo" at bounding box center [1299, 671] width 106 height 33
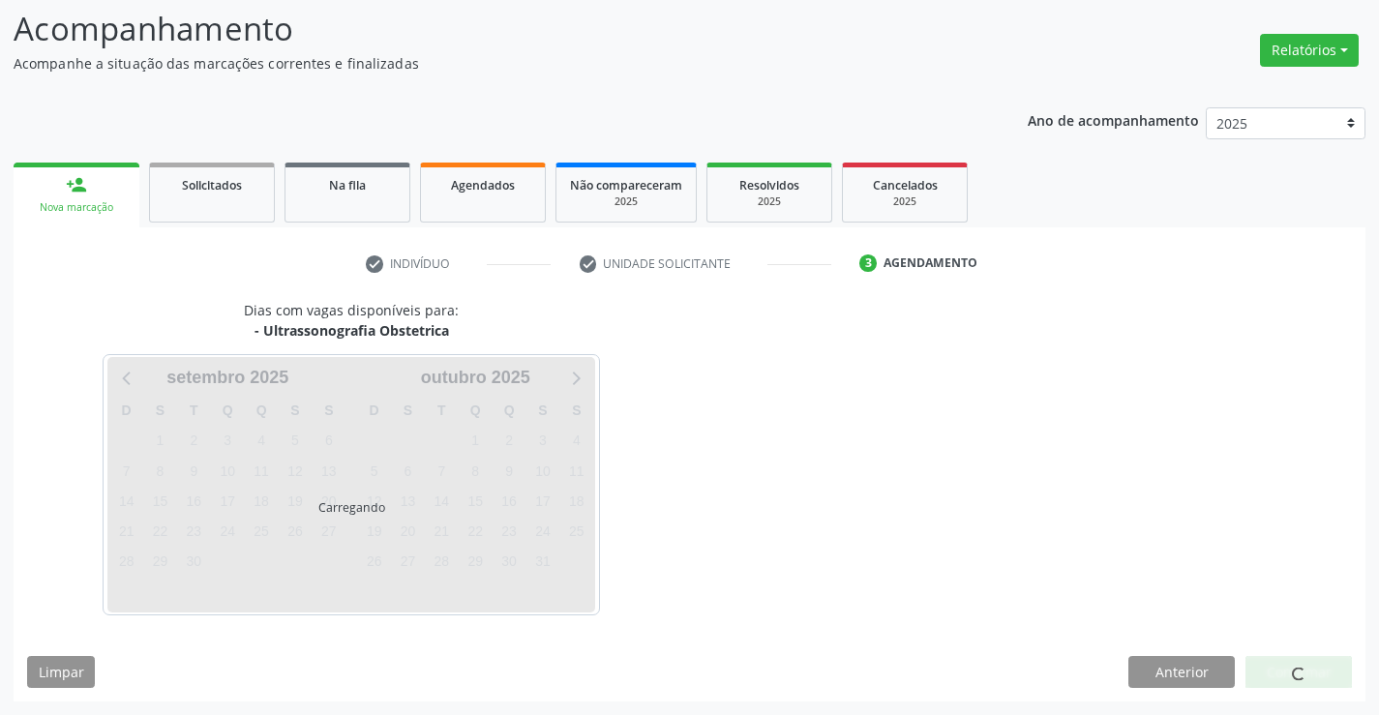
scroll to position [127, 0]
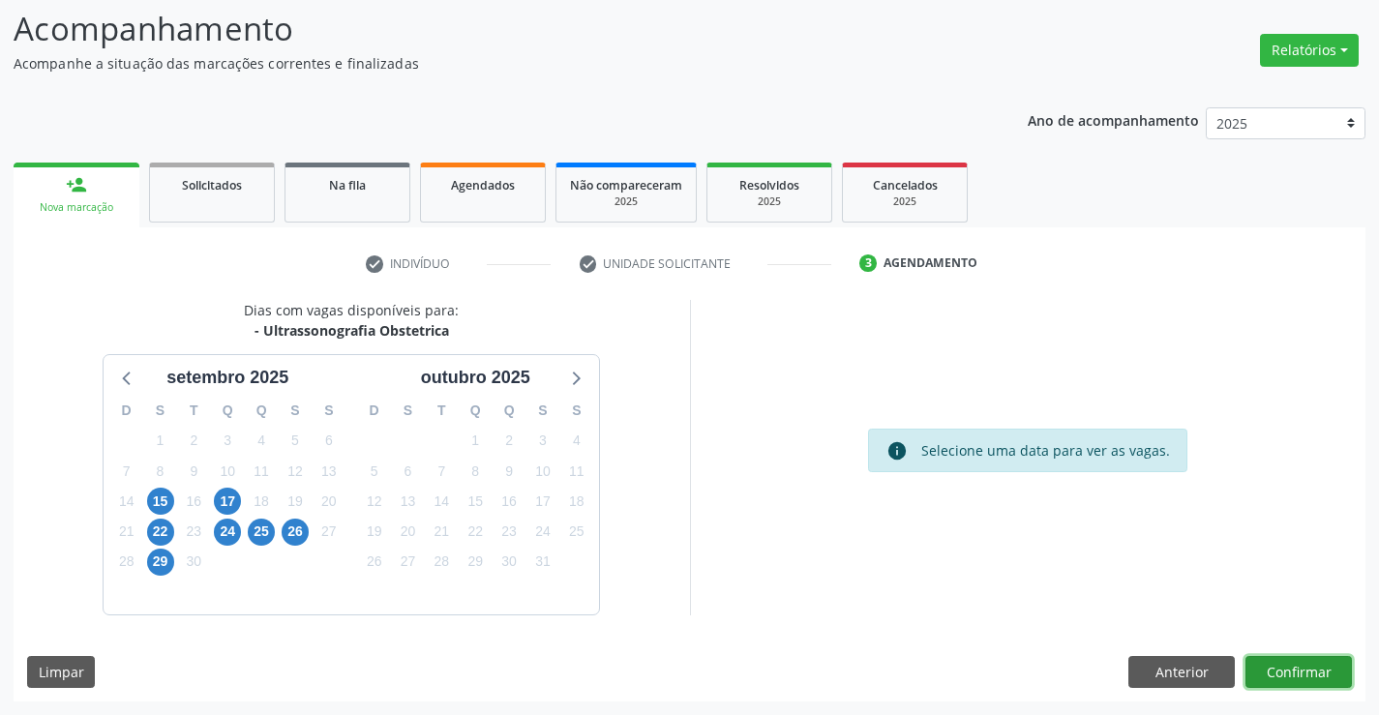
click at [1287, 660] on button "Confirmar" at bounding box center [1299, 672] width 106 height 33
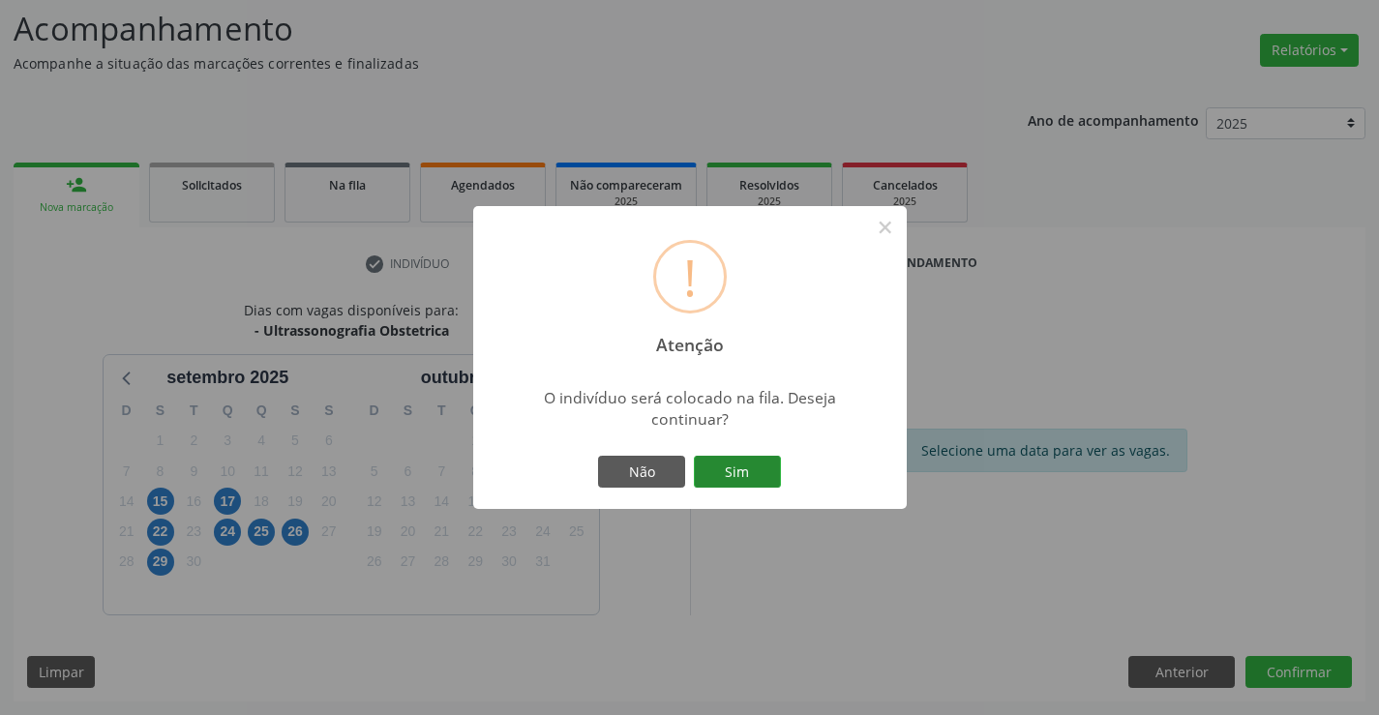
click at [751, 463] on button "Sim" at bounding box center [737, 472] width 87 height 33
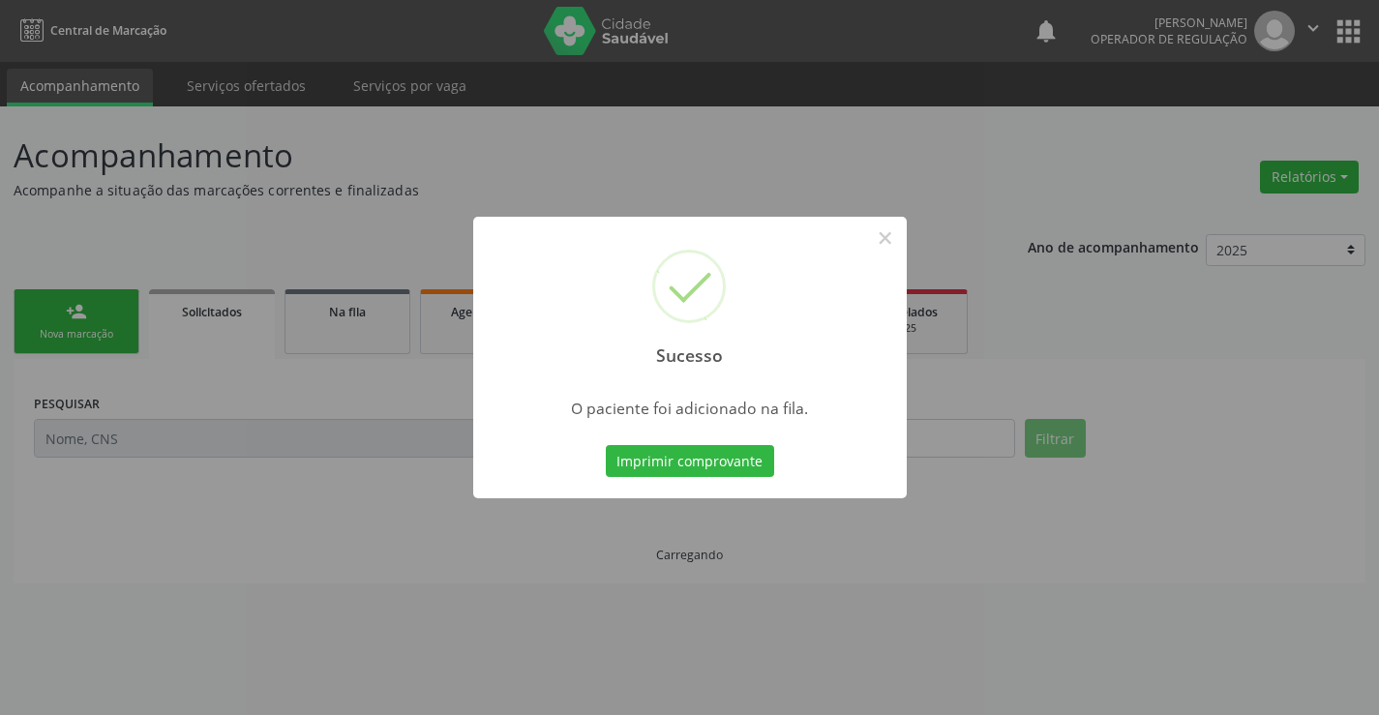
scroll to position [0, 0]
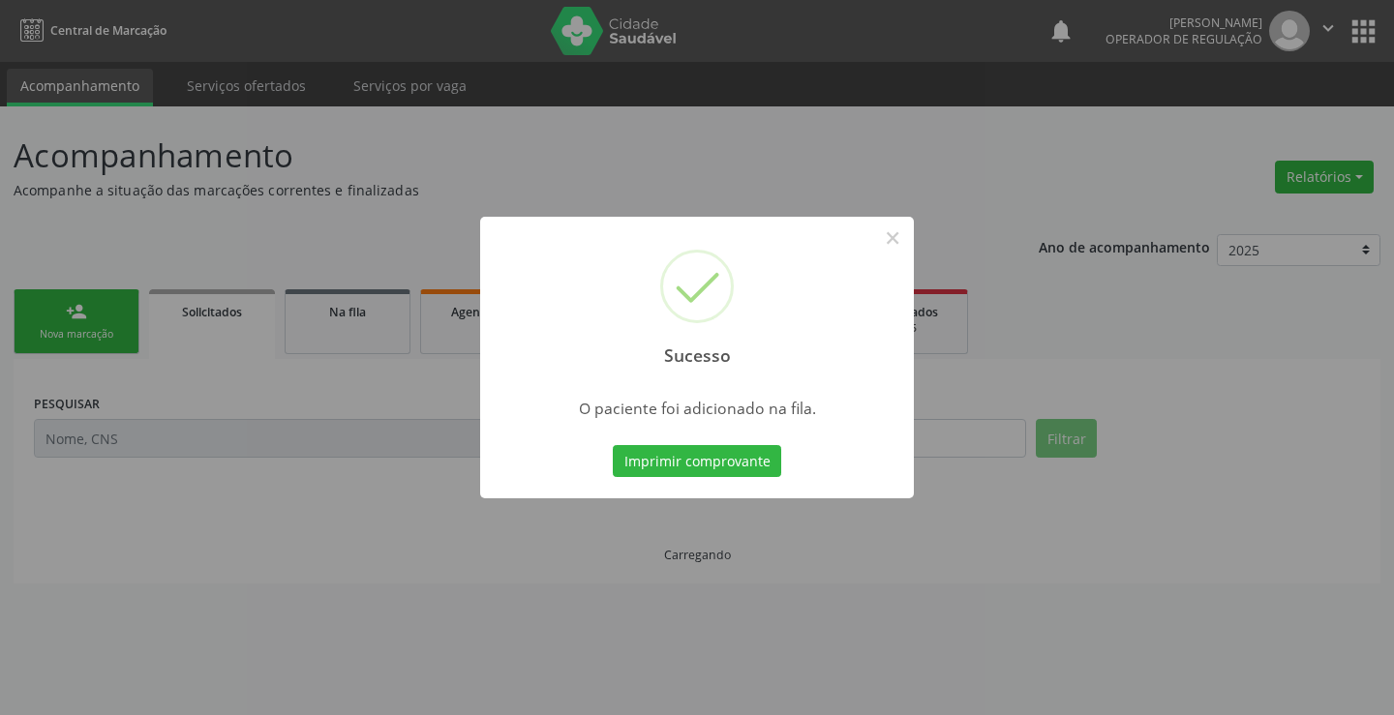
click at [751, 463] on button "Imprimir comprovante" at bounding box center [697, 461] width 168 height 33
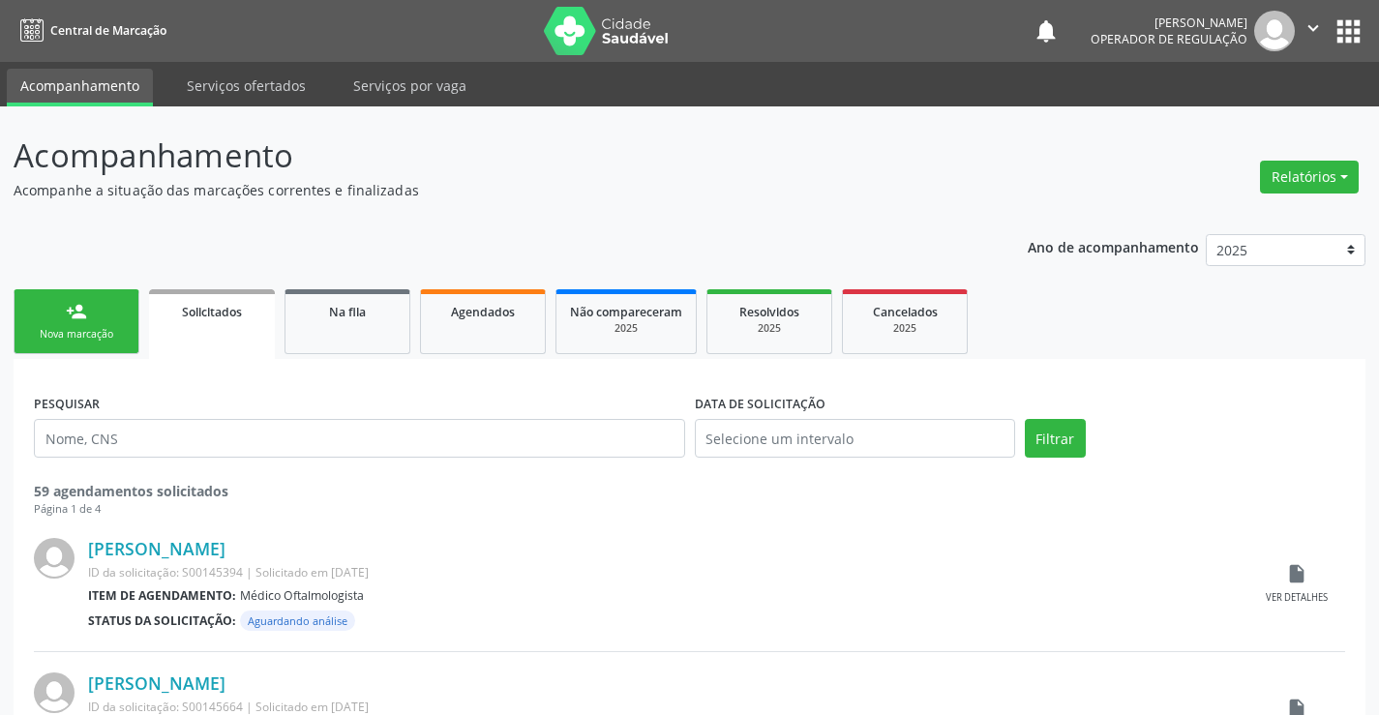
click at [68, 317] on div "person_add" at bounding box center [76, 311] width 21 height 21
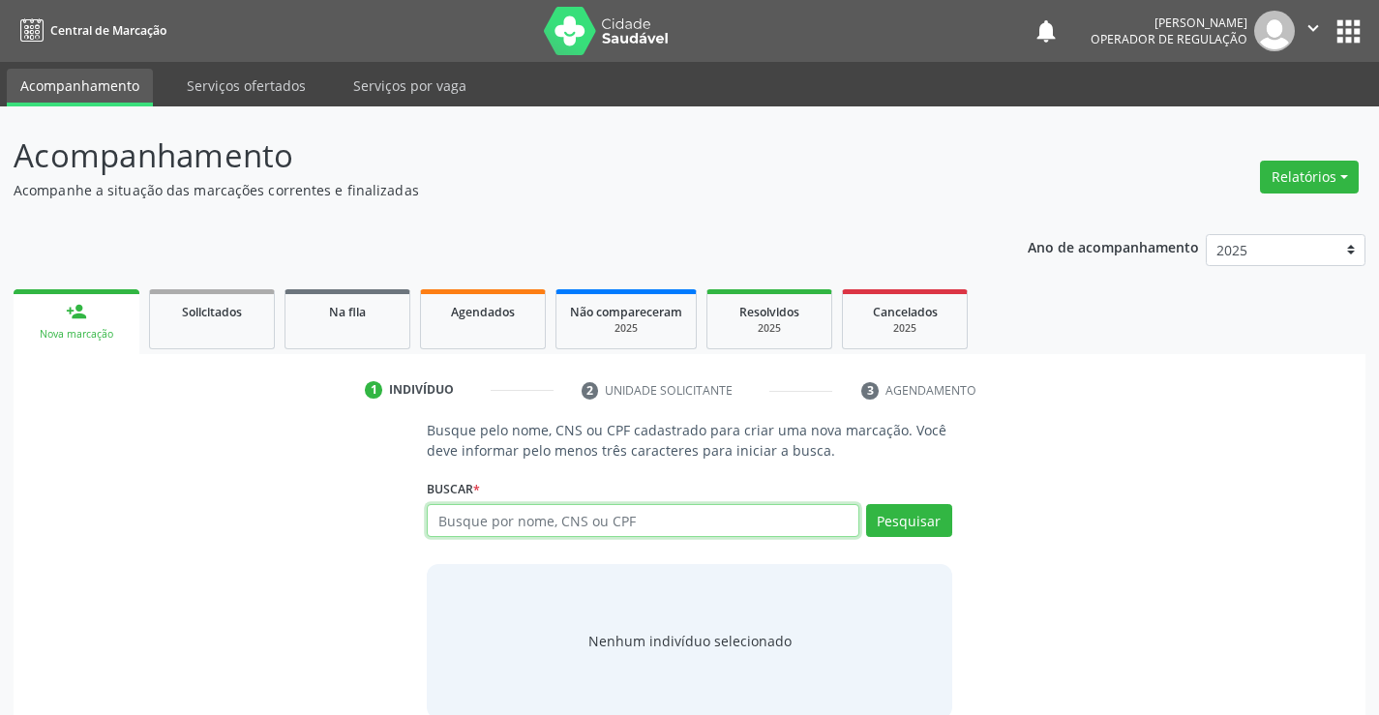
click at [635, 523] on input "text" at bounding box center [643, 520] width 432 height 33
type input "707106392052020"
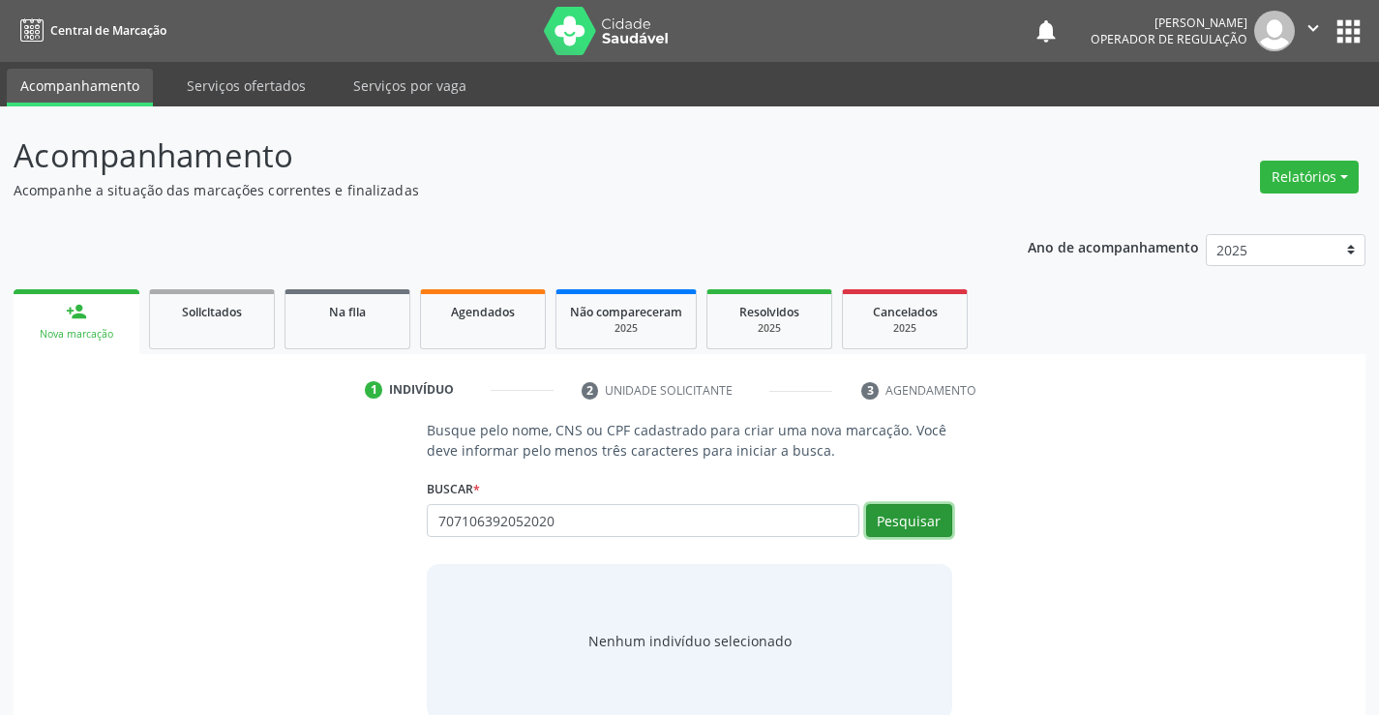
drag, startPoint x: 909, startPoint y: 521, endPoint x: 915, endPoint y: 499, distance: 23.0
click at [910, 520] on button "Pesquisar" at bounding box center [909, 520] width 86 height 33
type input "707106392052020"
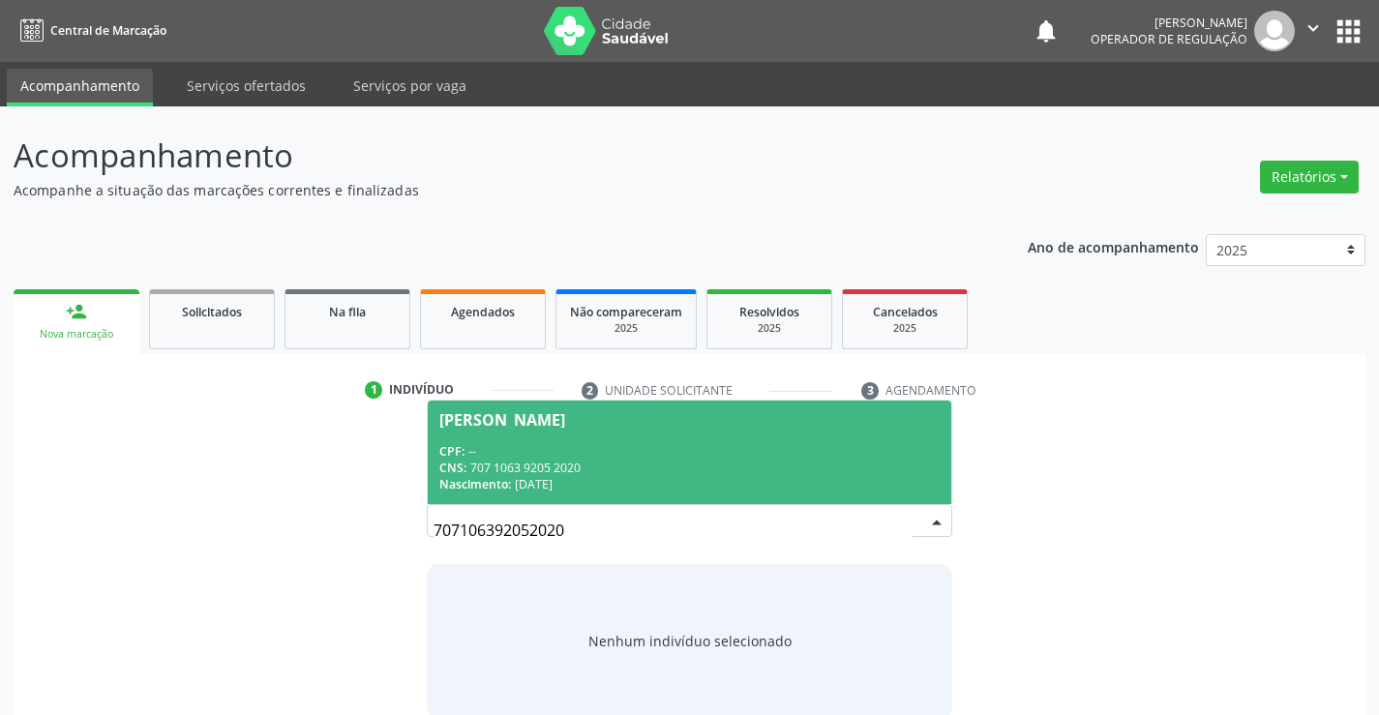
click at [568, 457] on div "CPF: --" at bounding box center [688, 451] width 499 height 16
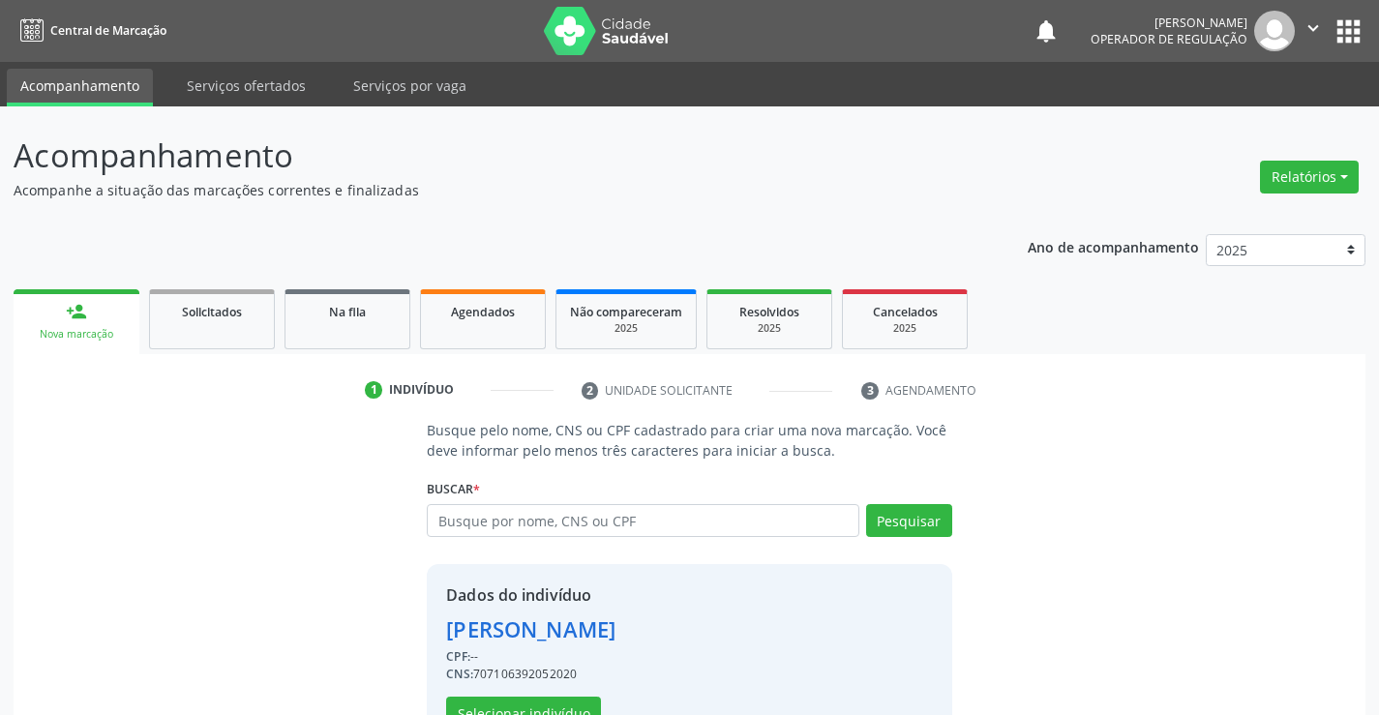
scroll to position [61, 0]
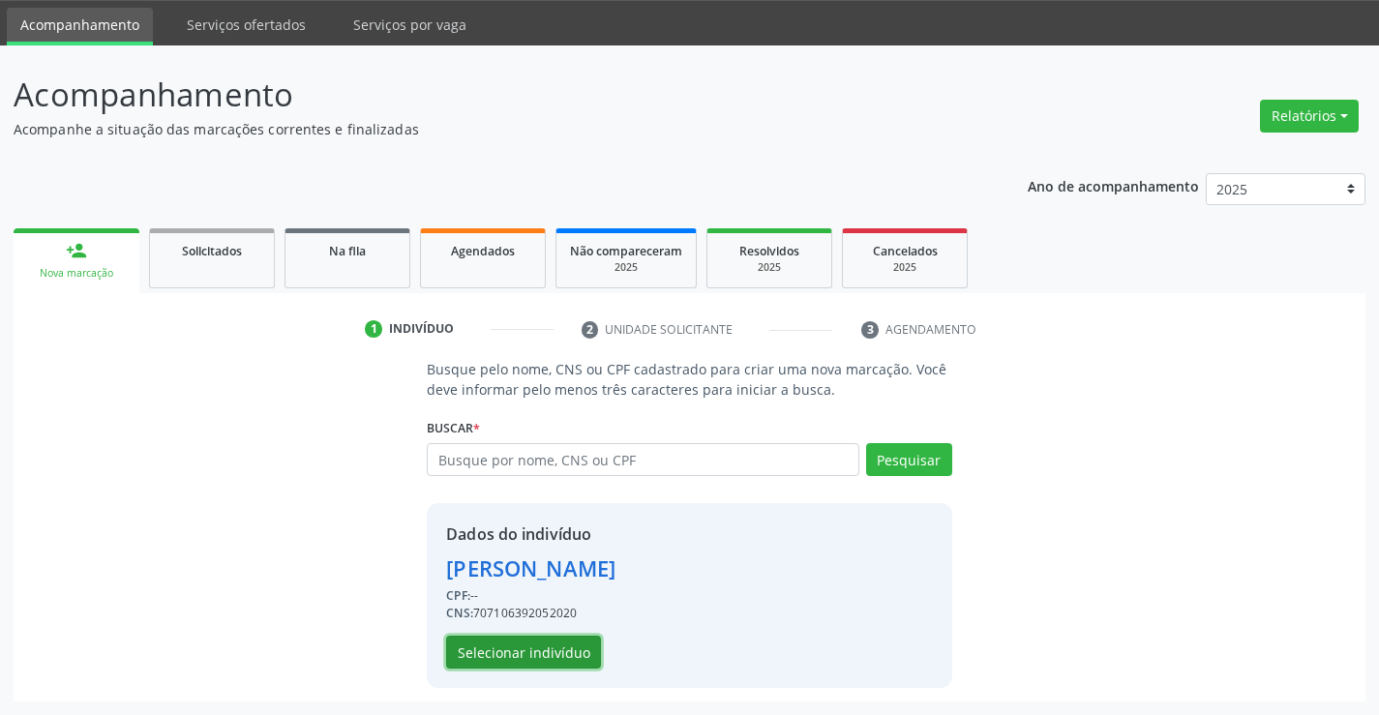
click at [560, 647] on button "Selecionar indivíduo" at bounding box center [523, 652] width 155 height 33
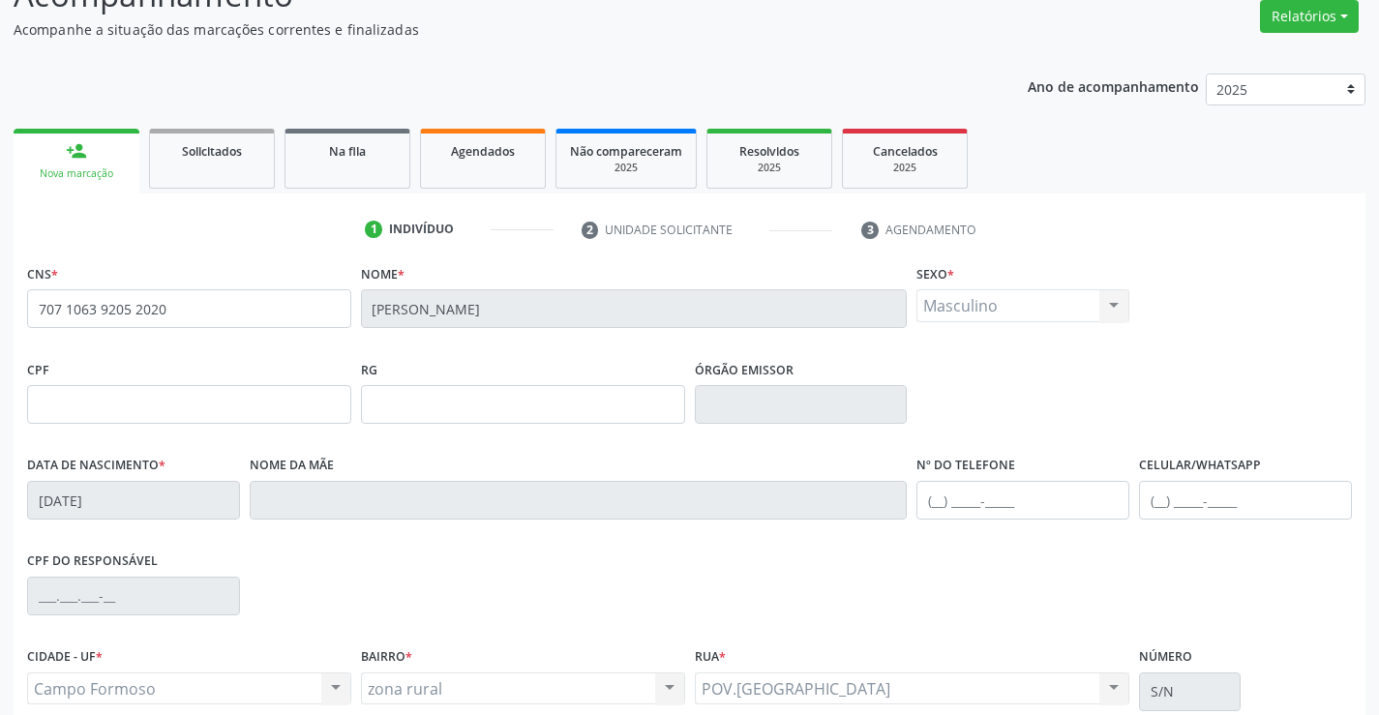
scroll to position [334, 0]
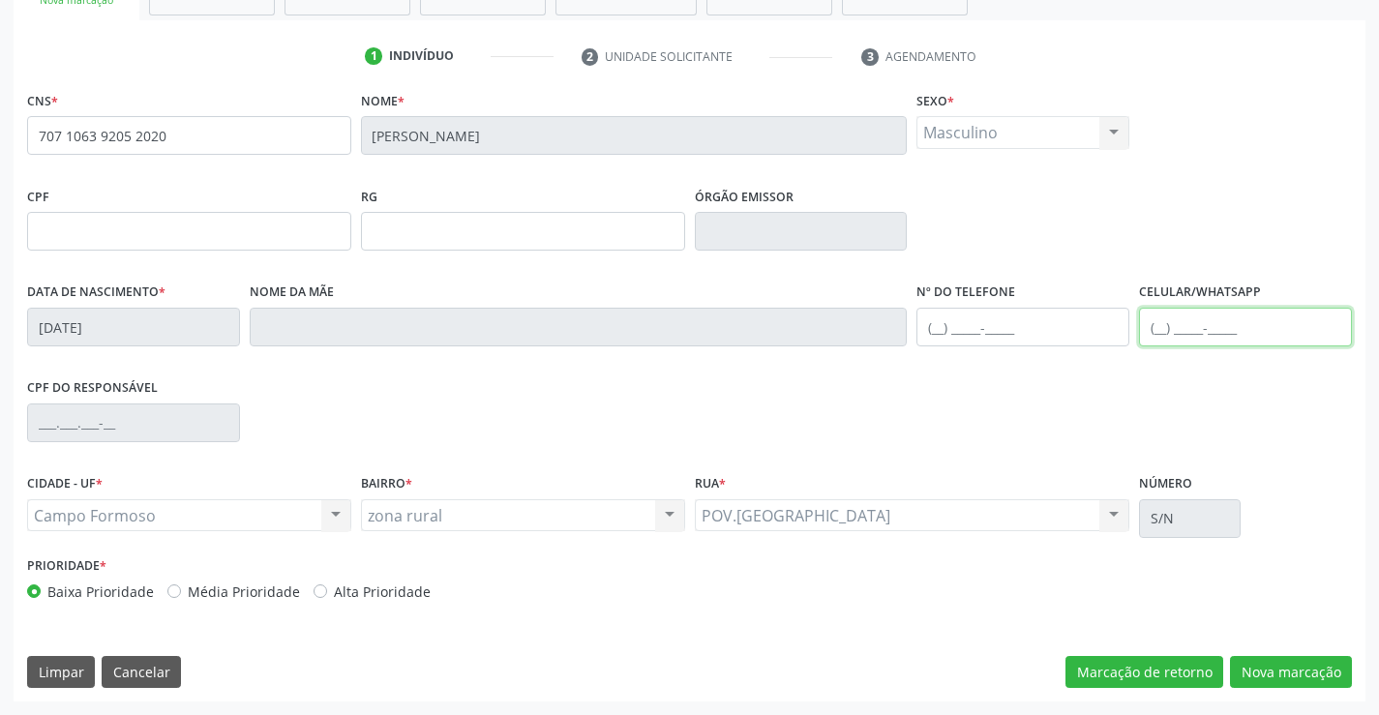
click at [1208, 326] on input "text" at bounding box center [1245, 327] width 213 height 39
type input "[PHONE_NUMBER]"
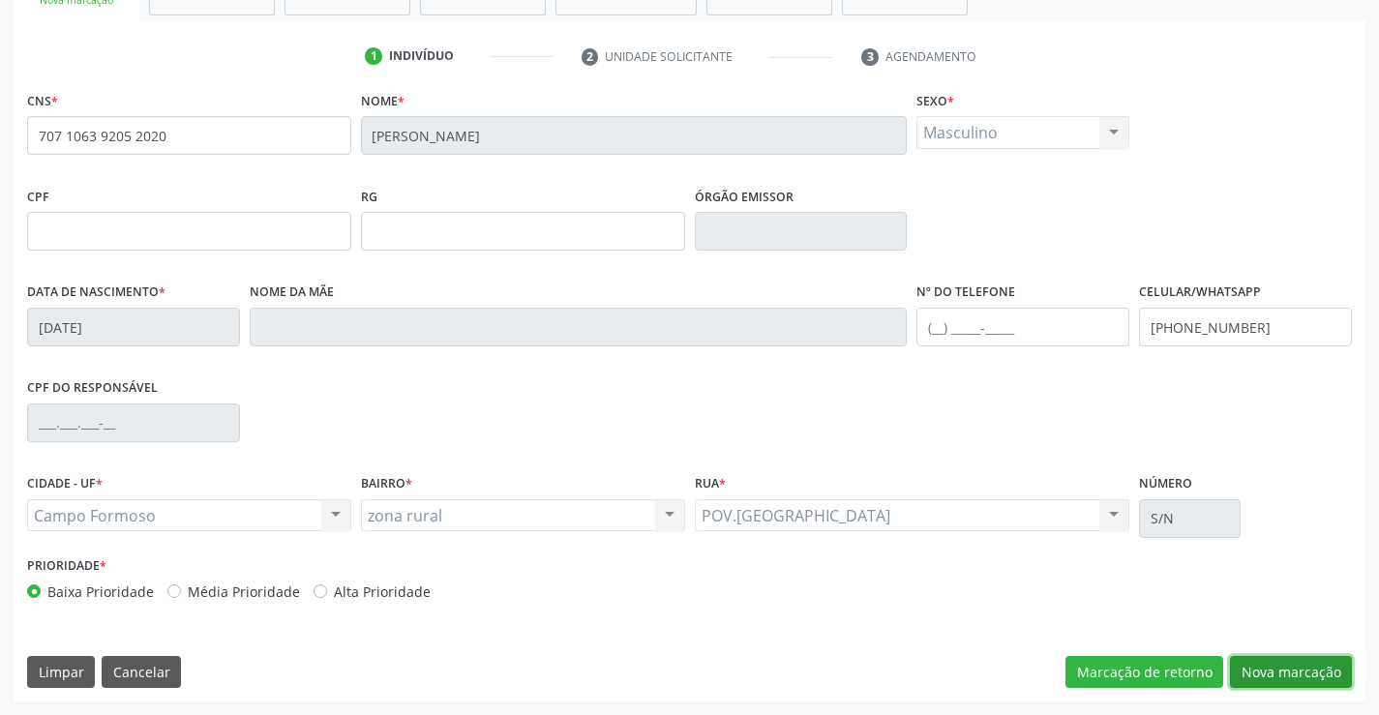
click at [1296, 669] on button "Nova marcação" at bounding box center [1291, 672] width 122 height 33
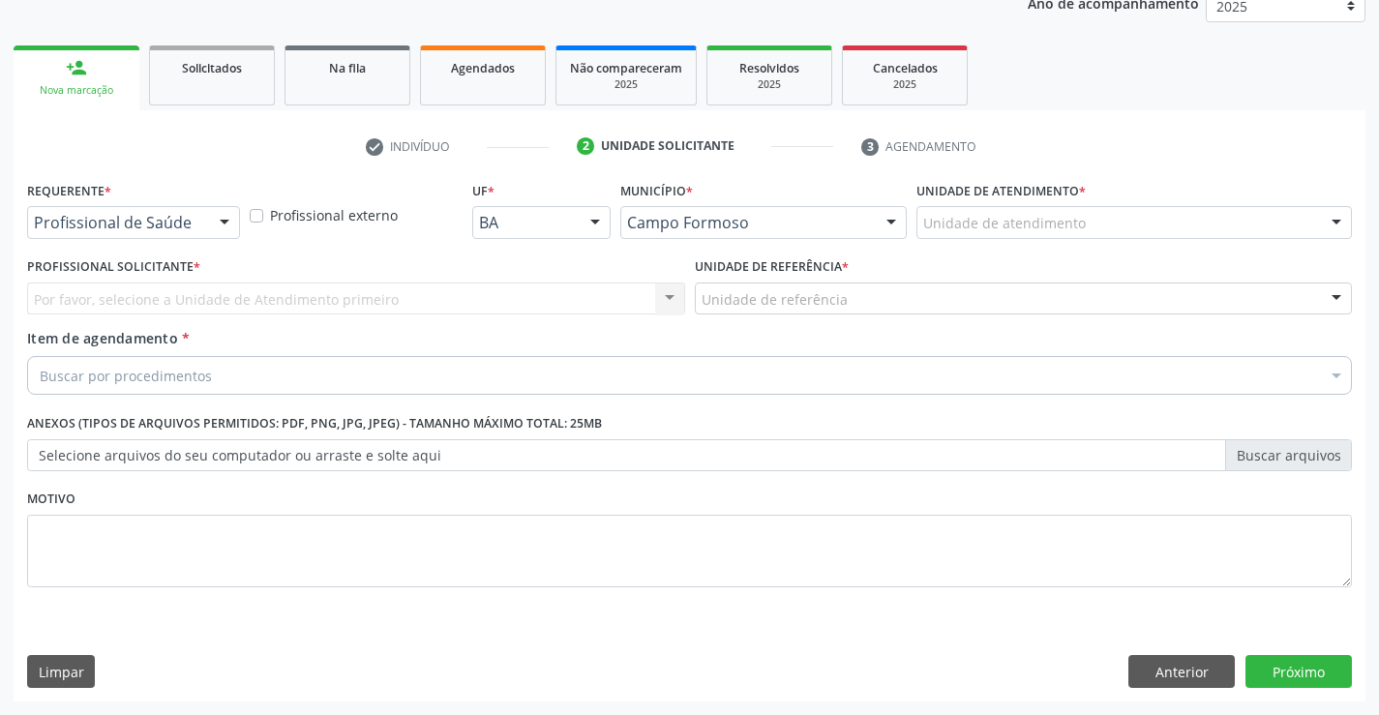
scroll to position [244, 0]
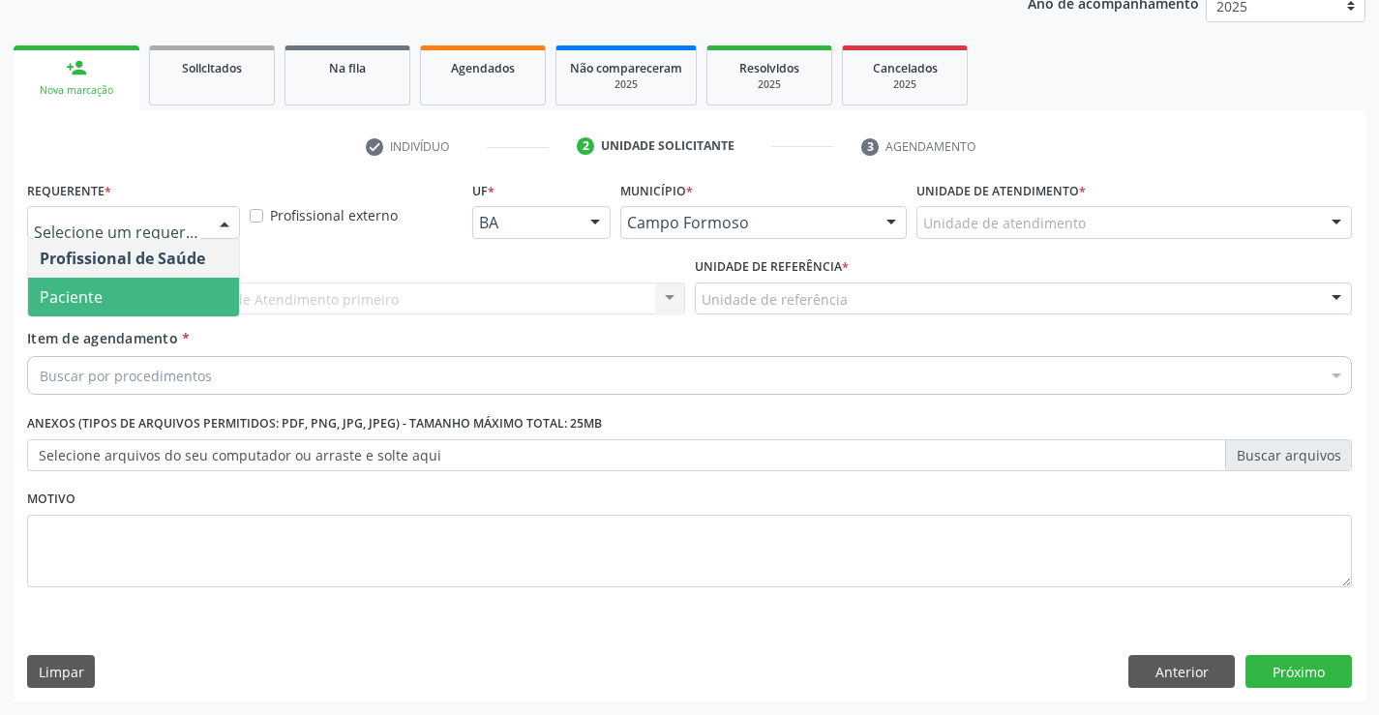
click at [115, 311] on span "Paciente" at bounding box center [133, 297] width 211 height 39
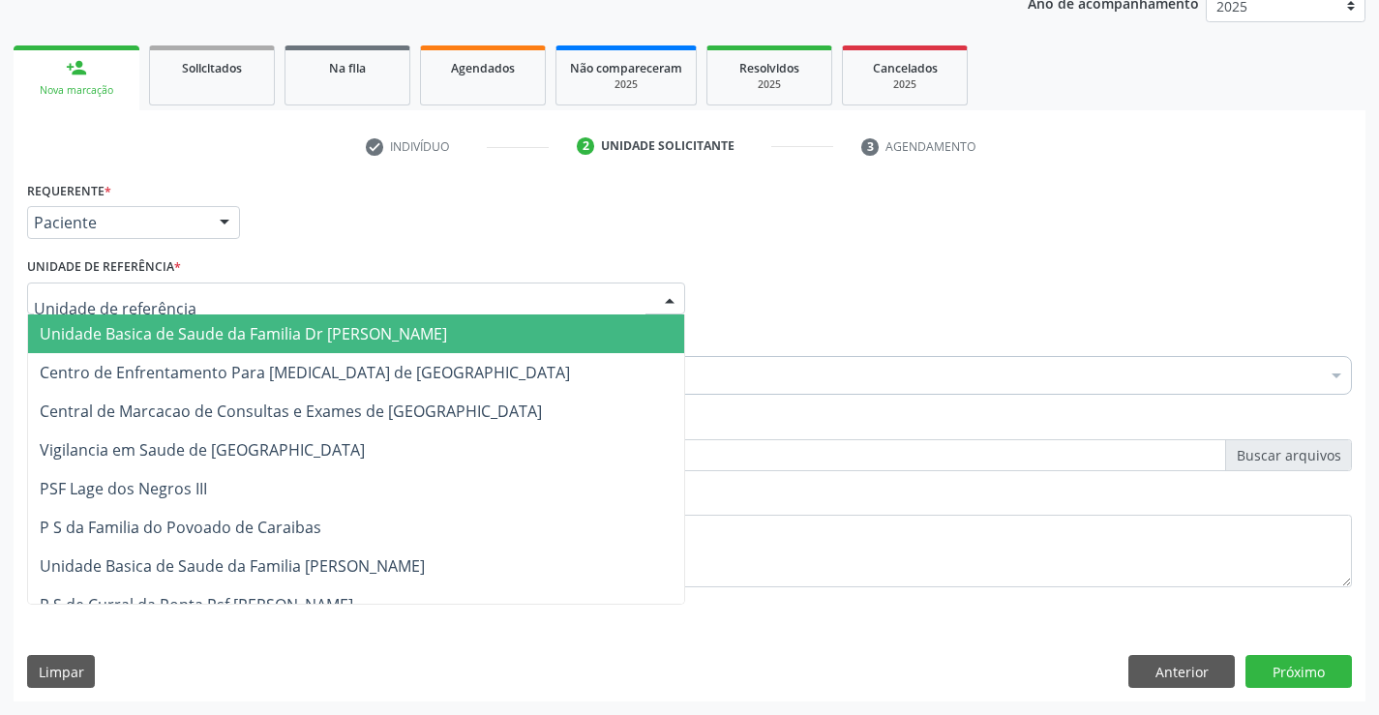
click at [195, 331] on span "Unidade Basica de Saude da Familia Dr [PERSON_NAME]" at bounding box center [244, 333] width 408 height 21
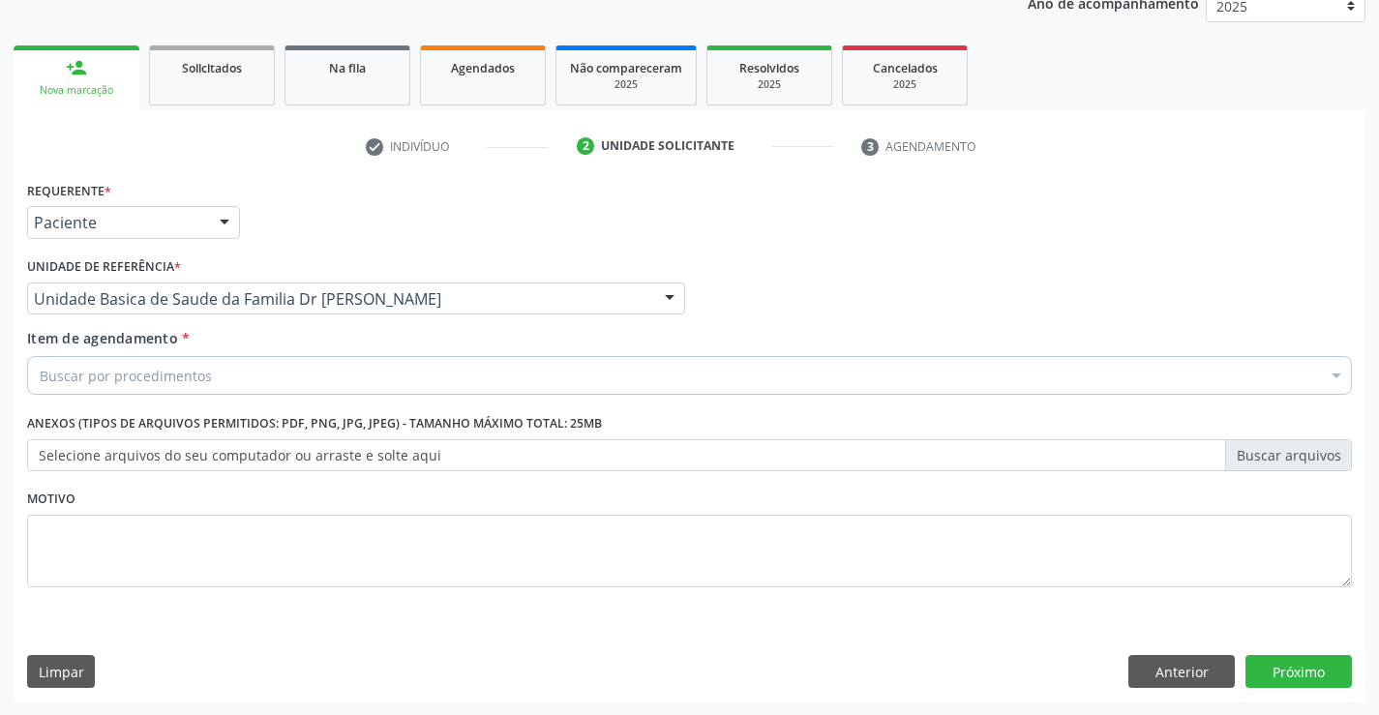
click at [226, 378] on div "Buscar por procedimentos" at bounding box center [689, 375] width 1325 height 39
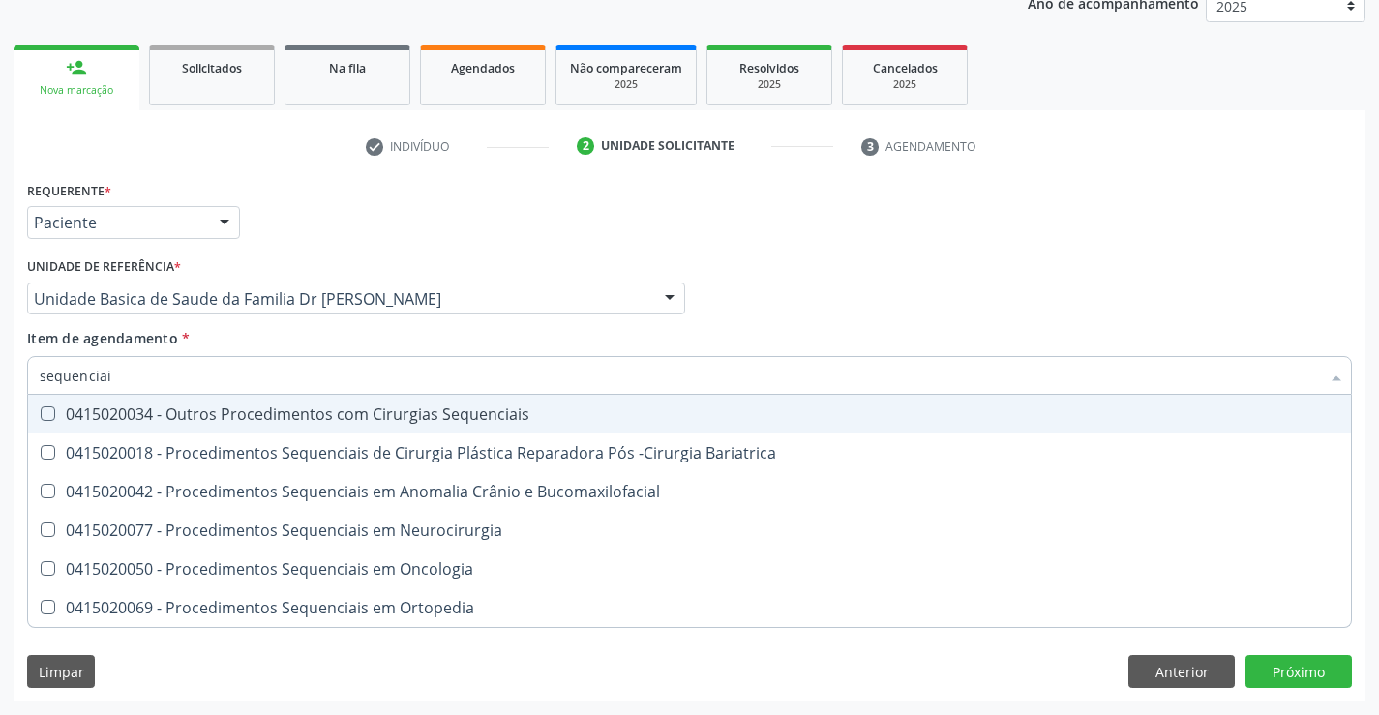
type input "sequenciais"
click at [356, 412] on div "0415020034 - Outros Procedimentos com Cirurgias Sequenciais" at bounding box center [690, 414] width 1300 height 15
checkbox Sequenciais "true"
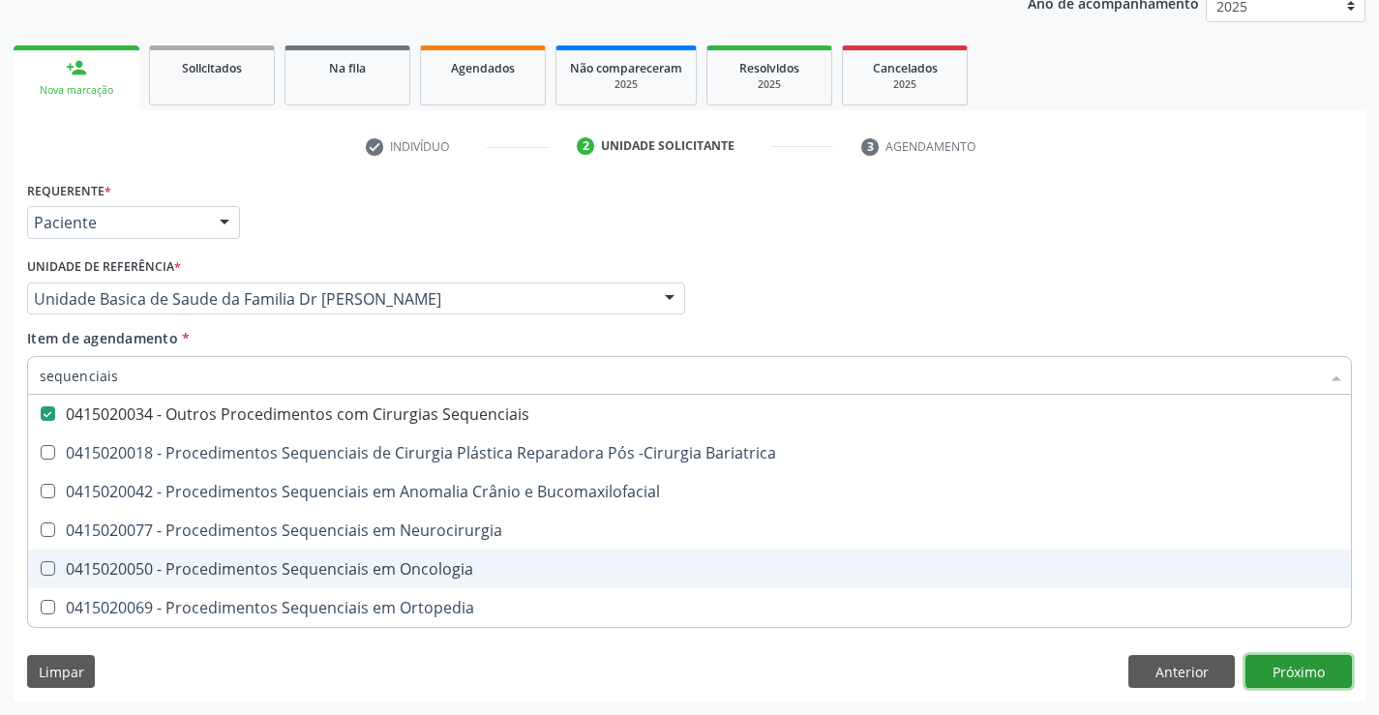
click at [1296, 664] on div "Requerente * Paciente Profissional de Saúde Paciente Nenhum resultado encontrad…" at bounding box center [690, 439] width 1352 height 526
checkbox Bariatrica "true"
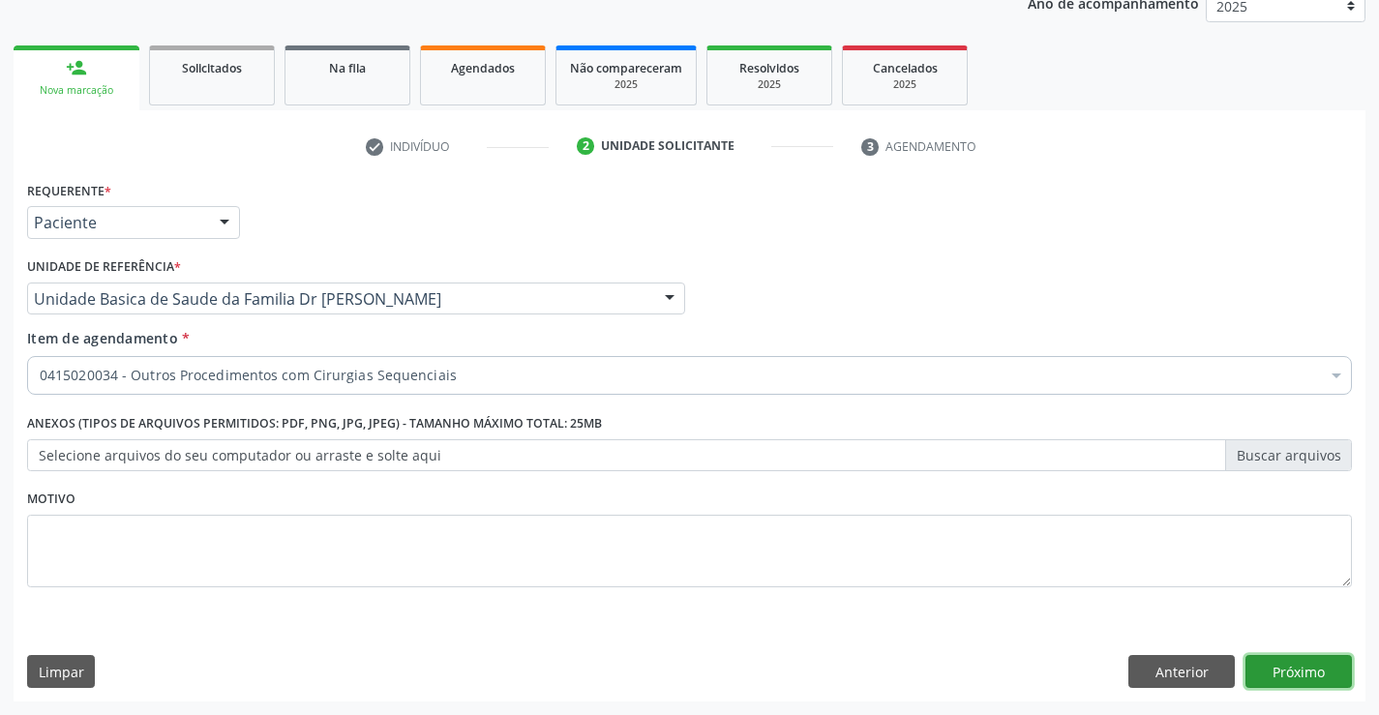
click at [1296, 664] on button "Próximo" at bounding box center [1299, 671] width 106 height 33
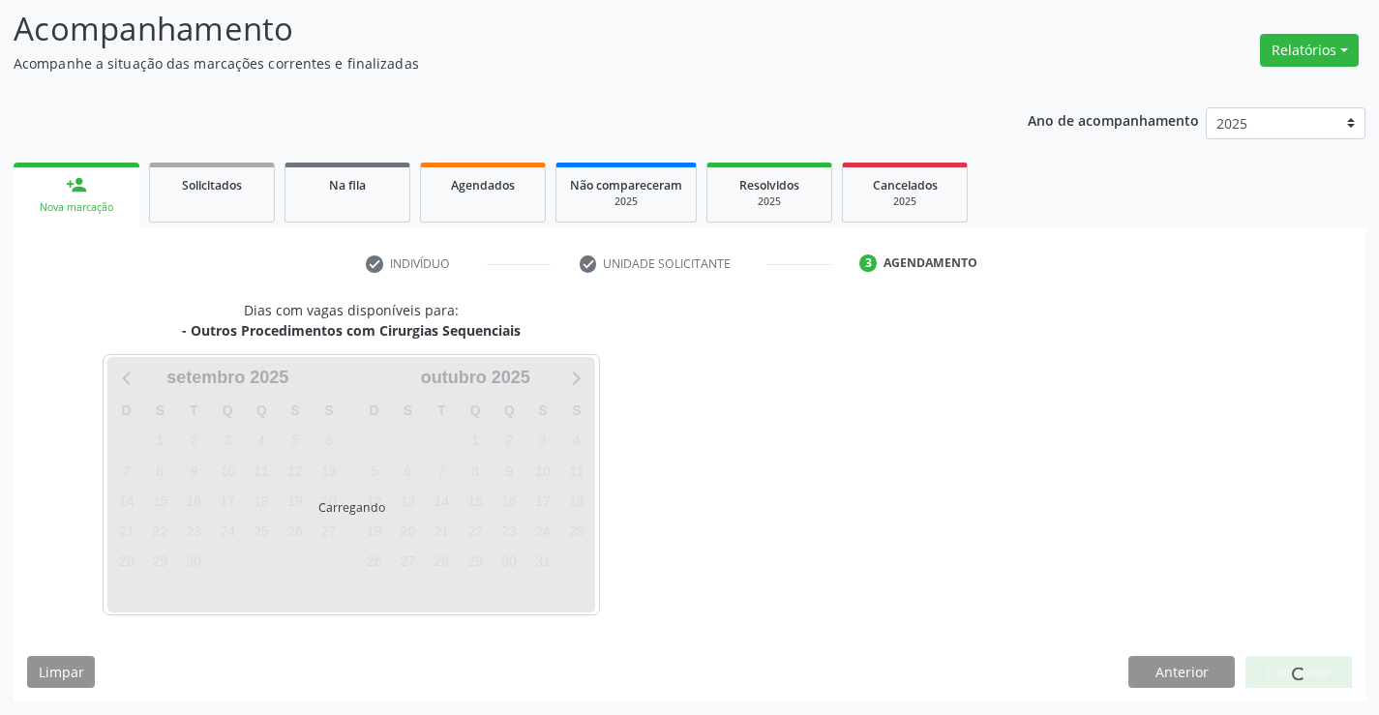
scroll to position [184, 0]
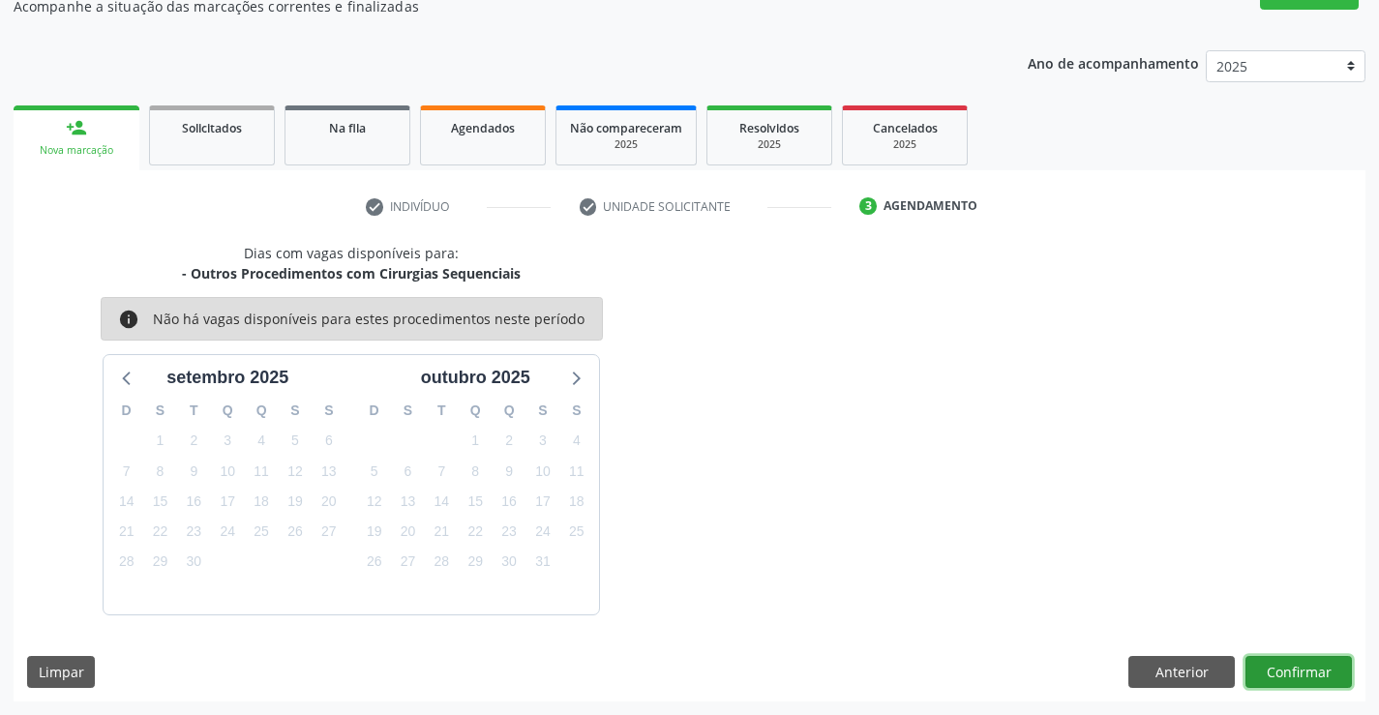
click at [1296, 664] on button "Confirmar" at bounding box center [1299, 672] width 106 height 33
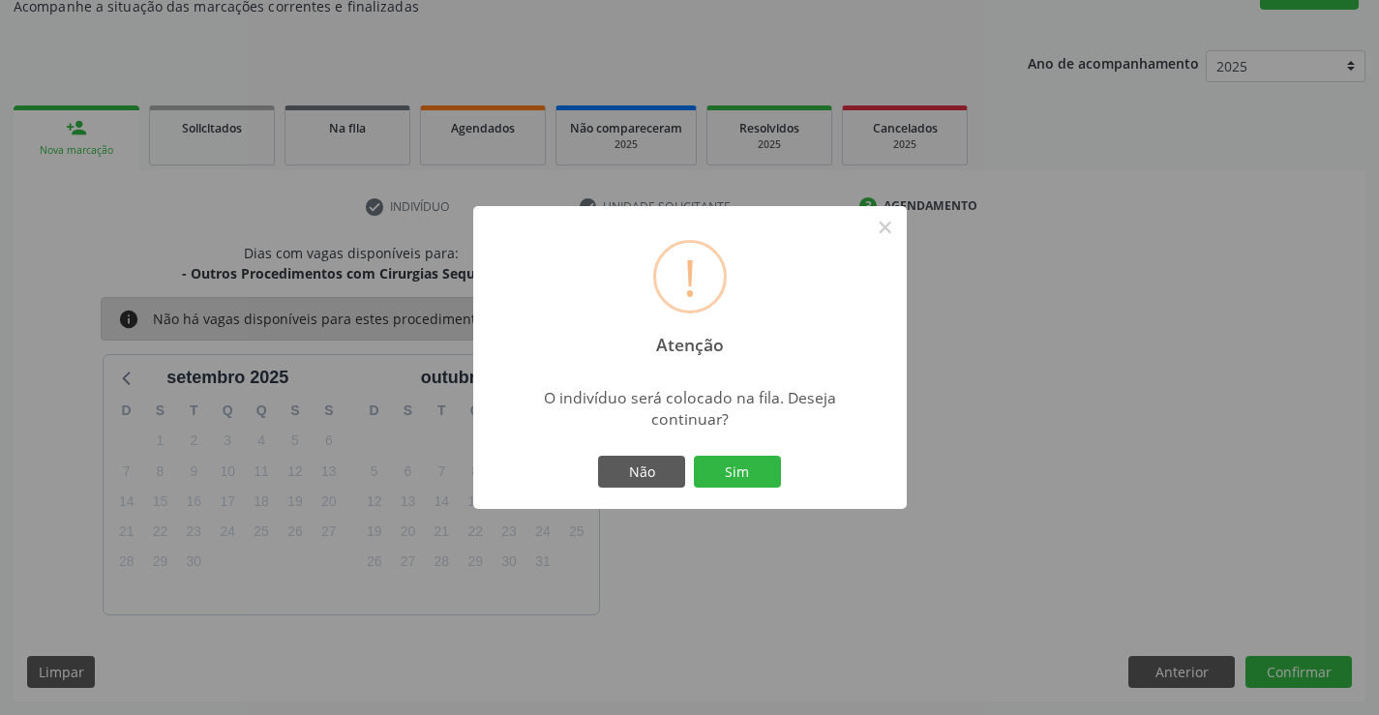
click at [723, 450] on div "! Atenção × O indivíduo será colocado na fila. Deseja continuar? Não Sim" at bounding box center [690, 358] width 434 height 304
click at [727, 461] on button "Sim" at bounding box center [737, 472] width 87 height 33
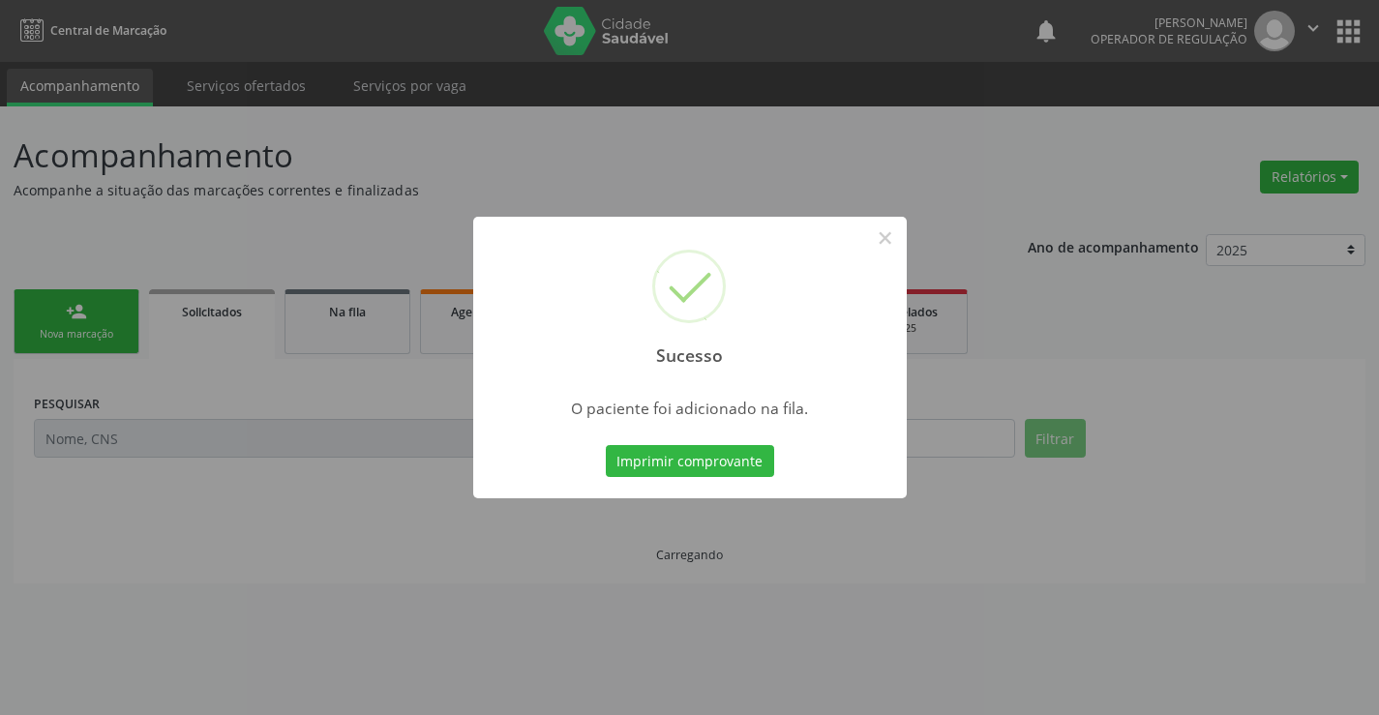
scroll to position [0, 0]
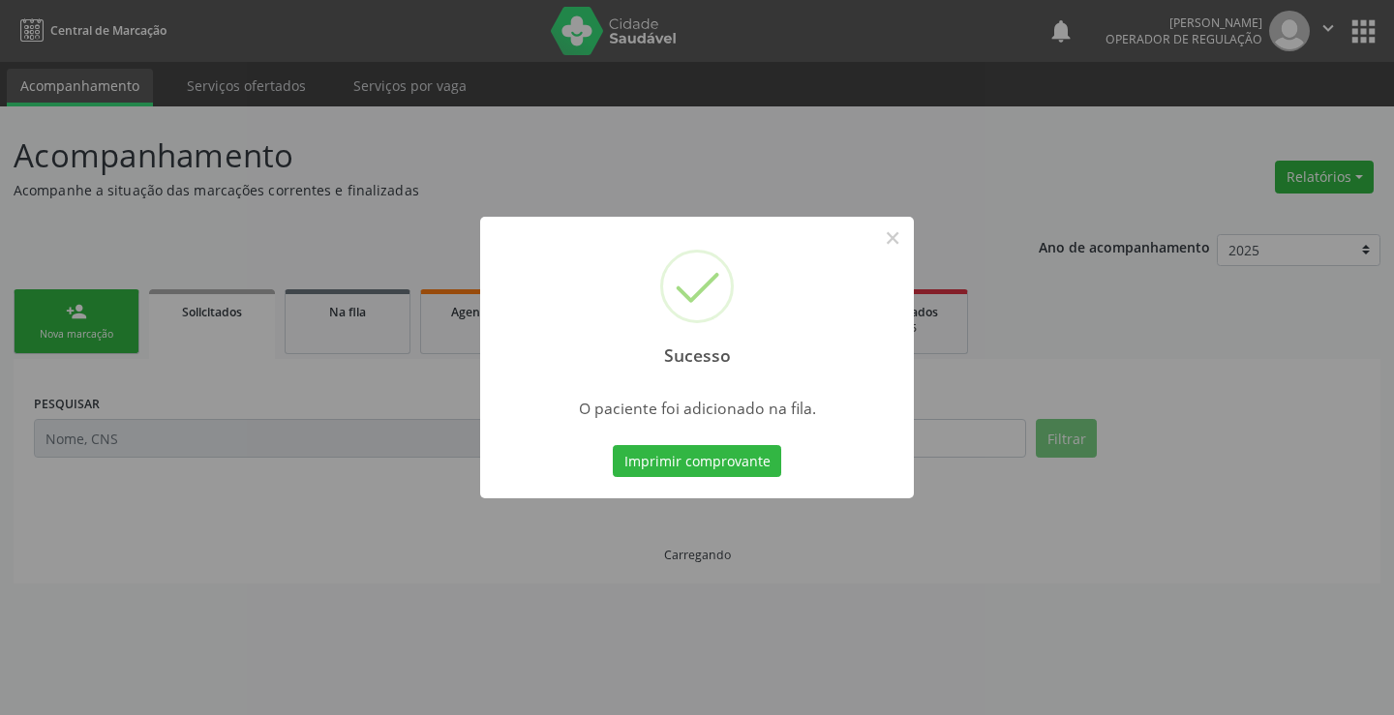
click at [727, 461] on button "Imprimir comprovante" at bounding box center [697, 461] width 168 height 33
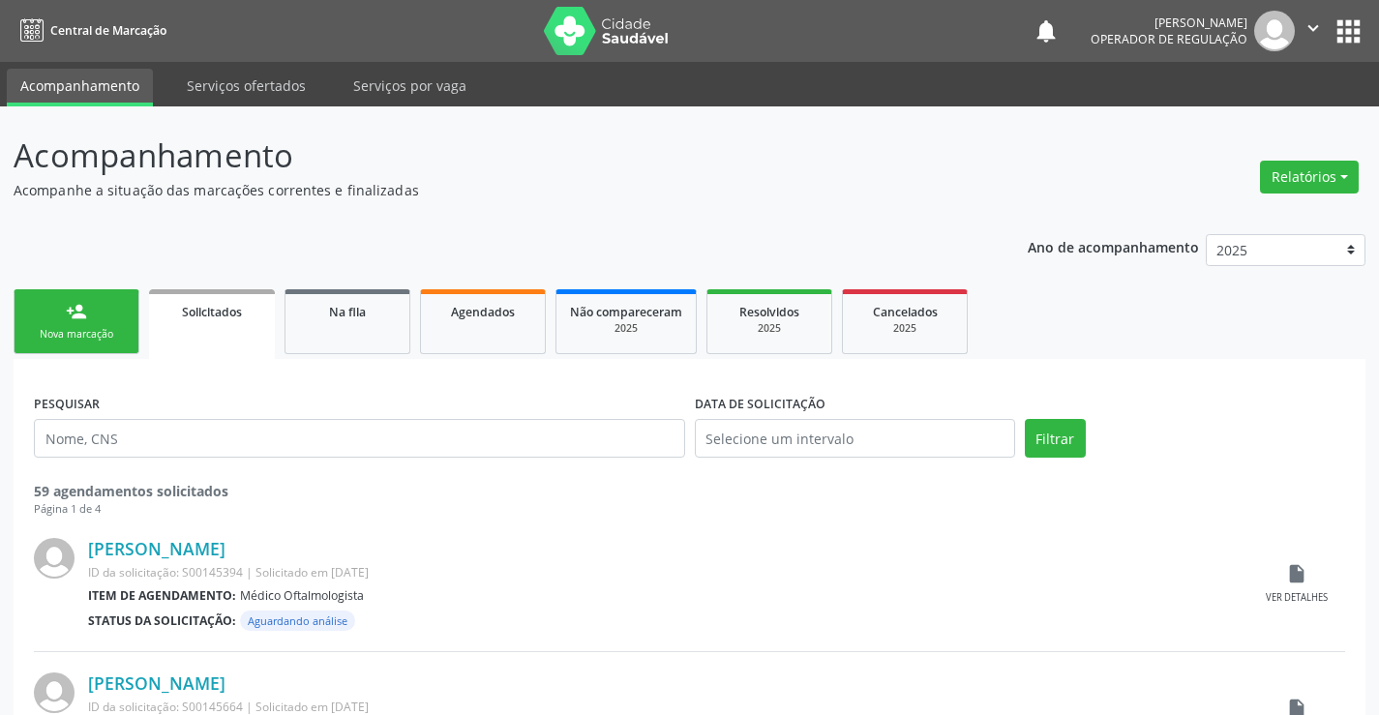
click at [86, 333] on div "Nova marcação" at bounding box center [76, 334] width 97 height 15
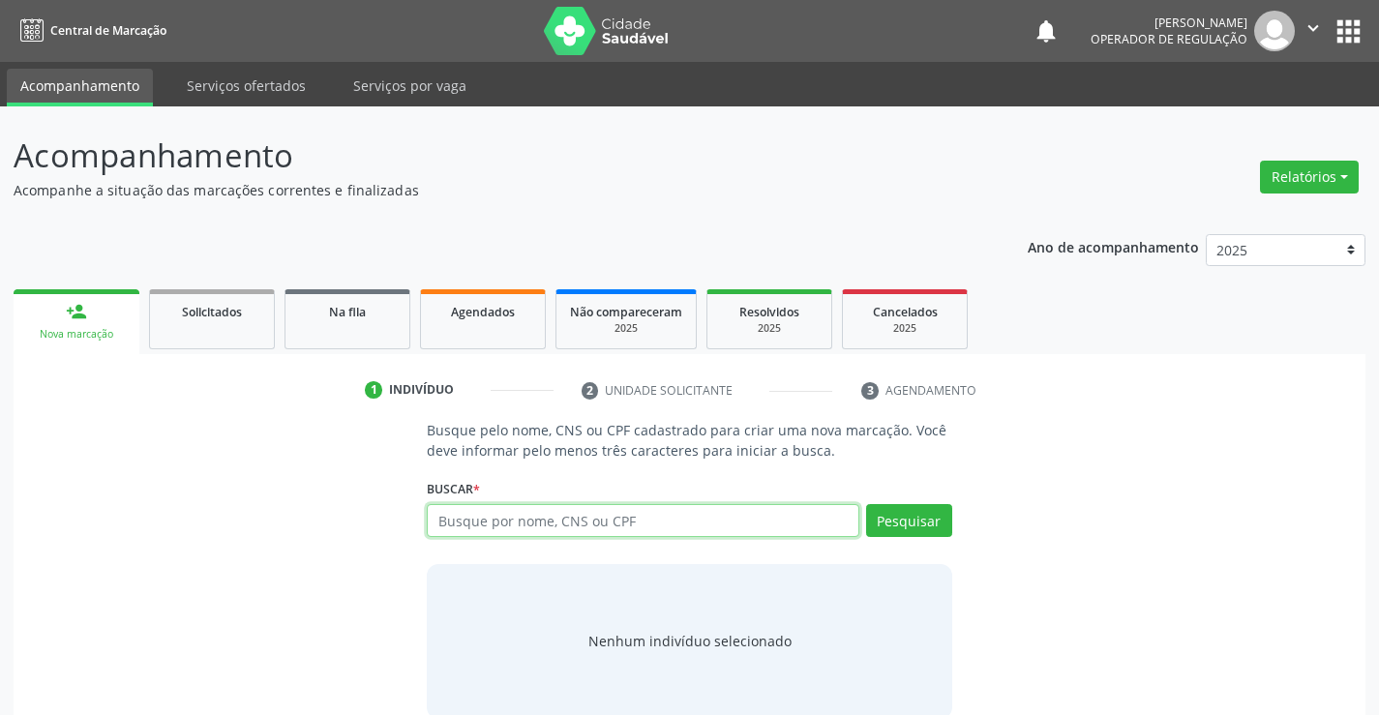
click at [617, 528] on input "text" at bounding box center [643, 520] width 432 height 33
click at [694, 523] on input "text" at bounding box center [643, 520] width 432 height 33
type input "701208077965211"
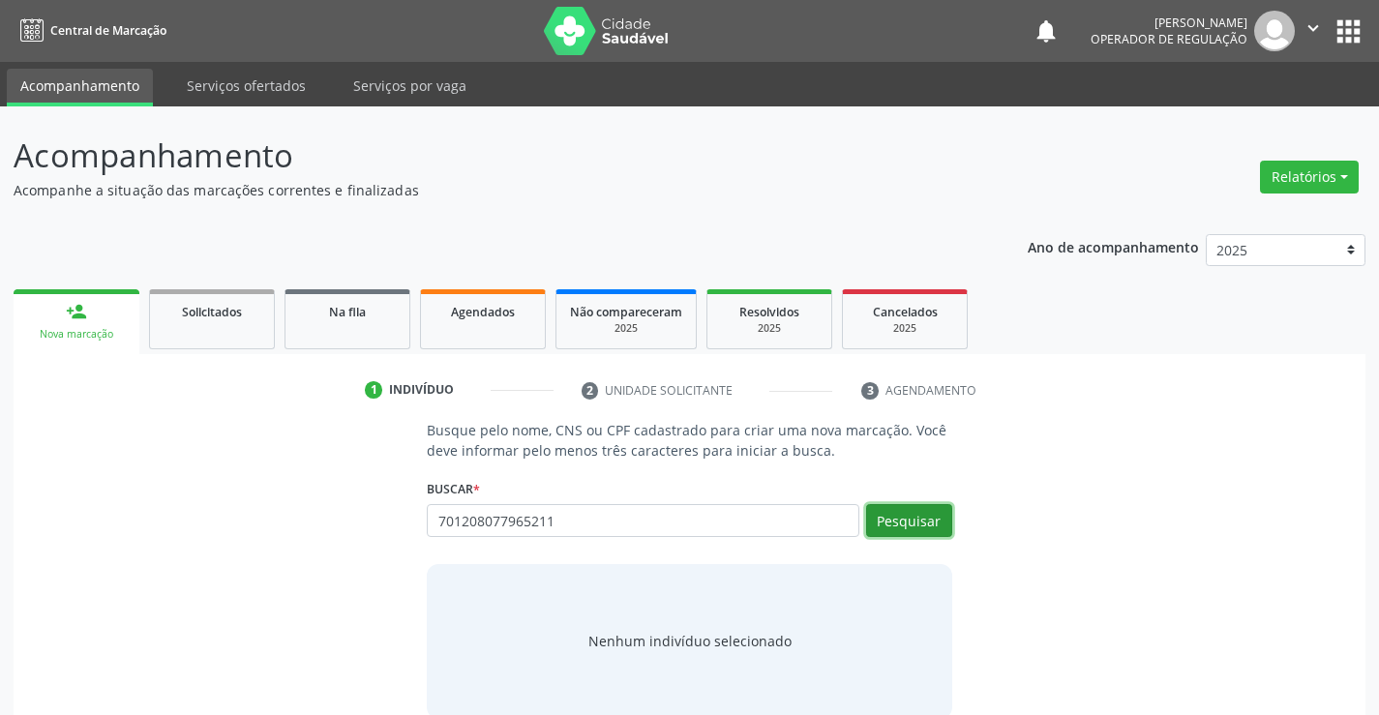
click at [892, 520] on button "Pesquisar" at bounding box center [909, 520] width 86 height 33
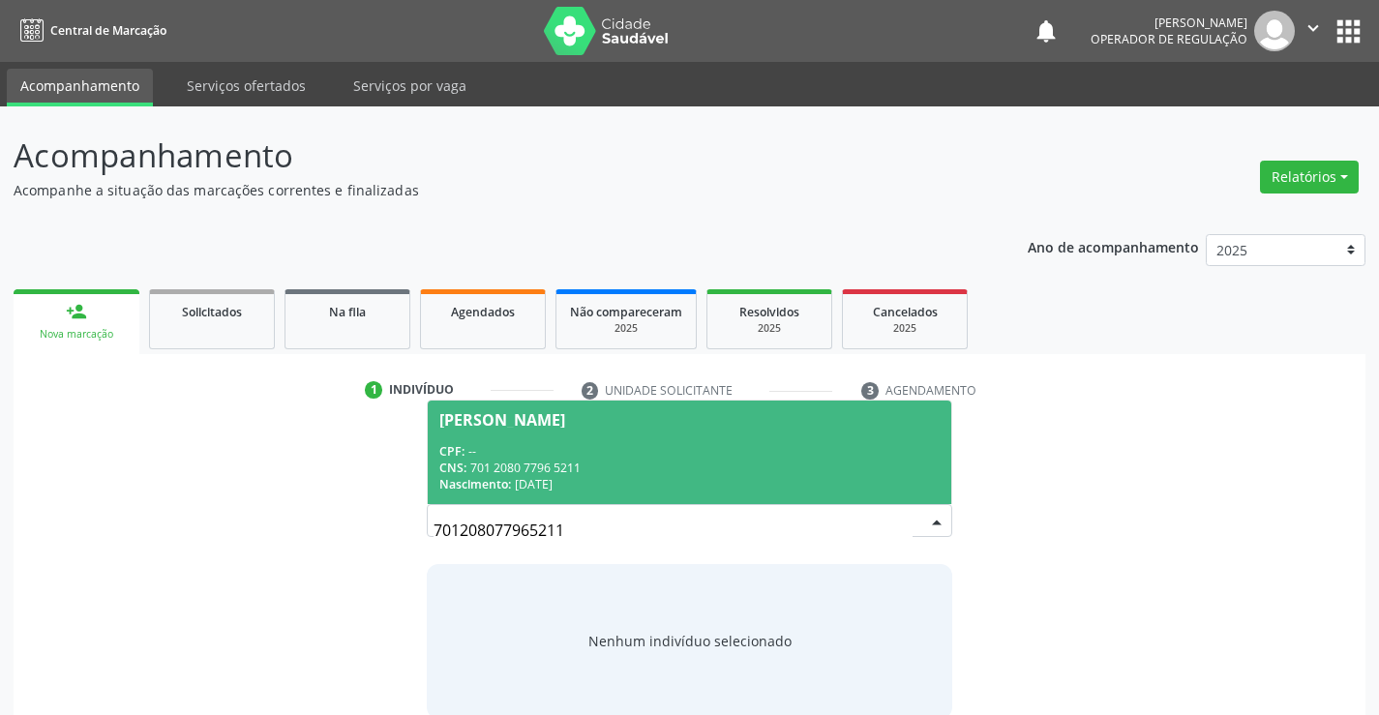
click at [729, 443] on div "CPF: --" at bounding box center [688, 451] width 499 height 16
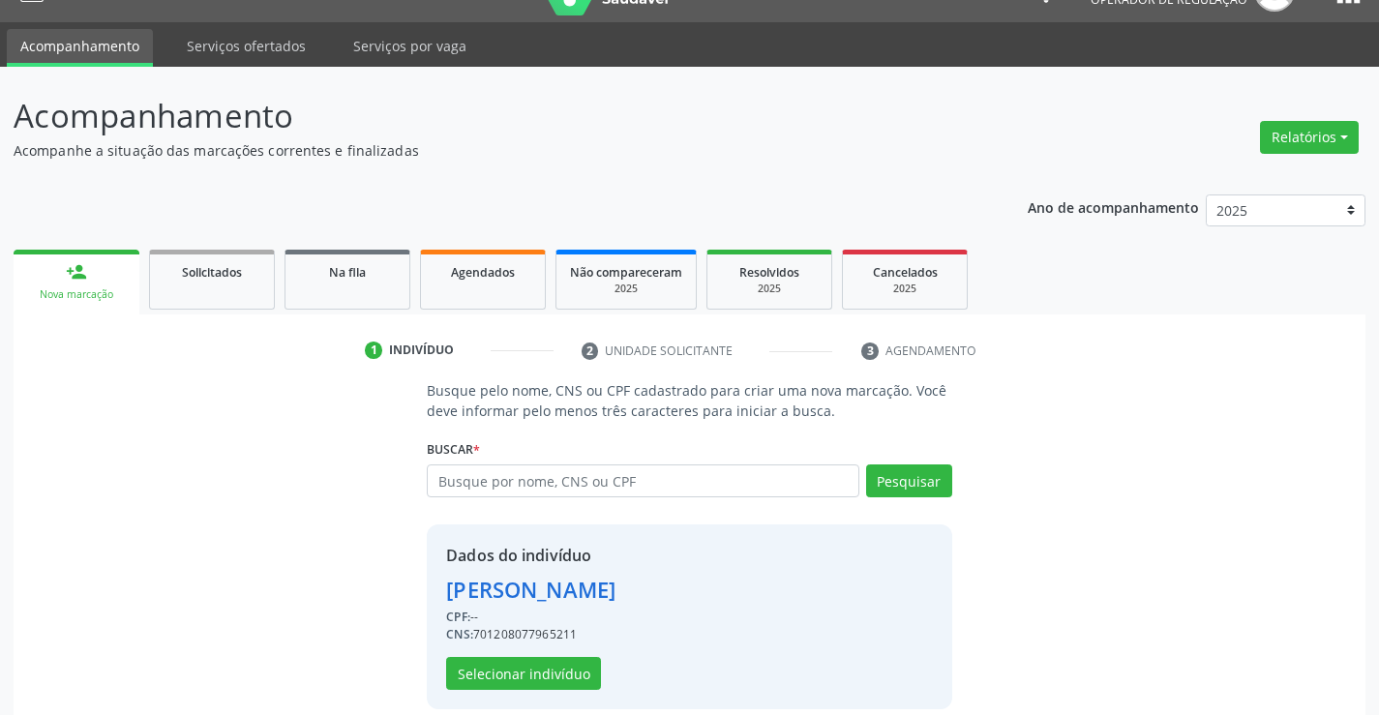
scroll to position [61, 0]
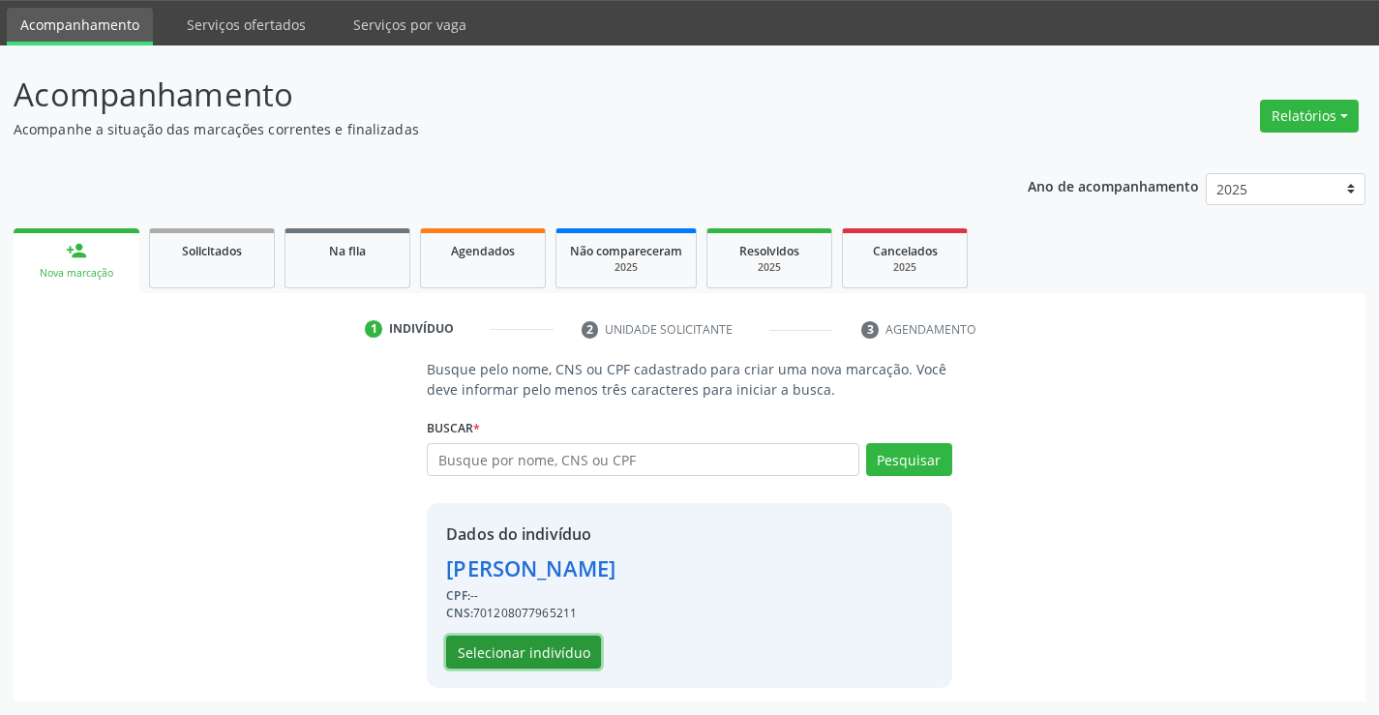
click at [577, 652] on button "Selecionar indivíduo" at bounding box center [523, 652] width 155 height 33
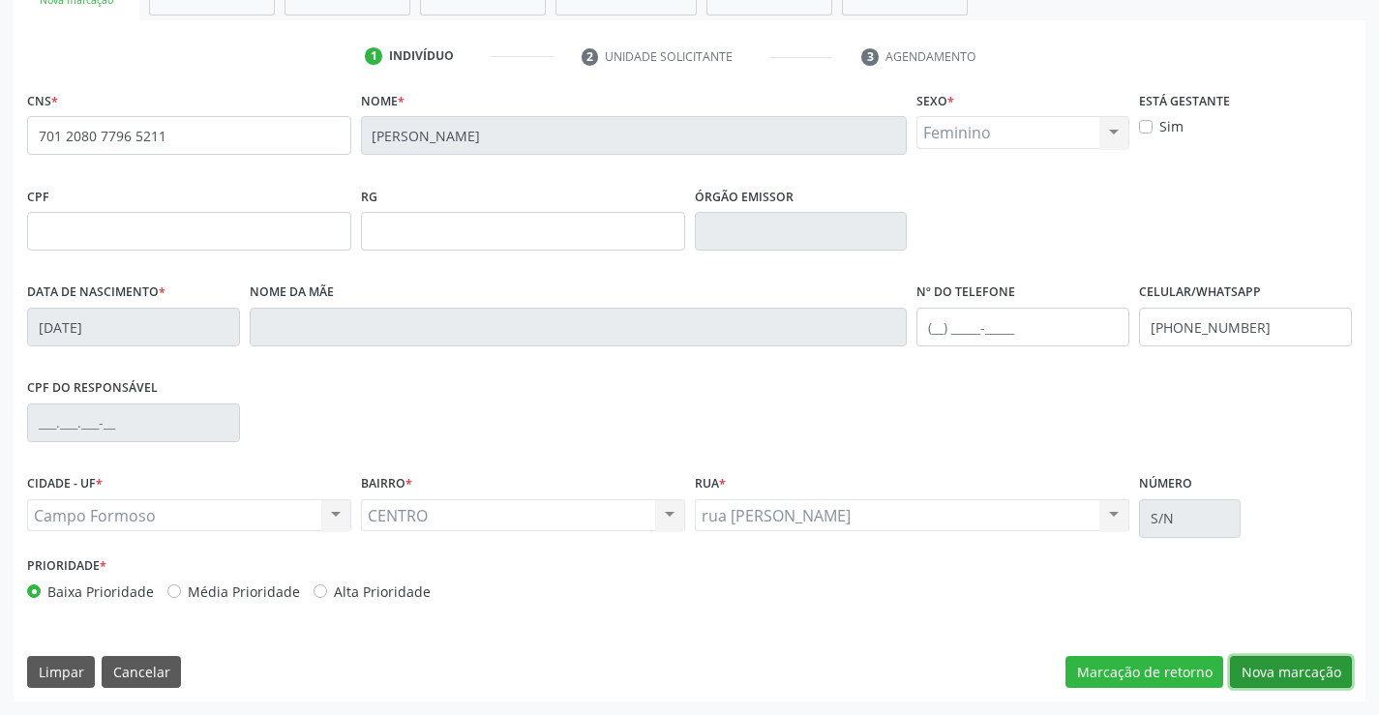
click at [1282, 666] on button "Nova marcação" at bounding box center [1291, 672] width 122 height 33
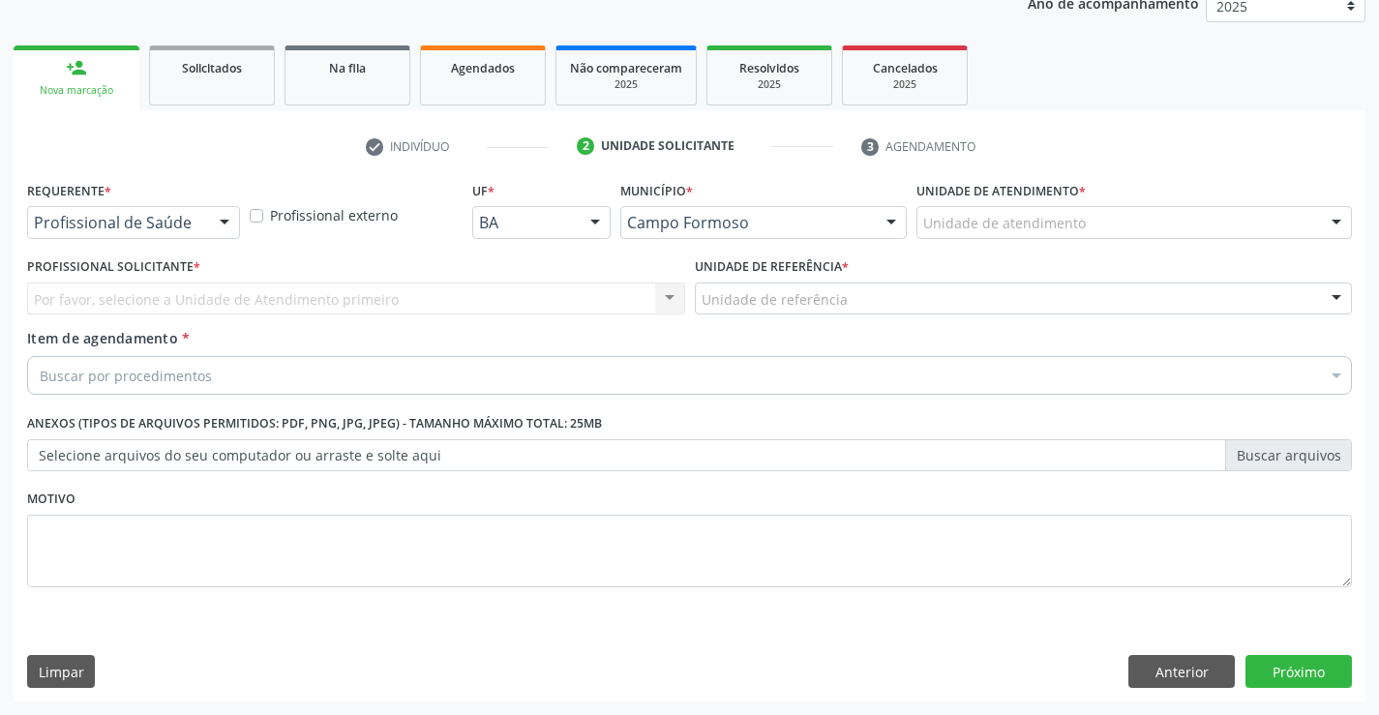
scroll to position [244, 0]
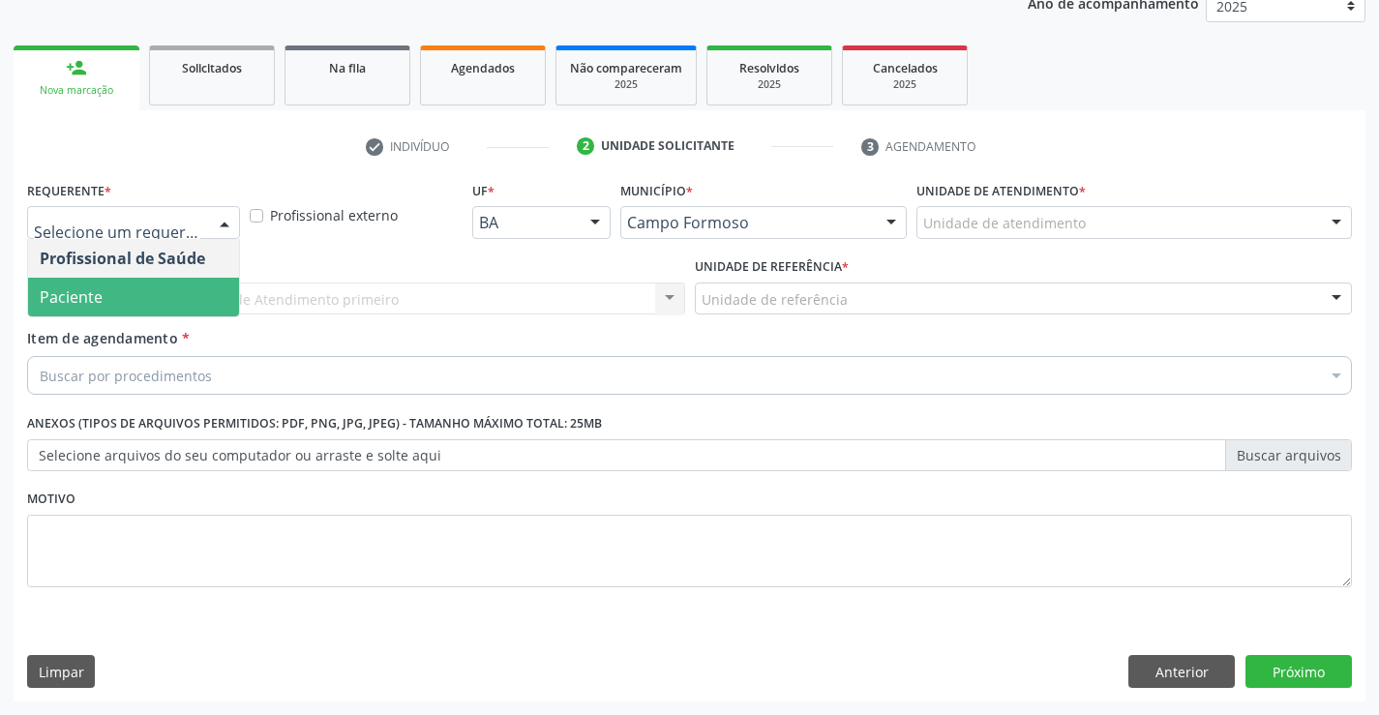
click at [126, 294] on span "Paciente" at bounding box center [133, 297] width 211 height 39
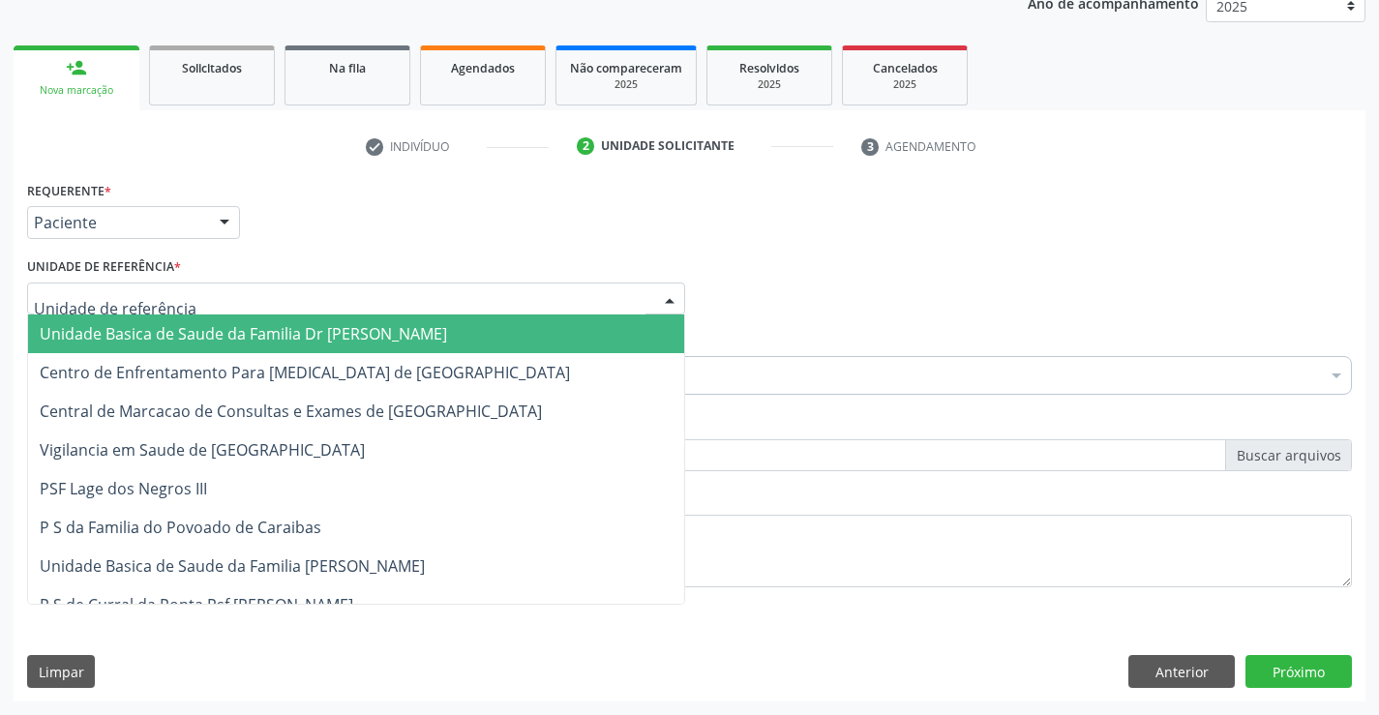
click at [179, 319] on span "Unidade Basica de Saude da Familia Dr [PERSON_NAME]" at bounding box center [356, 334] width 656 height 39
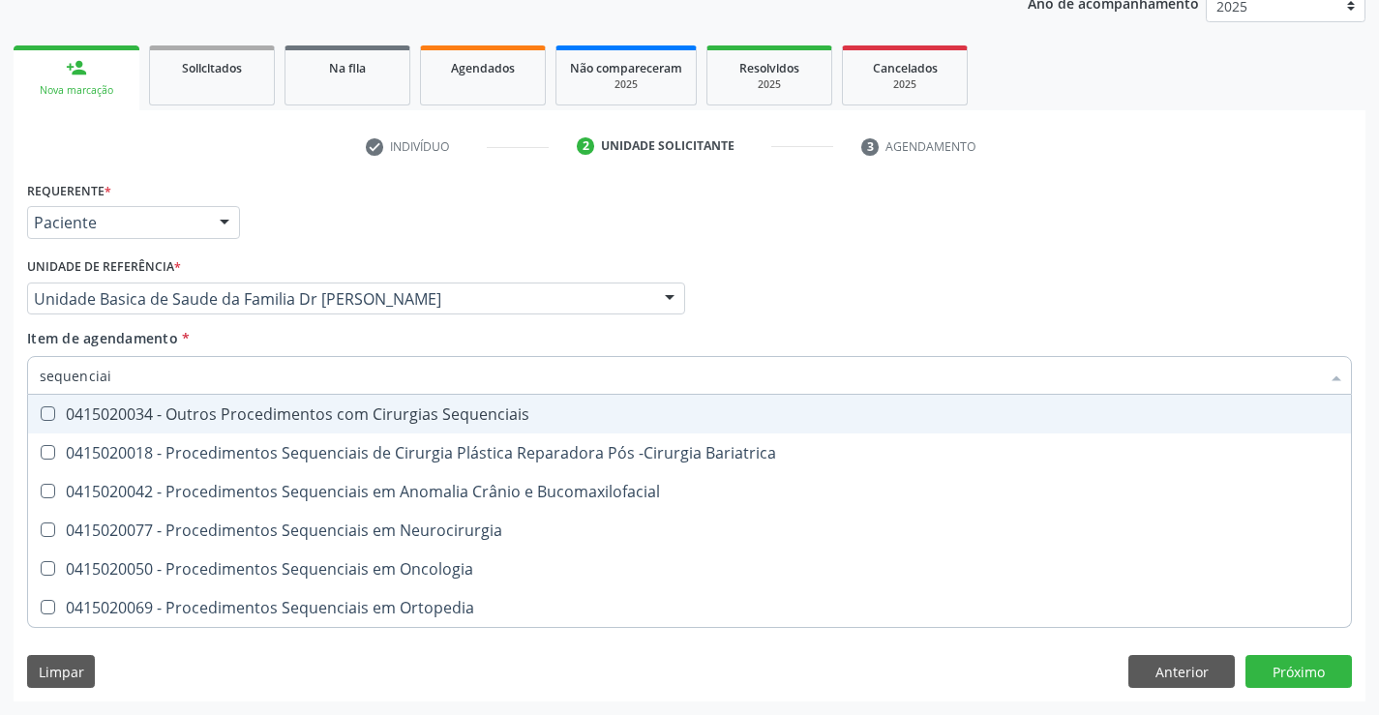
type input "sequenciais"
click at [327, 422] on div "0415020034 - Outros Procedimentos com Cirurgias Sequenciais" at bounding box center [690, 414] width 1300 height 15
checkbox Sequenciais "true"
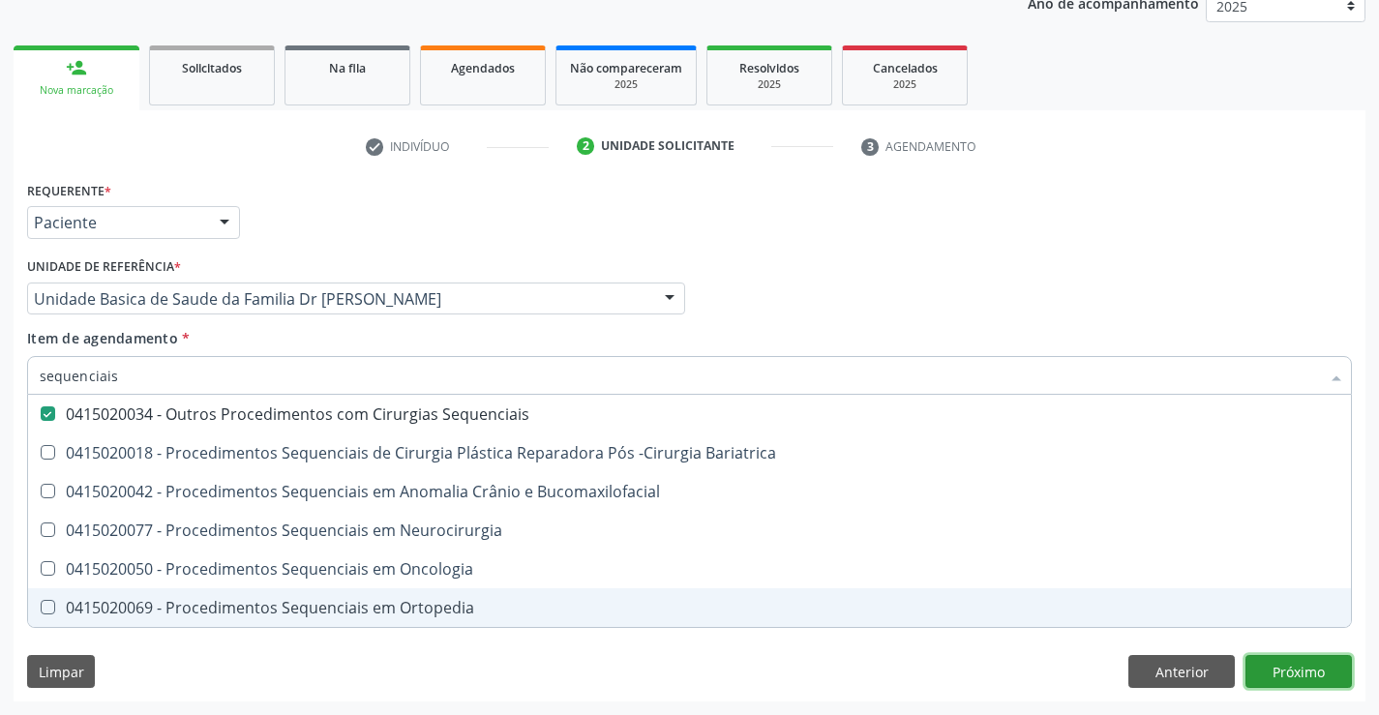
click at [1292, 669] on div "Requerente * Paciente Profissional de Saúde Paciente Nenhum resultado encontrad…" at bounding box center [690, 439] width 1352 height 526
checkbox Bariatrica "true"
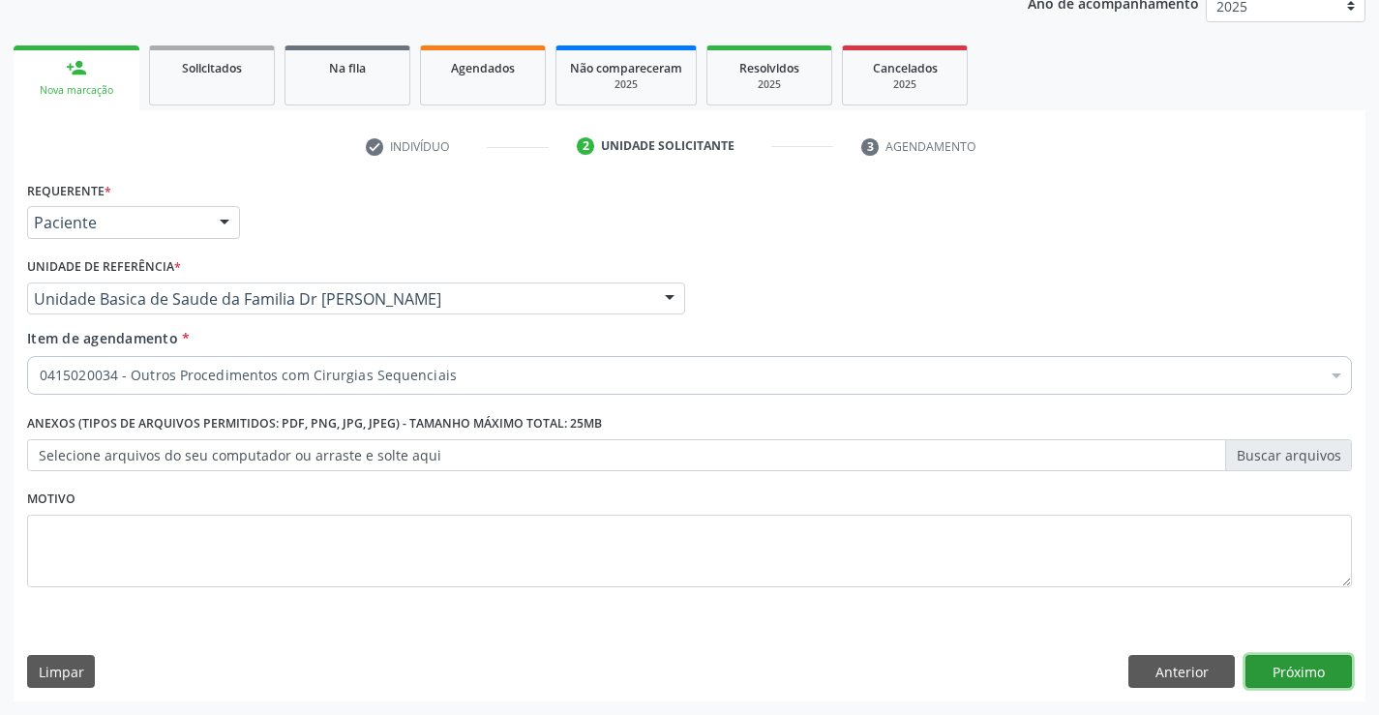
click at [1292, 669] on button "Próximo" at bounding box center [1299, 671] width 106 height 33
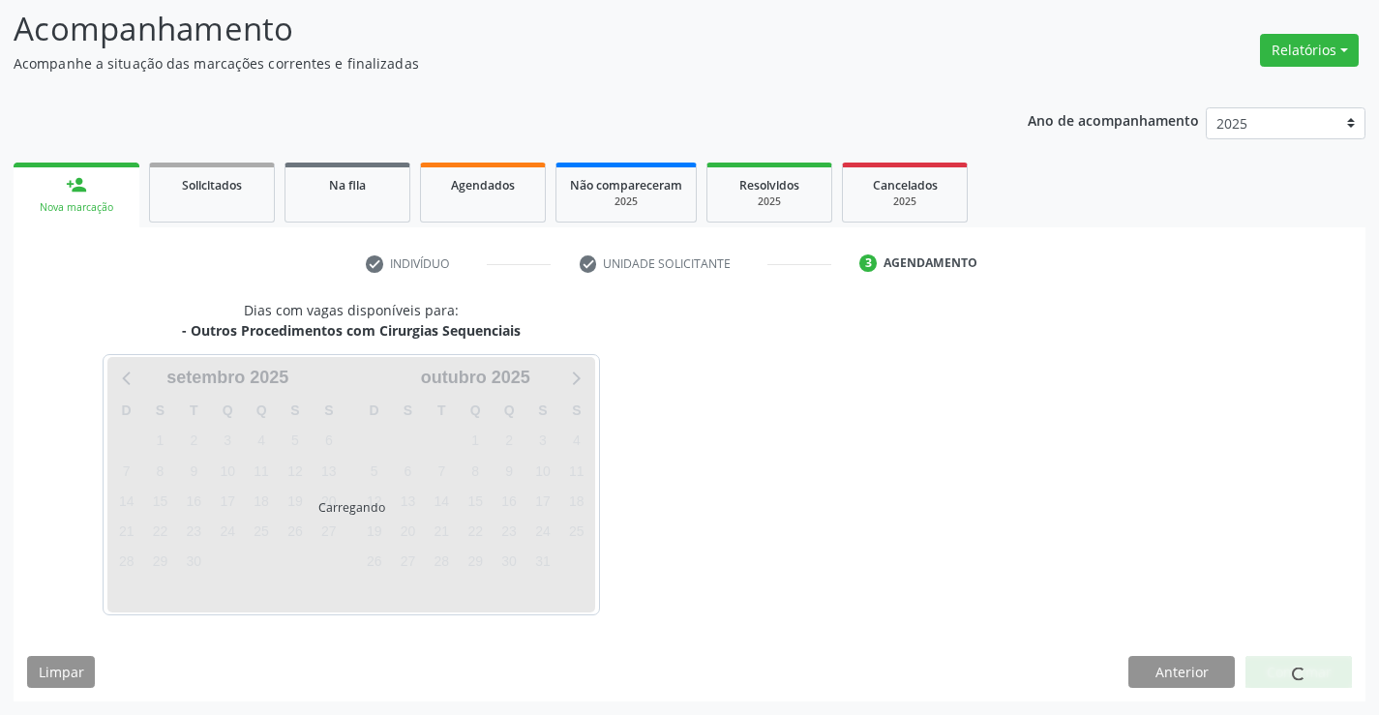
scroll to position [184, 0]
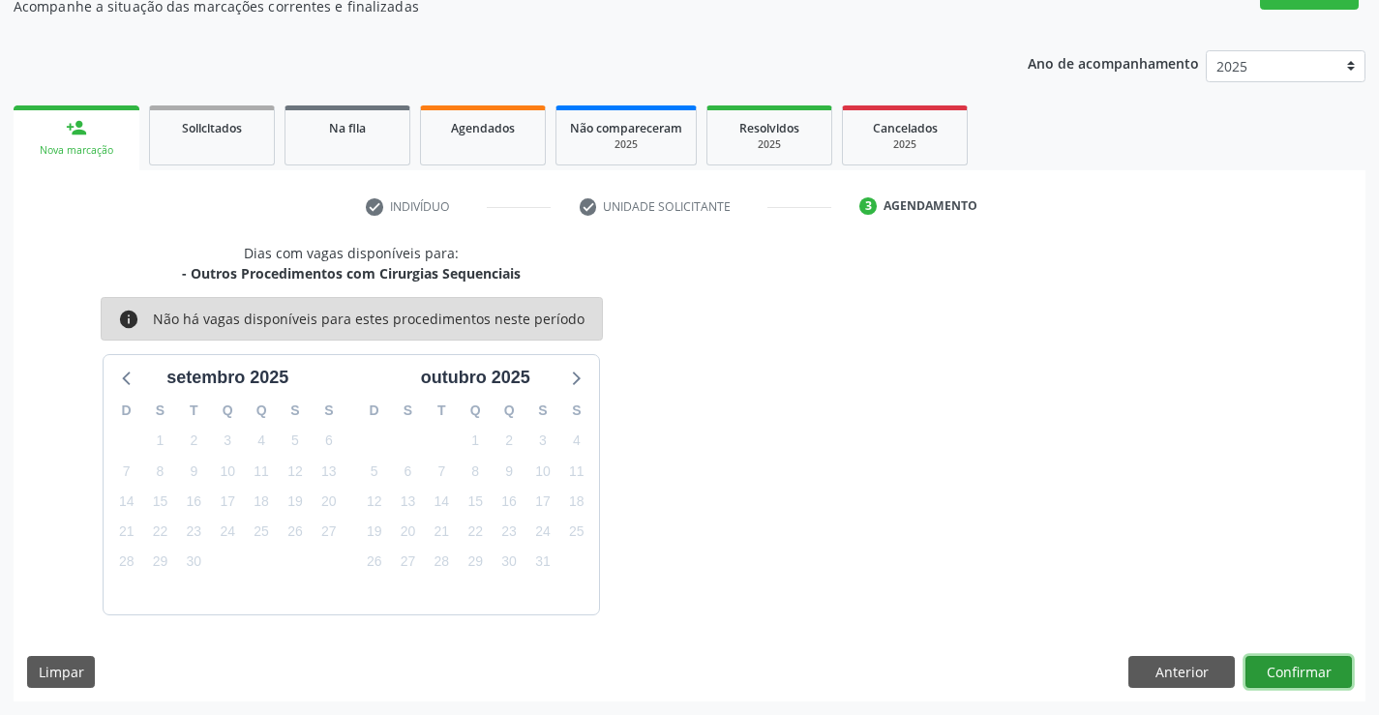
click at [1286, 669] on button "Confirmar" at bounding box center [1299, 672] width 106 height 33
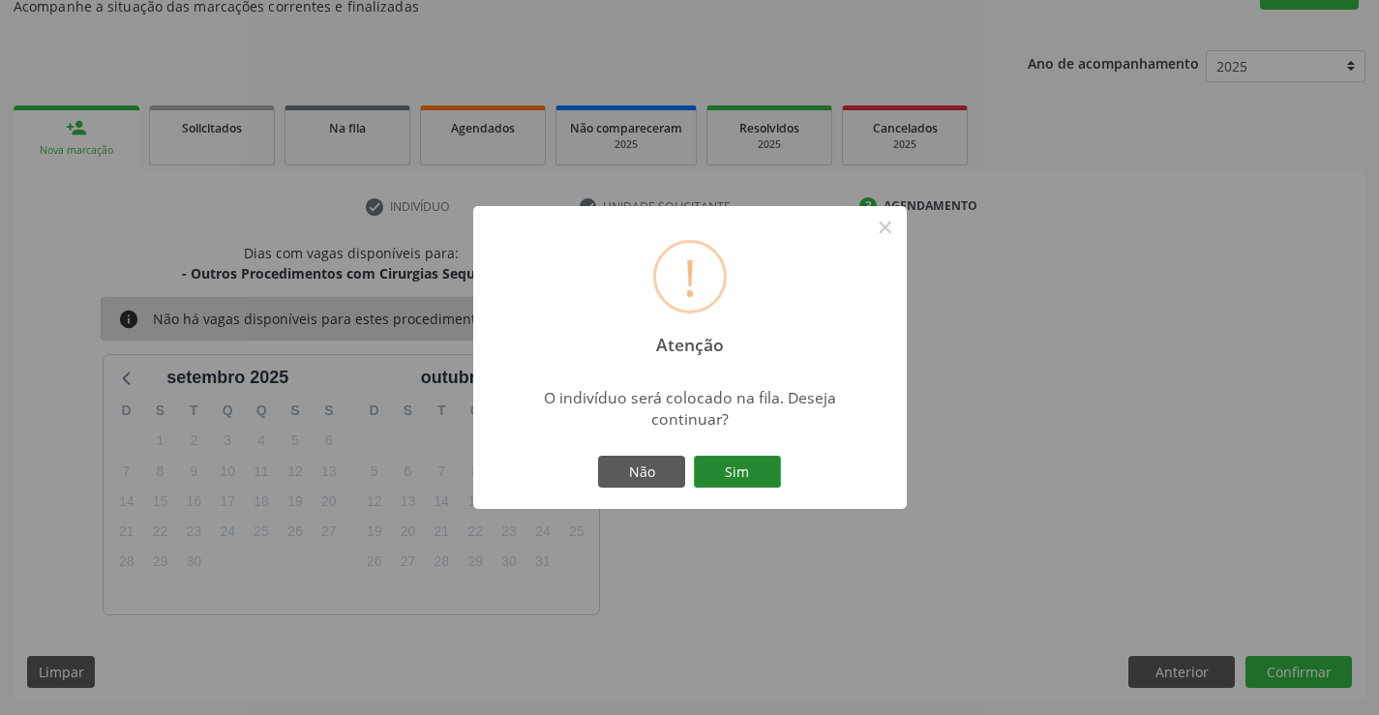
click at [726, 466] on button "Sim" at bounding box center [737, 472] width 87 height 33
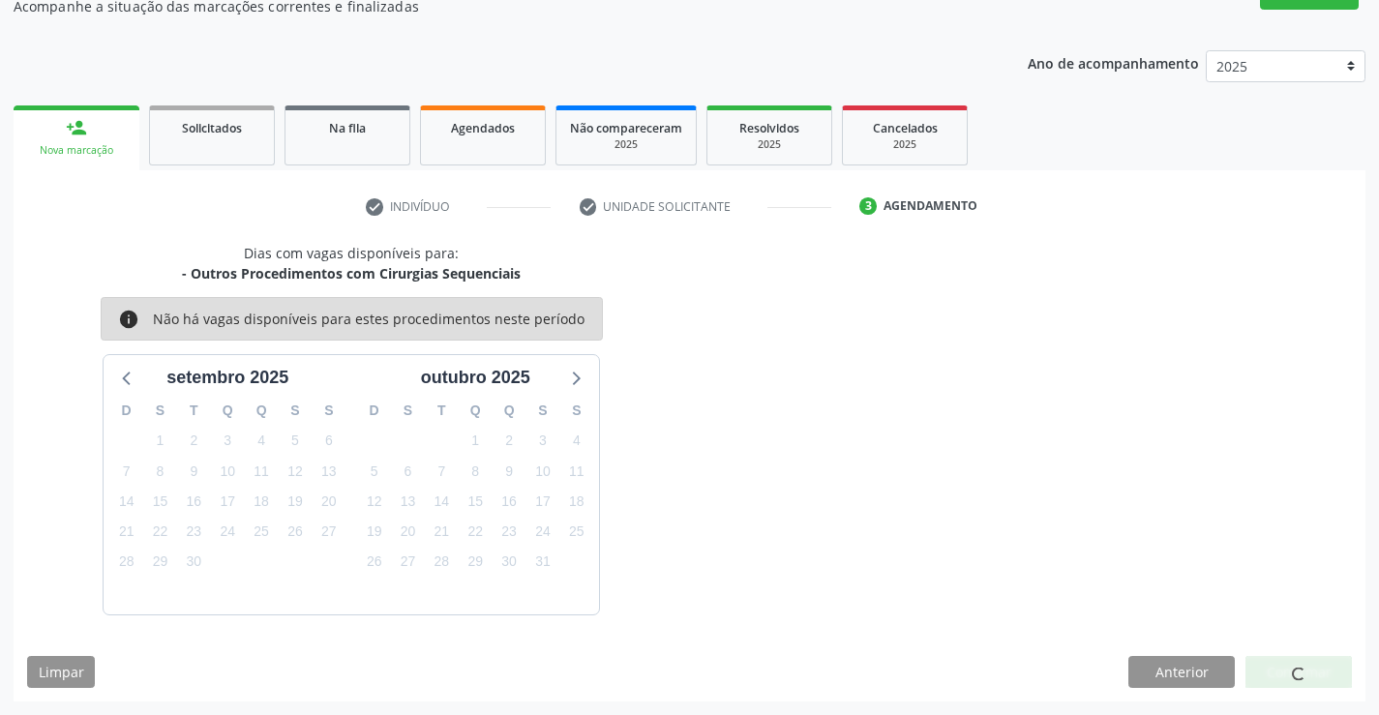
scroll to position [0, 0]
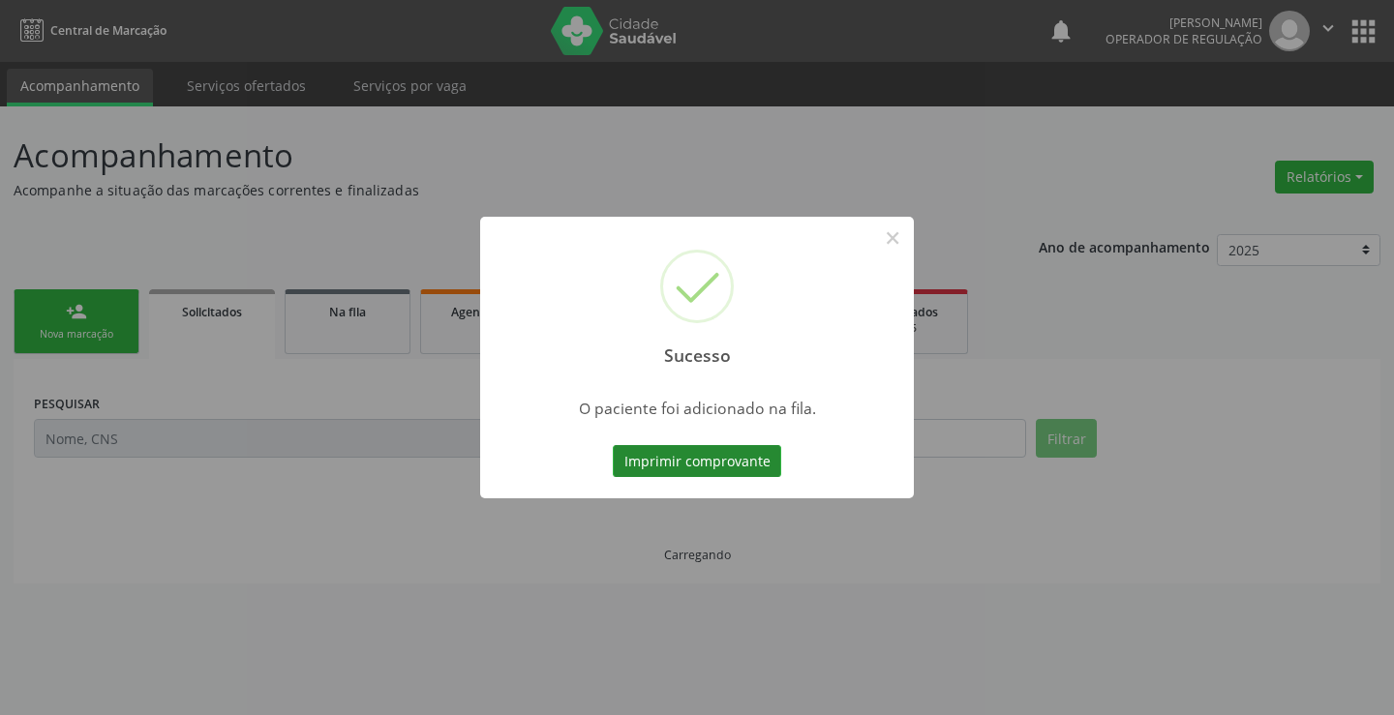
click at [718, 458] on button "Imprimir comprovante" at bounding box center [697, 461] width 168 height 33
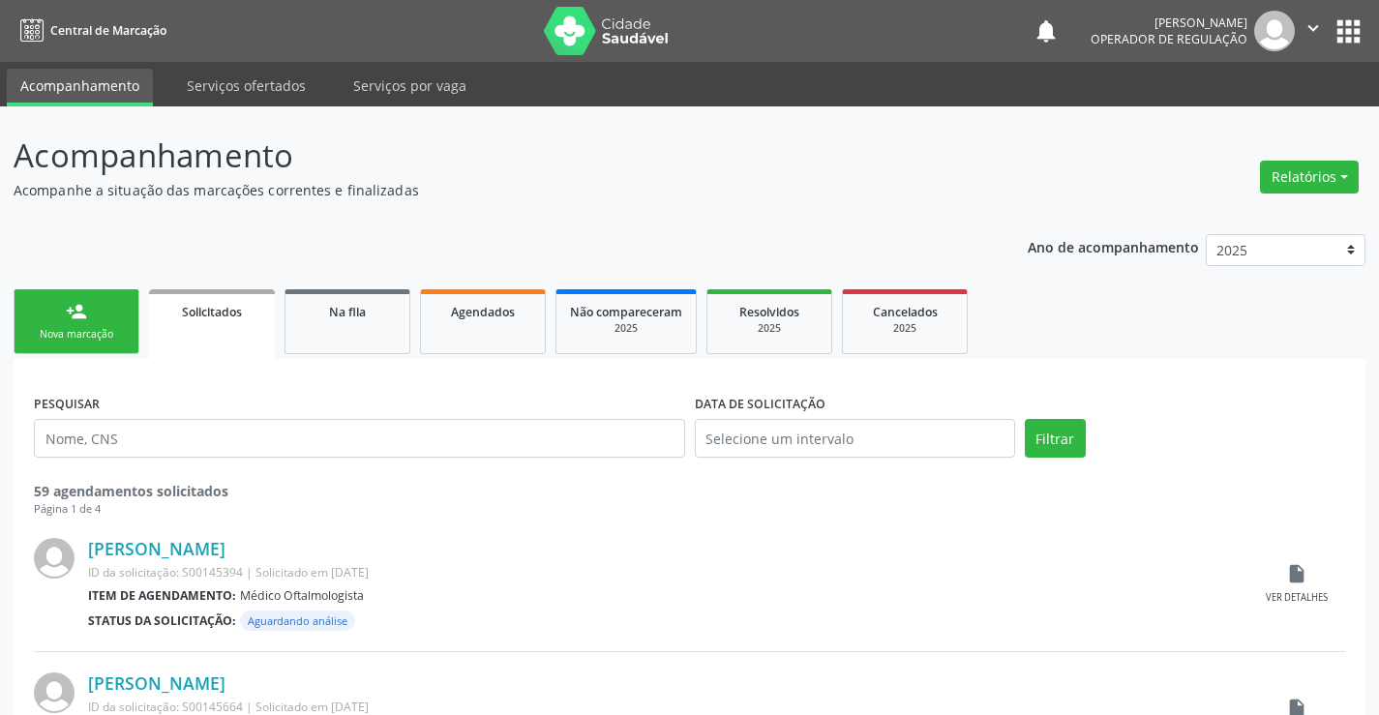
click at [82, 328] on div "Nova marcação" at bounding box center [76, 334] width 97 height 15
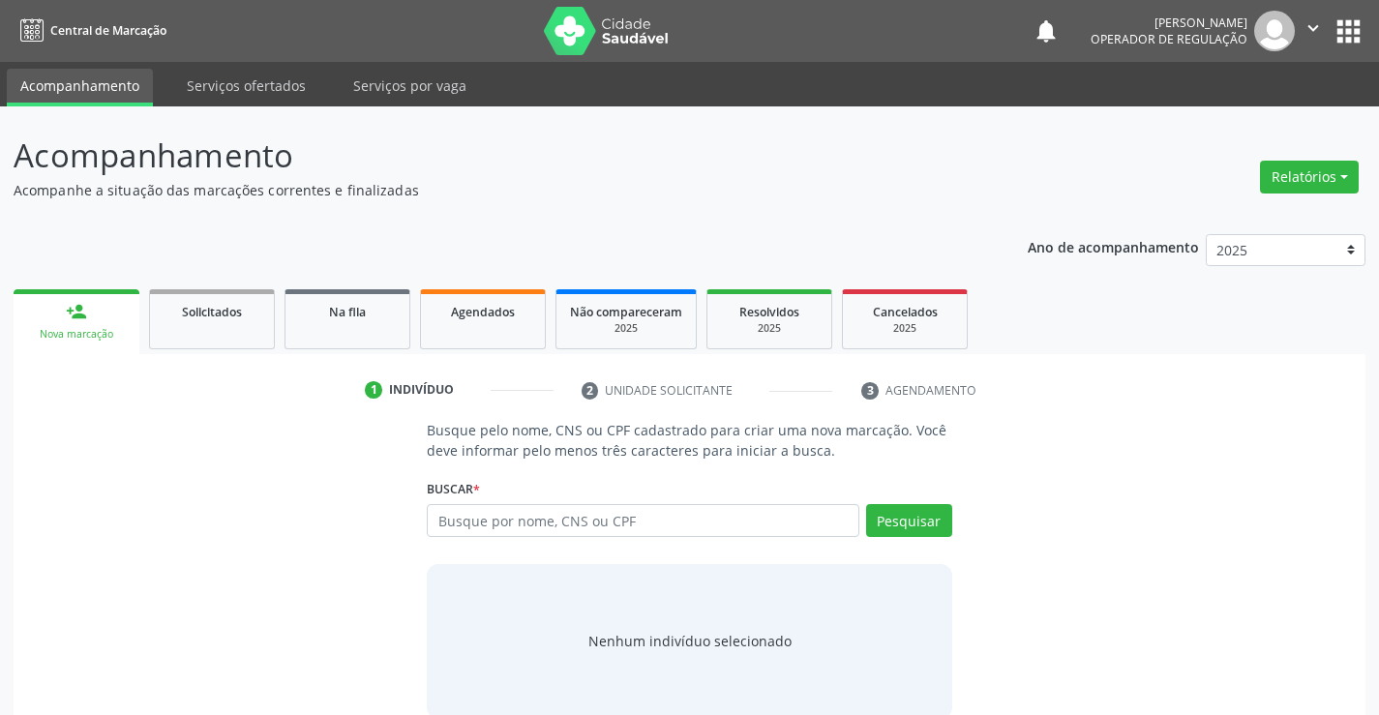
click at [1312, 15] on button "" at bounding box center [1313, 31] width 37 height 41
click at [1251, 123] on link "Sair" at bounding box center [1264, 118] width 134 height 27
